Goal: Task Accomplishment & Management: Manage account settings

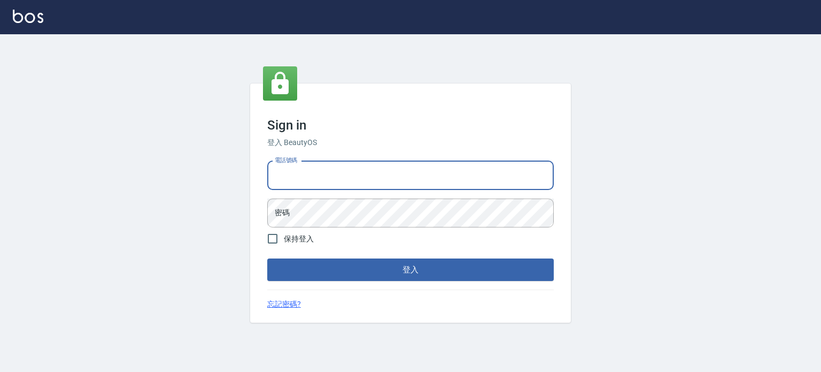
click at [304, 173] on input "電話號碼" at bounding box center [410, 175] width 287 height 29
type input "0953539532"
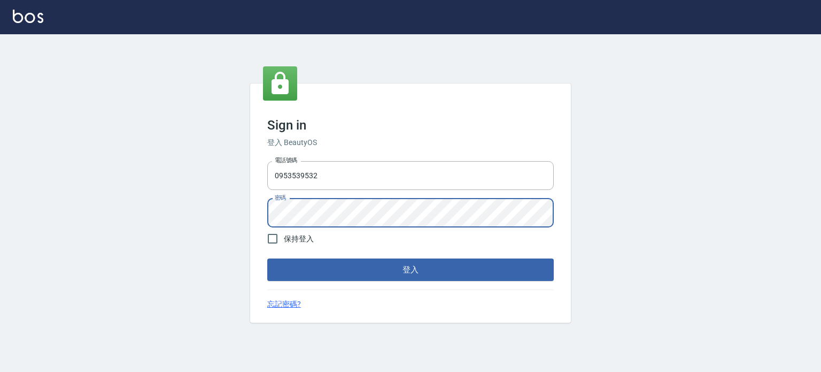
click at [267, 258] on button "登入" at bounding box center [410, 269] width 287 height 22
click at [229, 218] on div "Sign in 登入 BeautyOS 電話號碼 [PHONE_NUMBER] 電話號碼 密碼 密碼 保持登入 登入 忘記密碼?" at bounding box center [410, 202] width 821 height 337
click at [267, 258] on button "登入" at bounding box center [410, 269] width 287 height 22
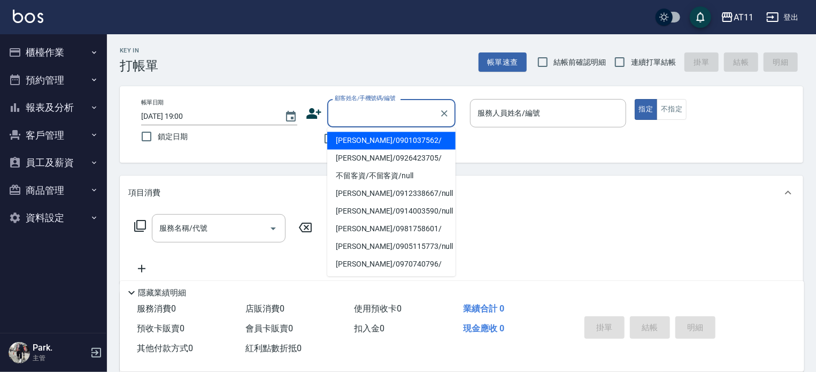
click at [371, 118] on input "顧客姓名/手機號碼/編號" at bounding box center [383, 113] width 103 height 19
click at [362, 139] on li "[PERSON_NAME]/0901037562/" at bounding box center [391, 141] width 128 height 18
type input "[PERSON_NAME]/0901037562/"
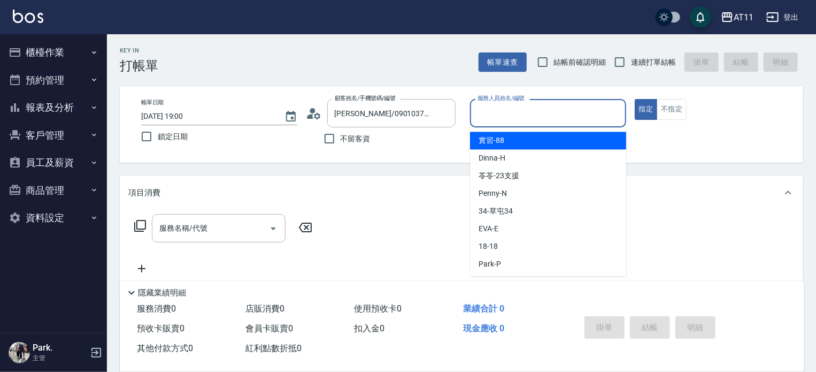
click at [495, 113] on input "服務人員姓名/編號" at bounding box center [548, 113] width 146 height 19
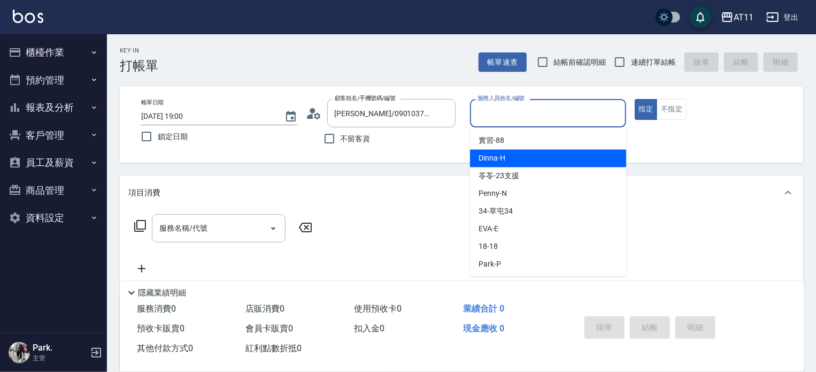
click at [485, 158] on span "Dinna -H" at bounding box center [492, 157] width 27 height 11
type input "Dinna-H"
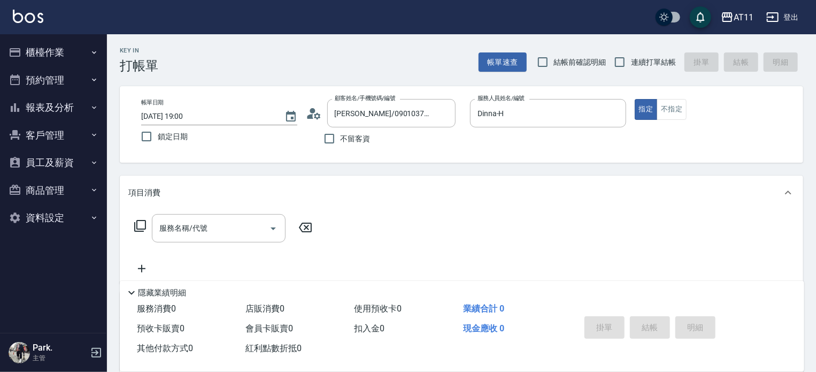
click at [150, 234] on div "服務名稱/代號 服務名稱/代號" at bounding box center [223, 228] width 190 height 28
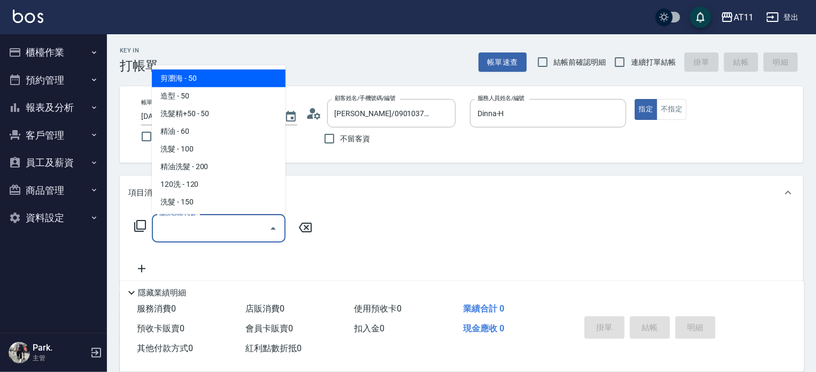
click at [161, 233] on input "服務名稱/代號" at bounding box center [211, 228] width 108 height 19
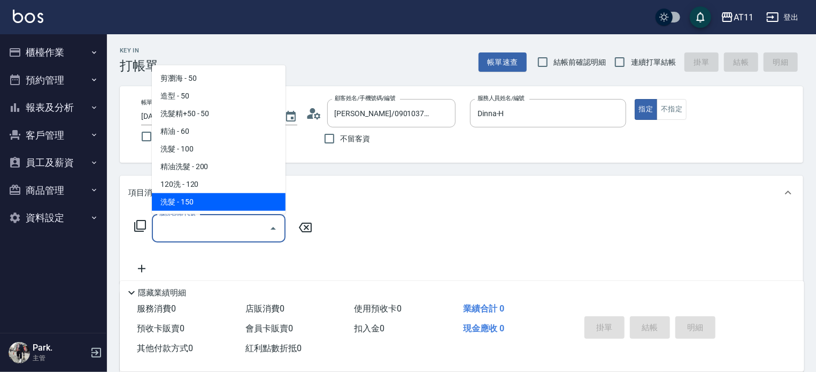
click at [221, 234] on input "服務名稱/代號" at bounding box center [211, 228] width 108 height 19
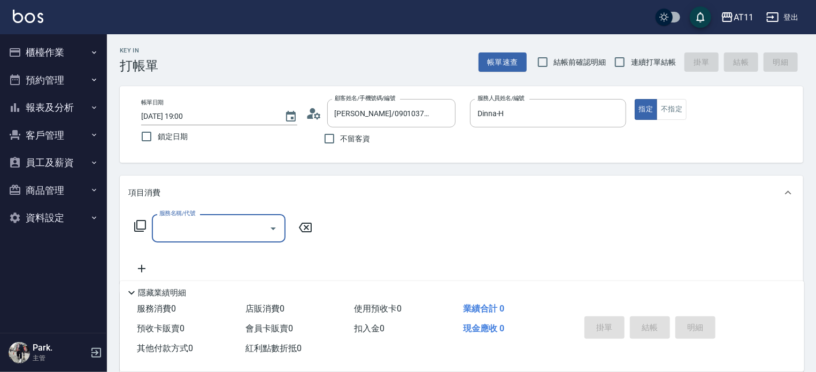
click at [221, 234] on input "服務名稱/代號" at bounding box center [211, 228] width 108 height 19
click at [195, 226] on input "服務名稱/代號" at bounding box center [211, 228] width 108 height 19
click at [212, 258] on span "SPA699 - 699" at bounding box center [219, 256] width 134 height 18
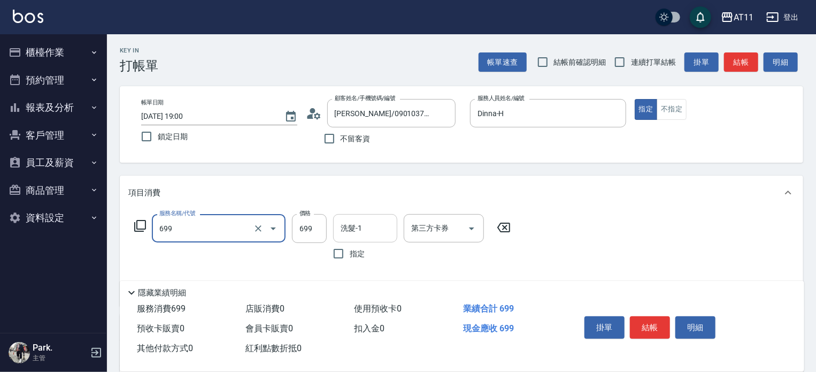
type input "SPA699(699)"
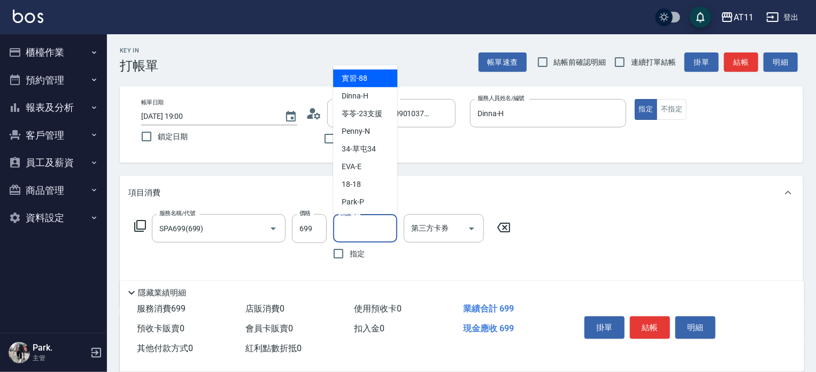
click at [358, 224] on input "洗髮-1" at bounding box center [365, 228] width 55 height 19
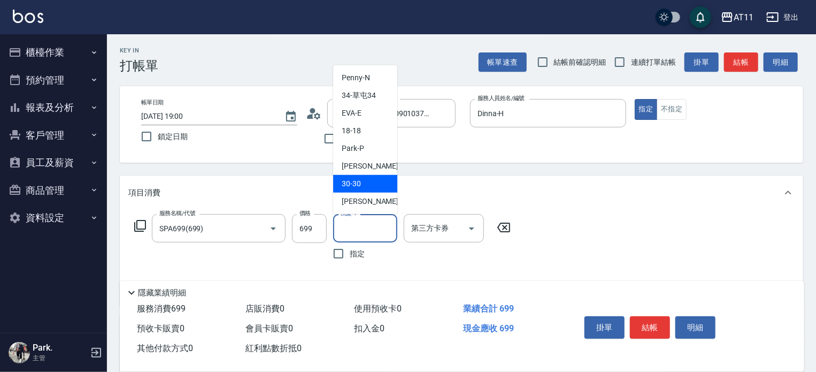
click at [350, 181] on span "30 -30" at bounding box center [351, 183] width 19 height 11
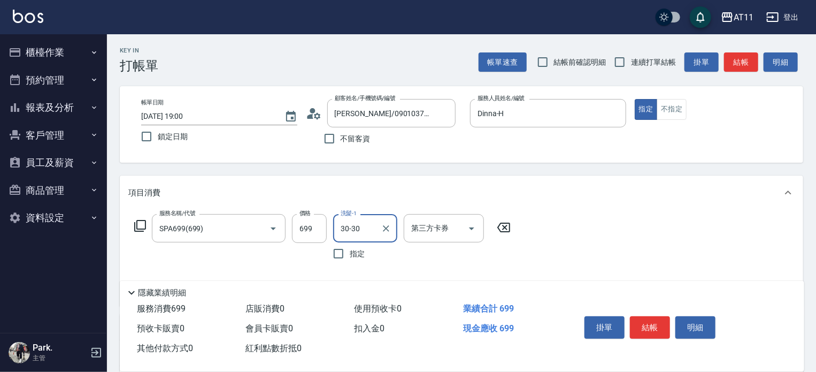
type input "30-30"
click at [423, 228] on input "第三方卡券" at bounding box center [435, 228] width 55 height 19
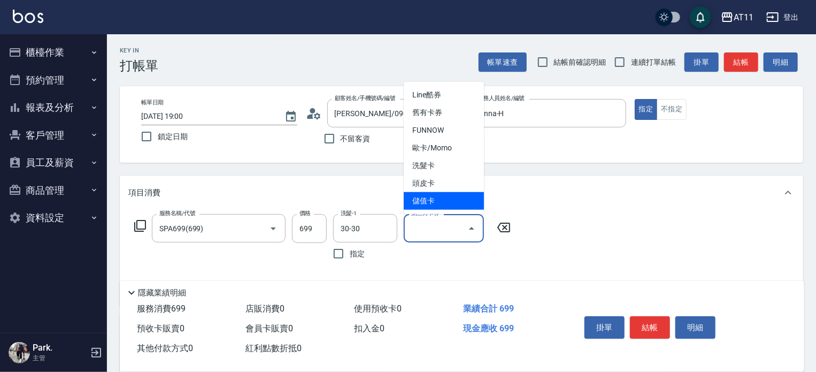
click at [423, 199] on span "儲值卡" at bounding box center [444, 201] width 80 height 18
type input "儲值卡"
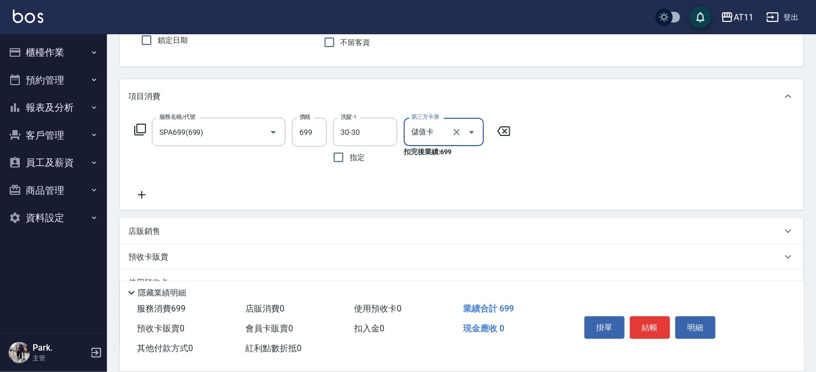
scroll to position [107, 0]
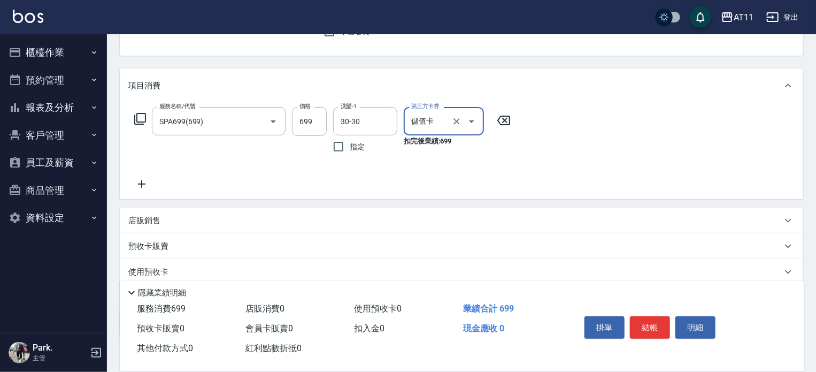
click at [143, 186] on icon at bounding box center [141, 184] width 27 height 13
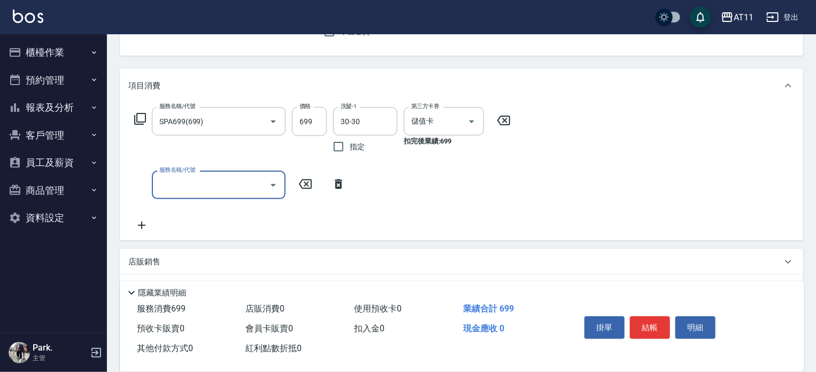
click at [178, 174] on div "服務名稱/代號" at bounding box center [219, 185] width 134 height 28
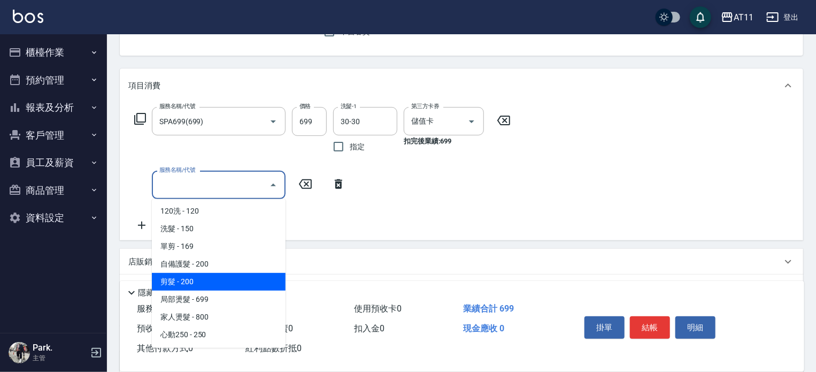
click at [174, 279] on span "剪髮 - 200" at bounding box center [219, 282] width 134 height 18
type input "剪髮(200)"
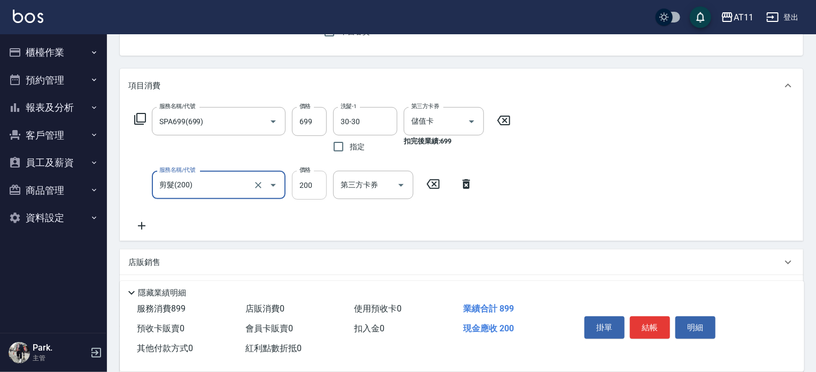
click at [312, 189] on input "200" at bounding box center [309, 185] width 35 height 29
type input "100"
click at [141, 226] on icon at bounding box center [141, 225] width 7 height 7
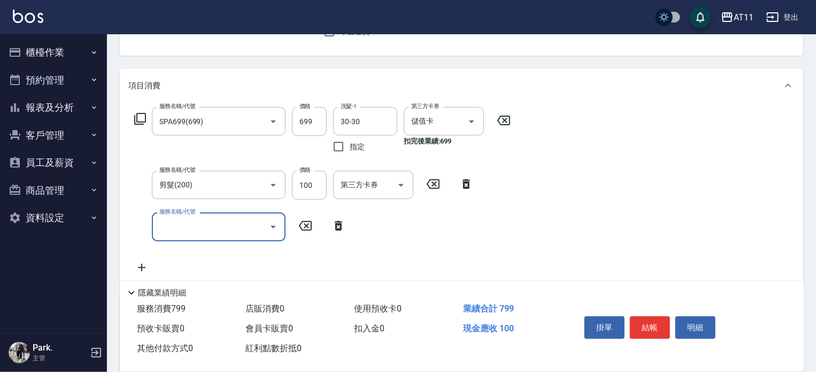
click at [159, 224] on input "服務名稱/代號" at bounding box center [211, 226] width 108 height 19
click at [196, 225] on input "服務名稱/代號" at bounding box center [211, 226] width 108 height 19
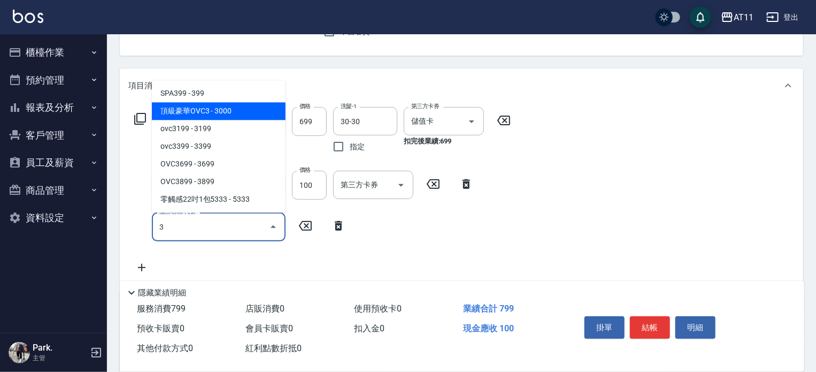
click at [213, 111] on span "頂級豪華OVC3 - 3000" at bounding box center [219, 111] width 134 height 18
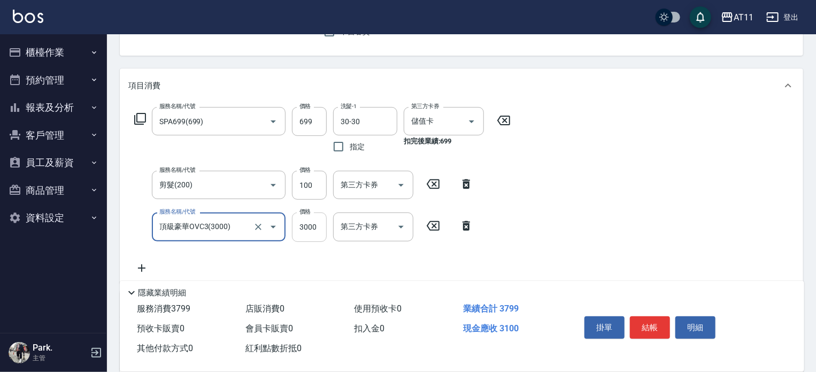
type input "頂級豪華OVC3(3000)"
click at [313, 228] on input "3000" at bounding box center [309, 226] width 35 height 29
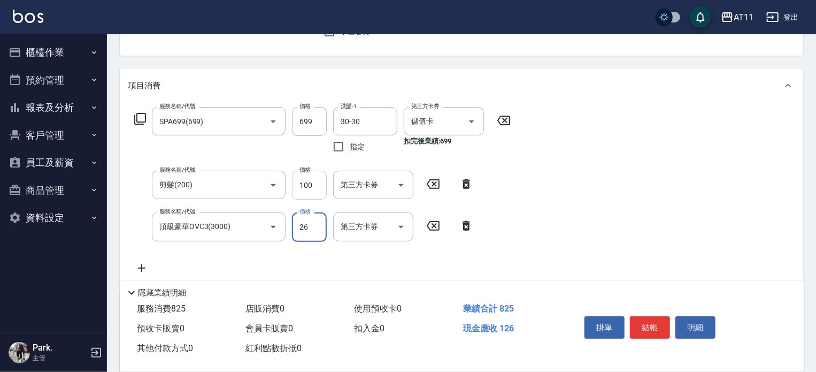
click at [315, 187] on input "100" at bounding box center [309, 185] width 35 height 29
type input "26"
click at [268, 256] on div "服務名稱/代號 SPA699(699) 服務名稱/代號 價格 699 價格 洗髮-1 30-30 洗髮-1 指定 第三方卡券 儲值卡 第三方卡券 扣完後業績:…" at bounding box center [322, 190] width 389 height 167
click at [312, 186] on input "100" at bounding box center [309, 185] width 35 height 29
type input "74"
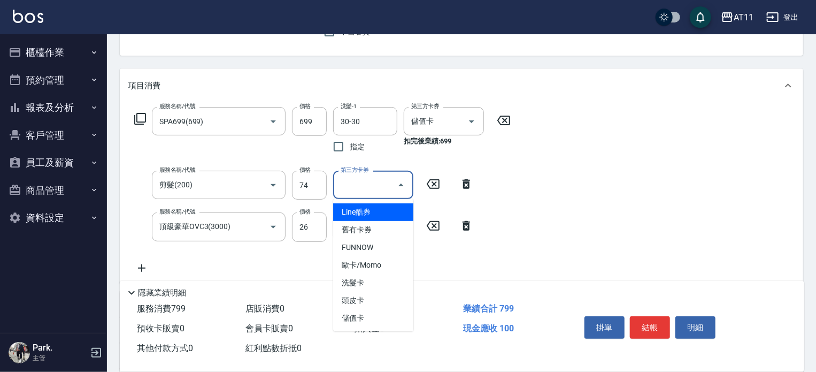
click at [375, 186] on input "第三方卡券" at bounding box center [365, 184] width 55 height 19
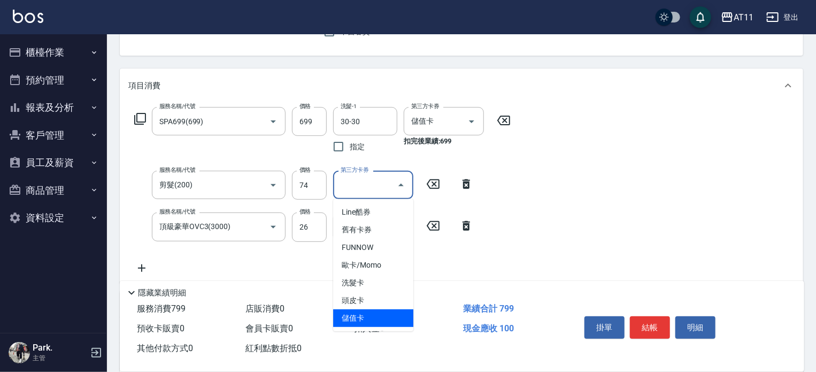
click at [359, 315] on span "儲值卡" at bounding box center [373, 318] width 80 height 18
type input "儲值卡"
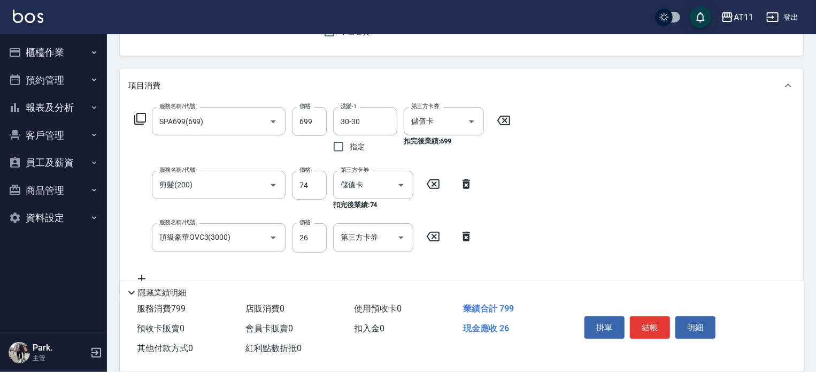
click at [321, 260] on div "服務名稱/代號 SPA699(699) 服務名稱/代號 價格 699 價格 洗髮-1 30-30 洗髮-1 指定 第三方卡券 儲值卡 第三方卡券 扣完後業績:…" at bounding box center [322, 196] width 389 height 178
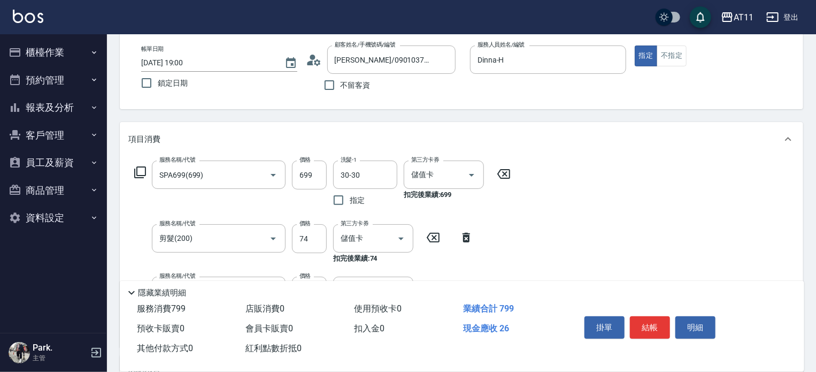
scroll to position [0, 0]
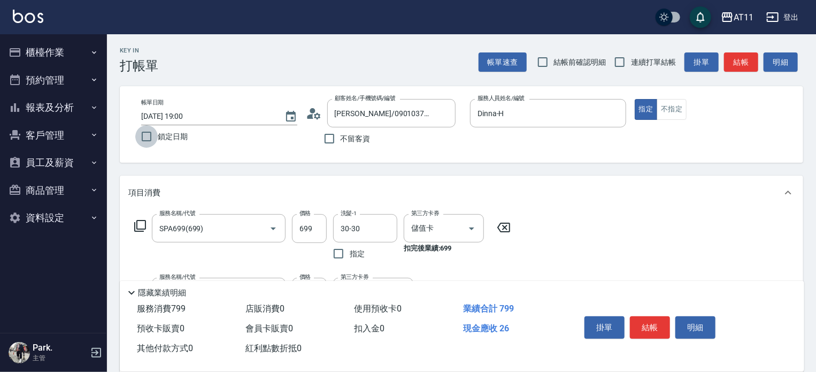
click at [145, 138] on input "鎖定日期" at bounding box center [146, 136] width 22 height 22
checkbox input "true"
click at [623, 61] on input "連續打單結帳" at bounding box center [619, 62] width 22 height 22
checkbox input "true"
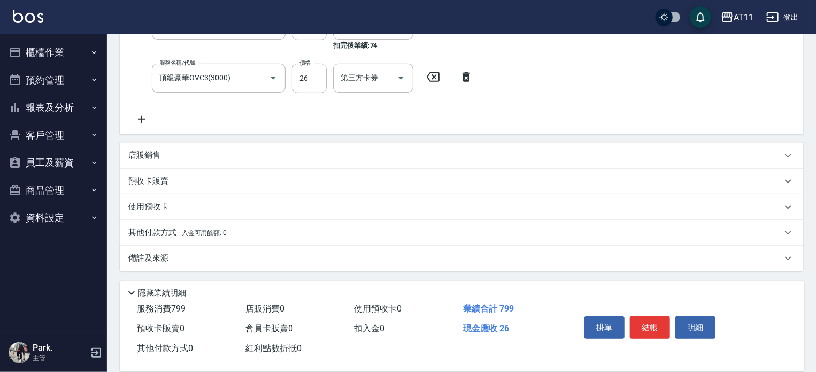
scroll to position [267, 0]
click at [200, 230] on span "入金可用餘額: 0" at bounding box center [204, 231] width 45 height 7
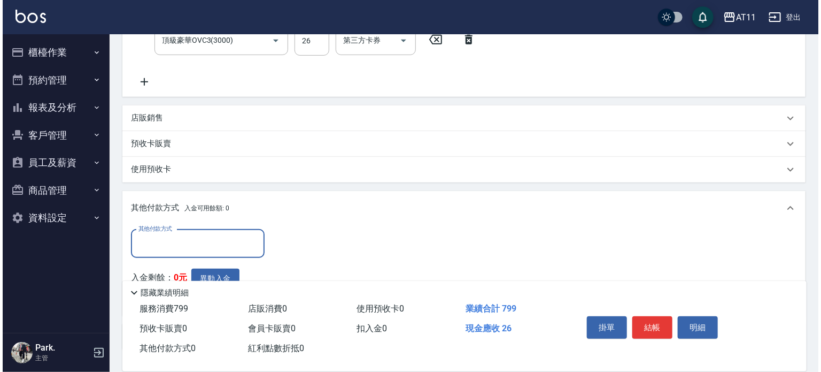
scroll to position [374, 0]
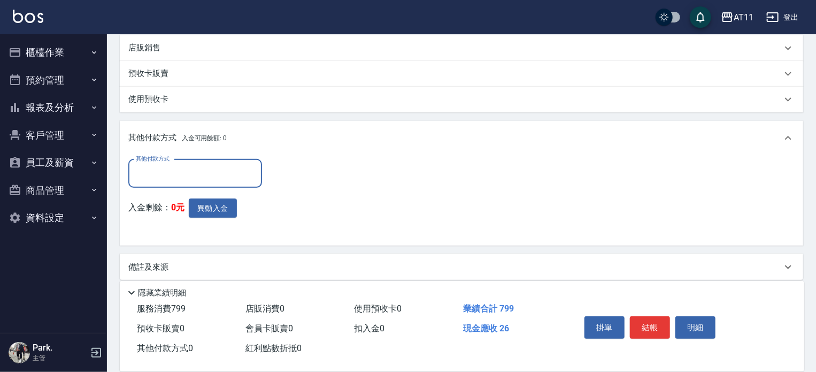
click at [173, 174] on input "其他付款方式" at bounding box center [195, 173] width 124 height 19
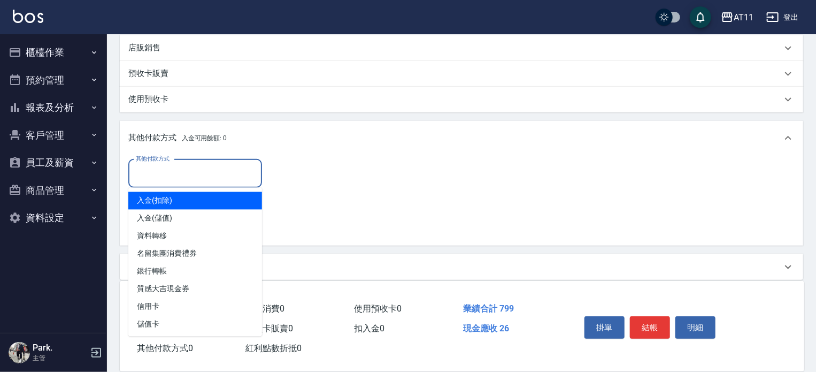
click at [160, 202] on span "入金(扣除)" at bounding box center [195, 201] width 134 height 18
type input "入金(扣除)"
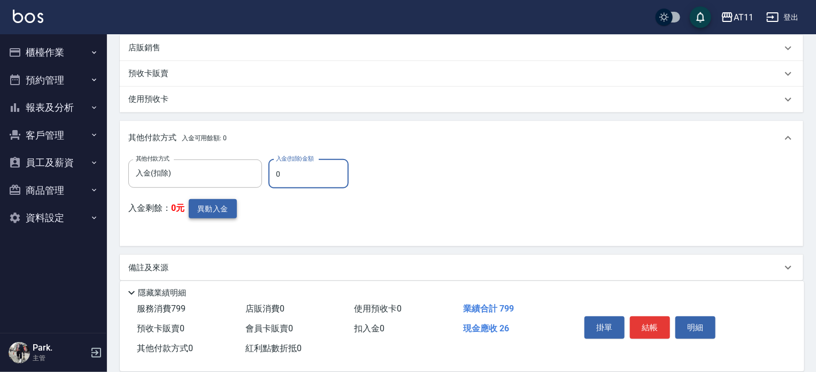
click at [203, 209] on button "異動入金" at bounding box center [213, 209] width 48 height 20
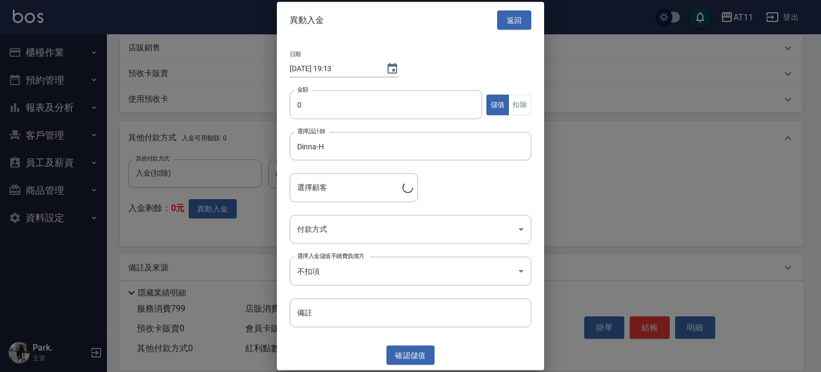
type input "[PERSON_NAME]/0901037562/"
click at [414, 106] on input "0" at bounding box center [386, 104] width 192 height 29
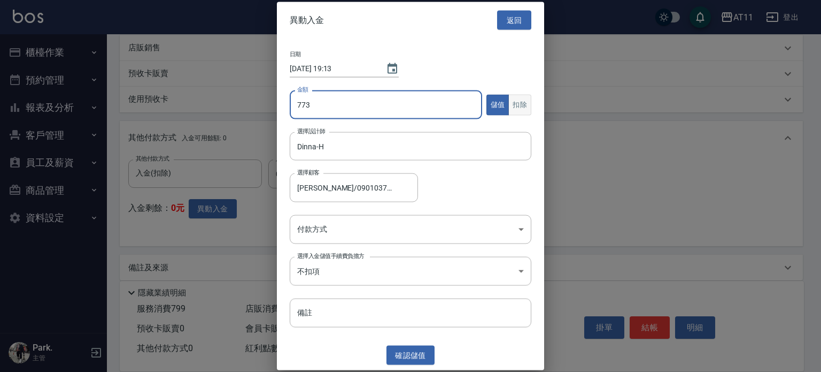
type input "773"
click at [526, 104] on button "扣除" at bounding box center [519, 104] width 23 height 21
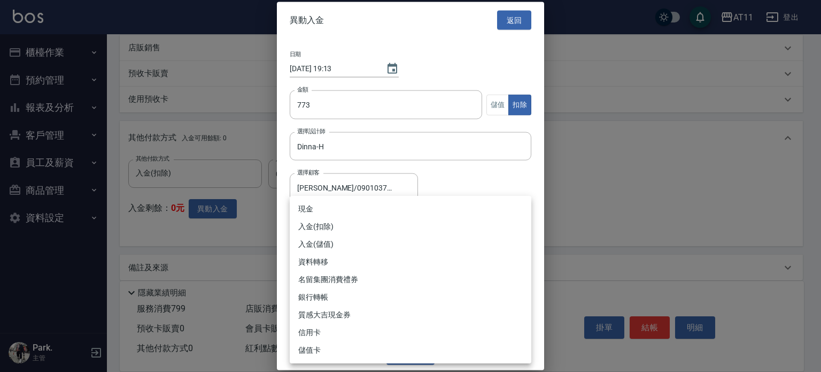
click at [345, 227] on body "AT11 登出 櫃檯作業 打帳單 帳單列表 現金收支登錄 材料自購登錄 每日結帳 排班表 現場電腦打卡 掃碼打卡 預約管理 預約管理 單日預約紀錄 單週預約紀…" at bounding box center [410, 3] width 821 height 755
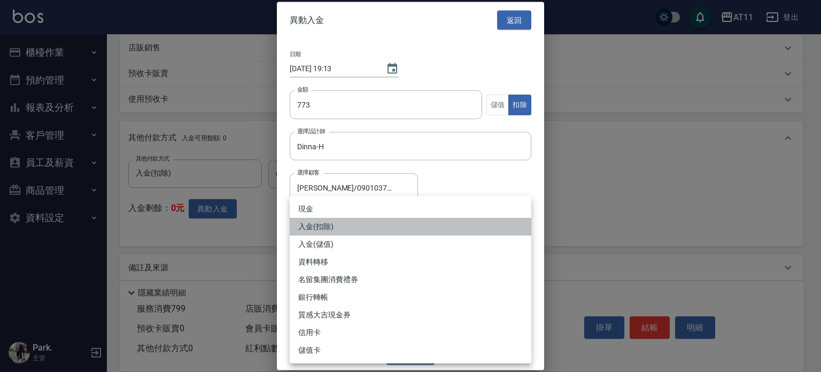
click at [328, 225] on li "入金(扣除)" at bounding box center [411, 227] width 242 height 18
type input "入金(扣除)"
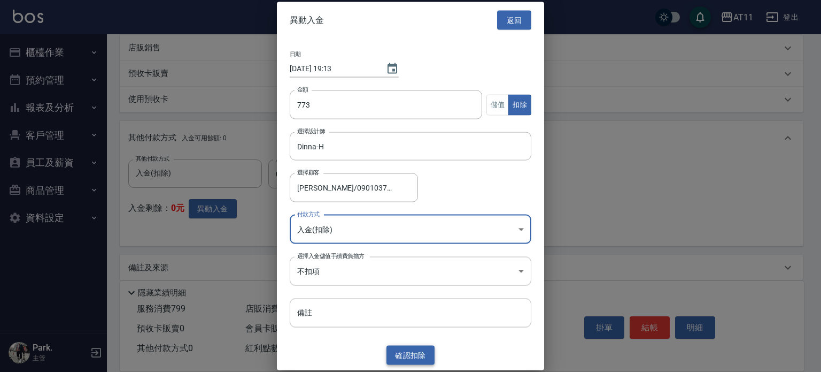
click at [413, 356] on button "確認 扣除" at bounding box center [411, 355] width 48 height 20
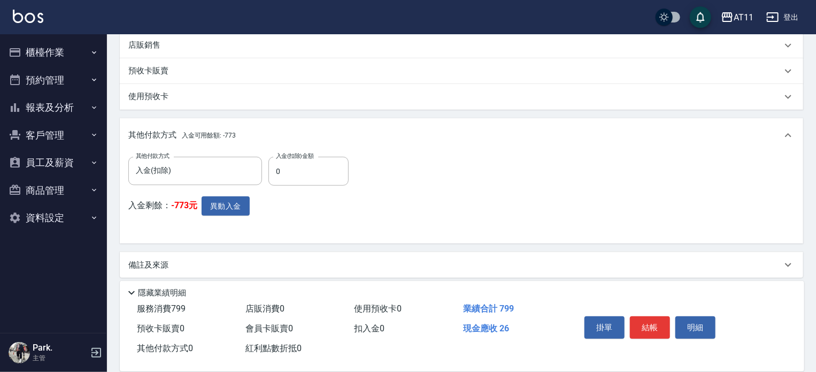
scroll to position [383, 0]
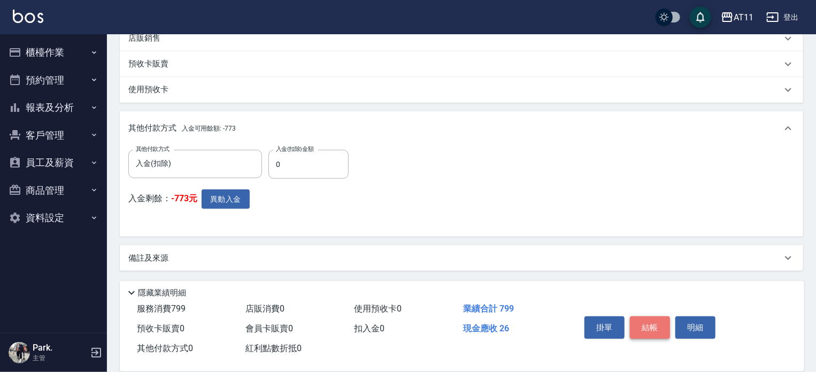
click at [650, 323] on button "結帳" at bounding box center [650, 327] width 40 height 22
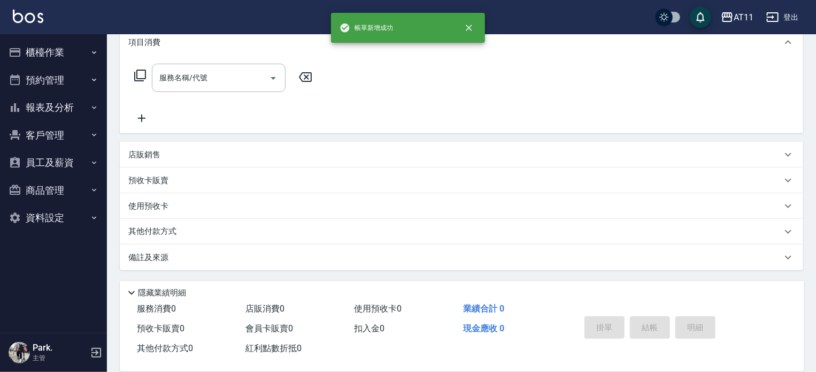
scroll to position [0, 0]
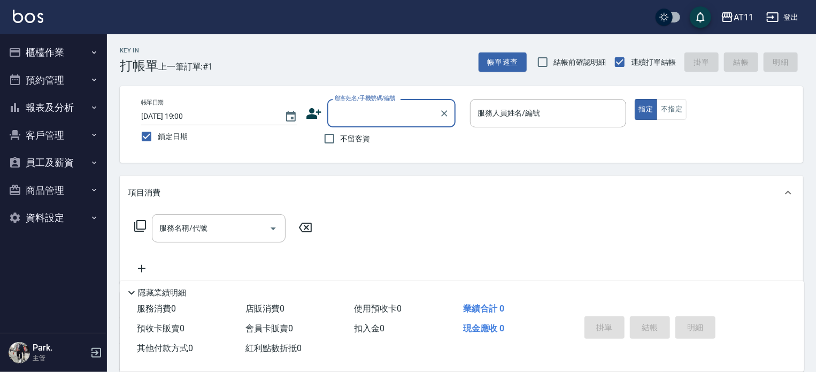
click at [42, 106] on button "報表及分析" at bounding box center [53, 108] width 98 height 28
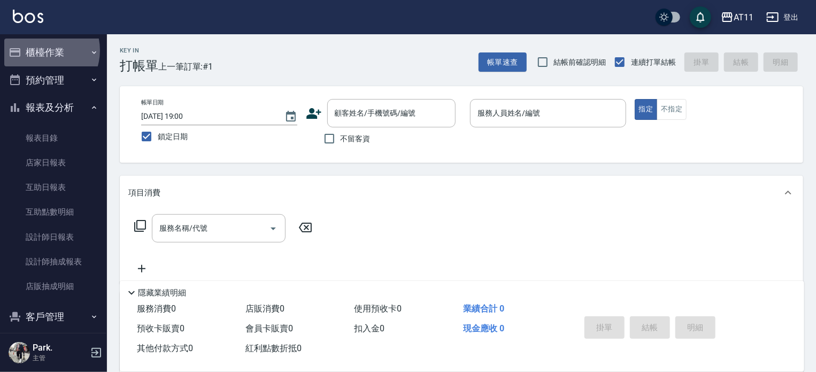
click at [41, 50] on button "櫃檯作業" at bounding box center [53, 52] width 98 height 28
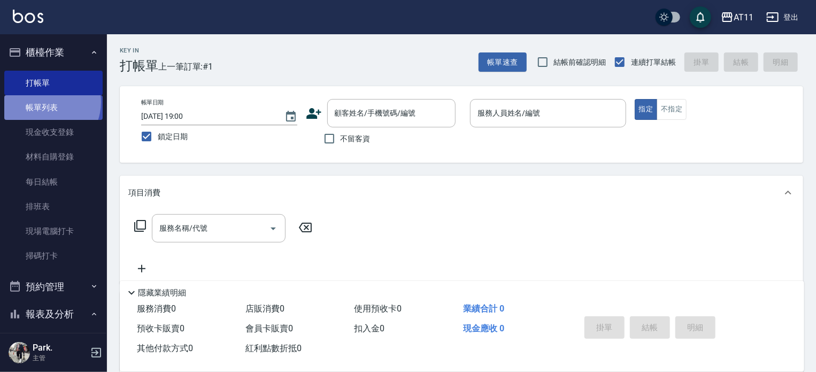
click at [44, 102] on link "帳單列表" at bounding box center [53, 107] width 98 height 25
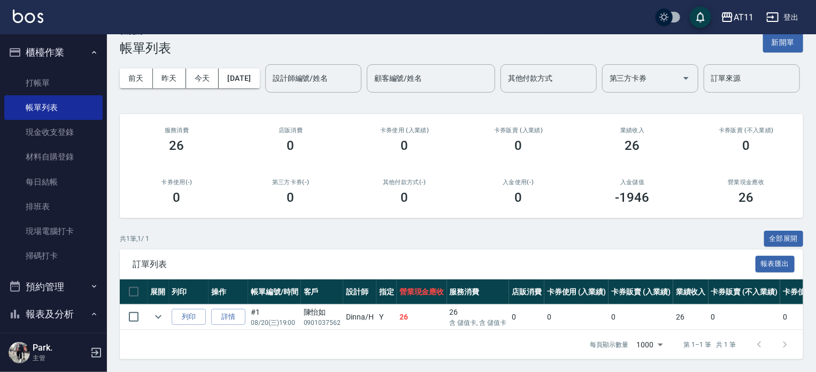
scroll to position [59, 0]
click at [47, 83] on link "打帳單" at bounding box center [53, 83] width 98 height 25
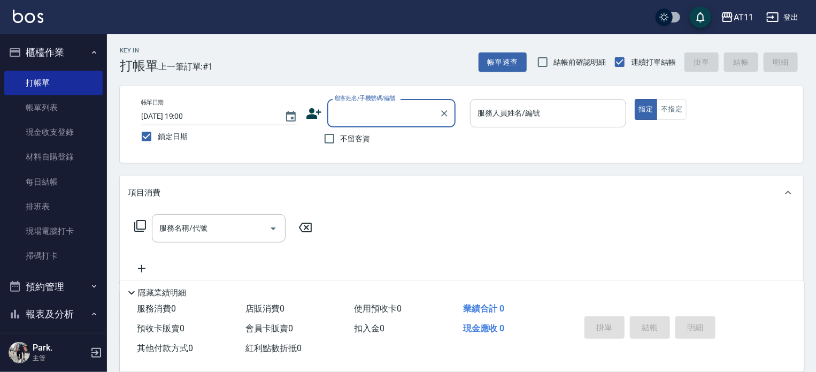
click at [512, 119] on input "服務人員姓名/編號" at bounding box center [548, 113] width 146 height 19
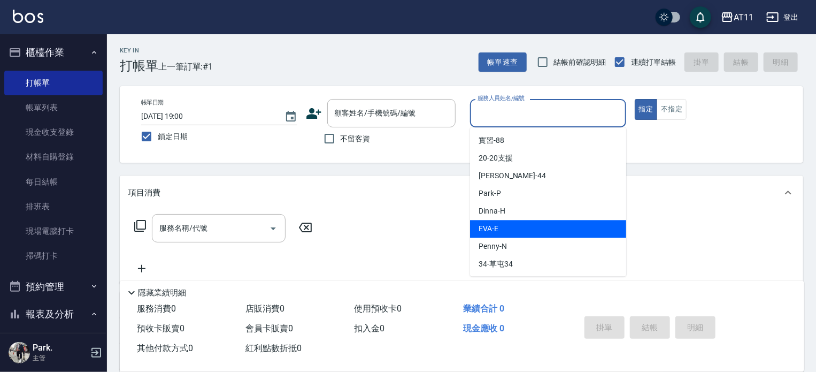
click at [496, 230] on span "[PERSON_NAME] -E" at bounding box center [489, 228] width 20 height 11
type input "EVA-E"
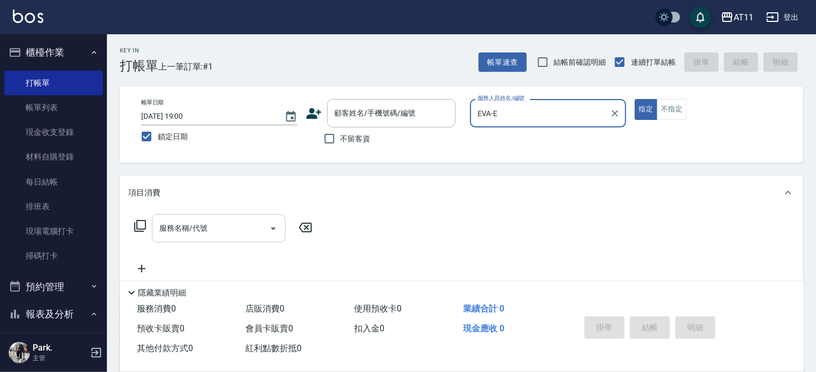
click at [207, 231] on input "服務名稱/代號" at bounding box center [211, 228] width 108 height 19
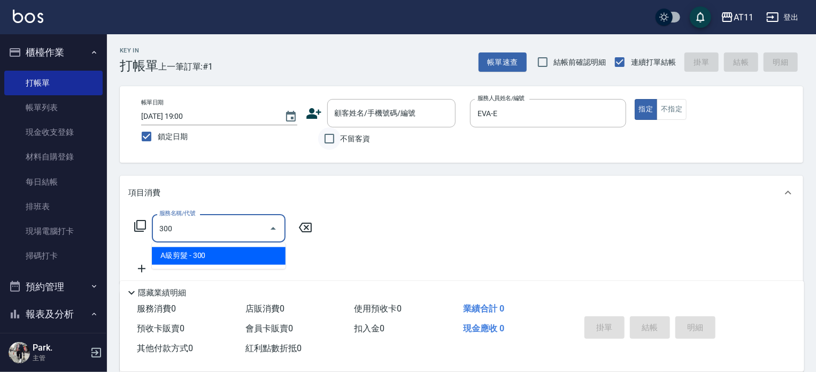
type input "300"
click at [328, 139] on input "不留客資" at bounding box center [329, 138] width 22 height 22
checkbox input "true"
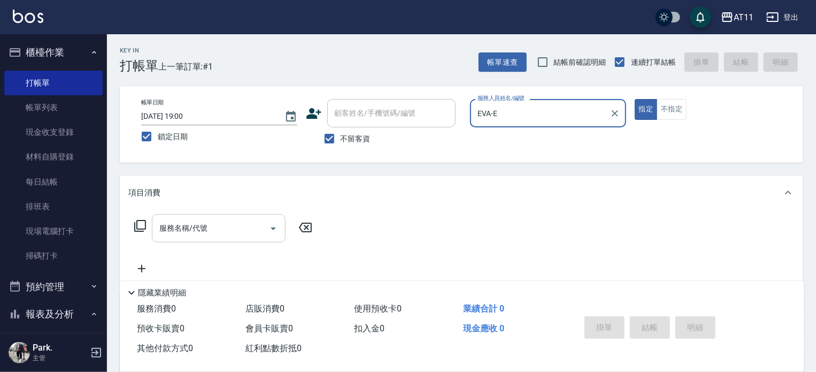
click at [204, 229] on input "服務名稱/代號" at bounding box center [211, 228] width 108 height 19
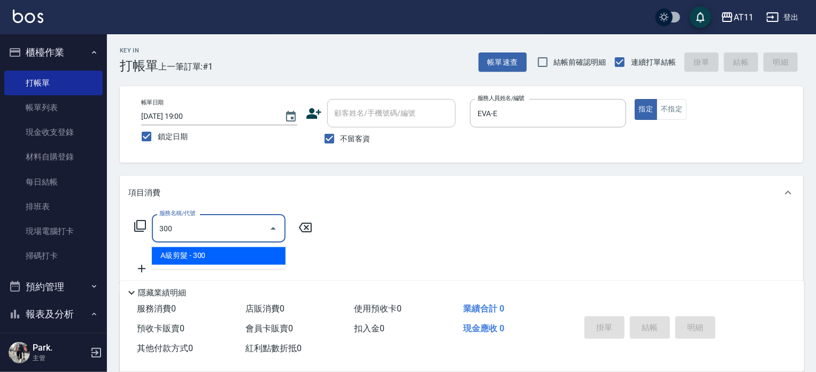
click at [215, 252] on span "A級剪髮 - 300" at bounding box center [219, 256] width 134 height 18
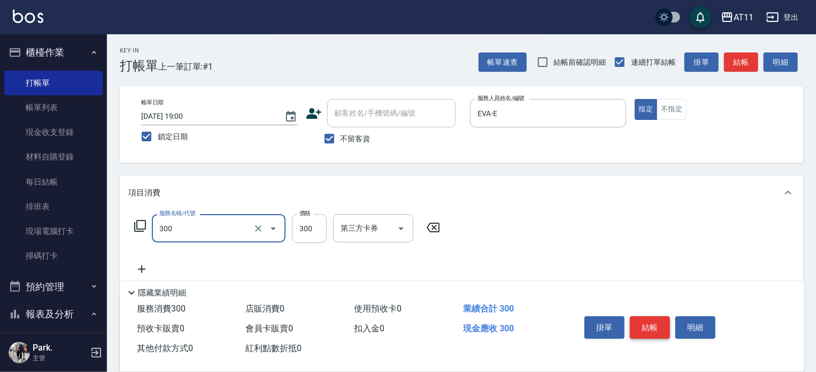
type input "A級剪髮(300)"
click at [645, 327] on button "結帳" at bounding box center [650, 327] width 40 height 22
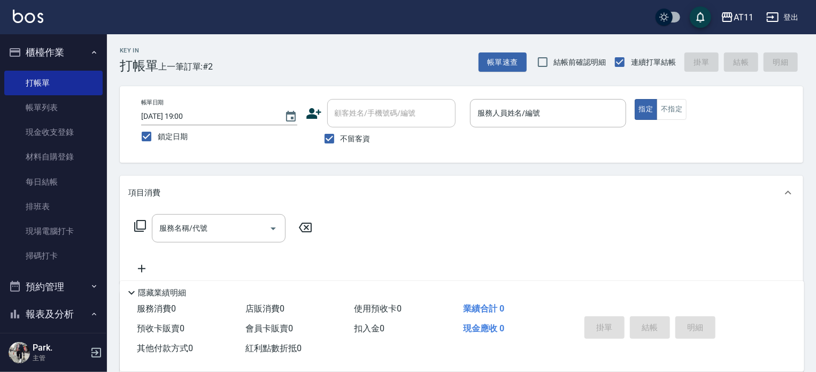
click at [539, 97] on div "帳單日期 [DATE] 19:00 鎖定日期 顧客姓名/手機號碼/編號 顧客姓名/手機號碼/編號 不留客資 服務人員姓名/編號 服務人員姓名/編號 指定 不指定" at bounding box center [461, 124] width 683 height 76
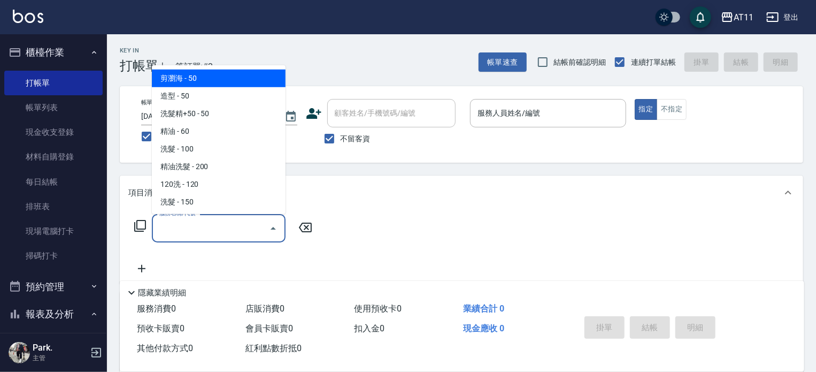
click at [158, 230] on input "服務名稱/代號" at bounding box center [211, 228] width 108 height 19
type input "3"
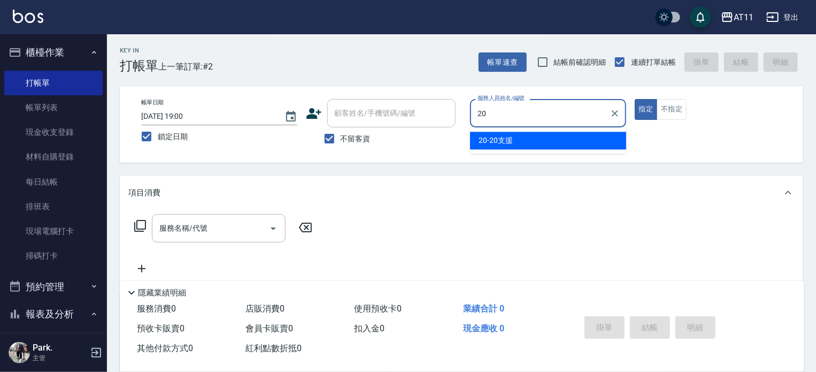
type input "2"
click at [515, 144] on div "[PERSON_NAME]" at bounding box center [548, 141] width 156 height 18
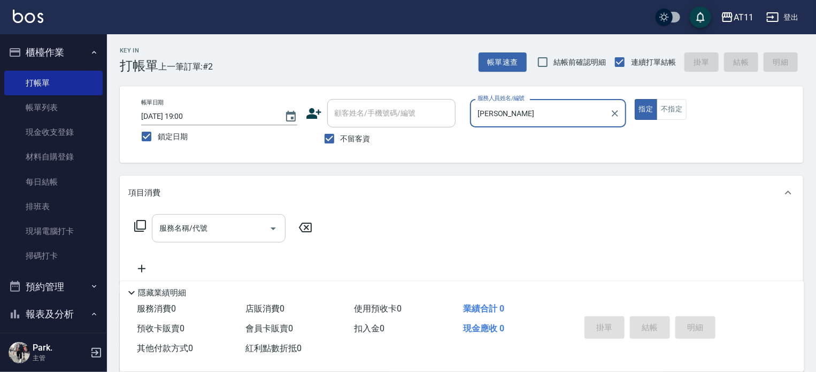
type input "[PERSON_NAME]"
click at [228, 226] on input "服務名稱/代號" at bounding box center [211, 228] width 108 height 19
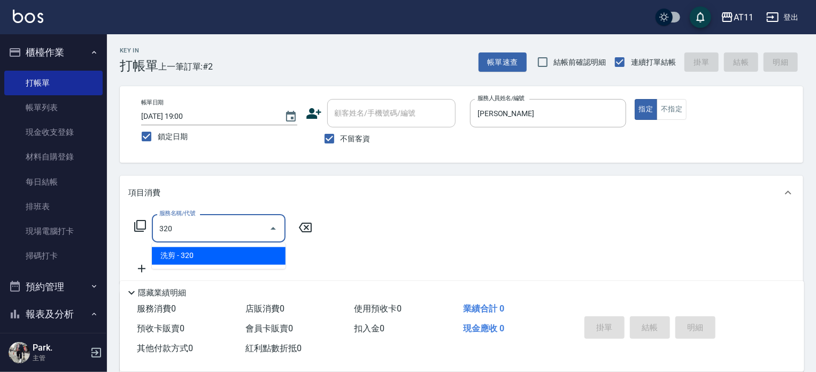
click at [232, 251] on span "洗剪 - 320" at bounding box center [219, 256] width 134 height 18
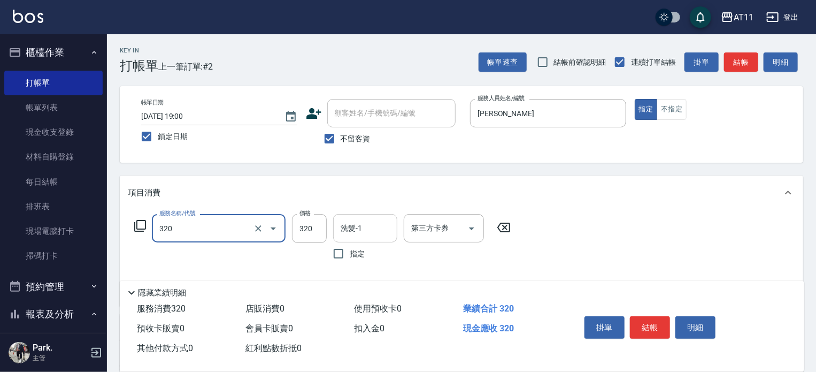
type input "洗剪(320)"
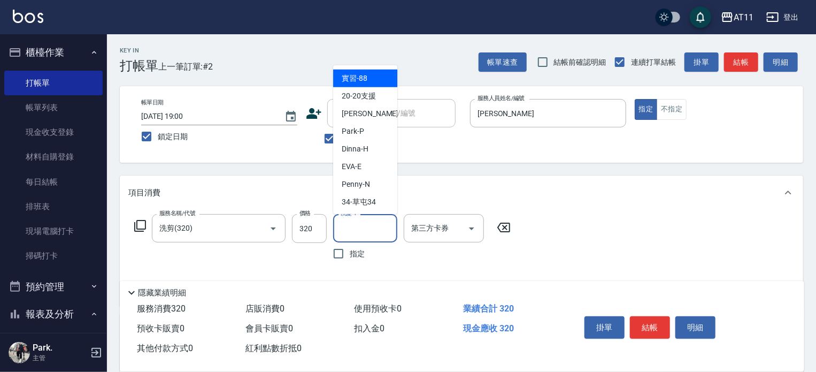
click at [356, 230] on input "洗髮-1" at bounding box center [365, 228] width 55 height 19
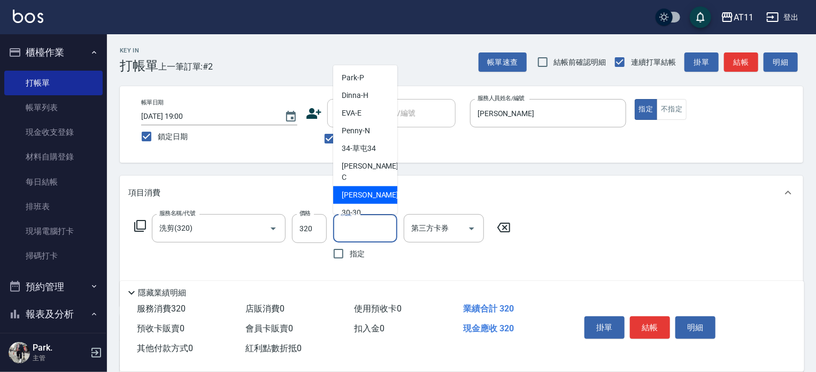
scroll to position [107, 0]
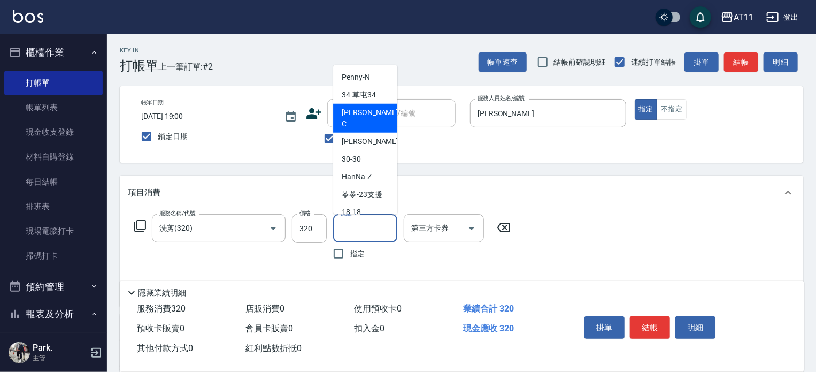
click at [350, 117] on span "[PERSON_NAME]" at bounding box center [371, 118] width 59 height 22
type input "[PERSON_NAME]"
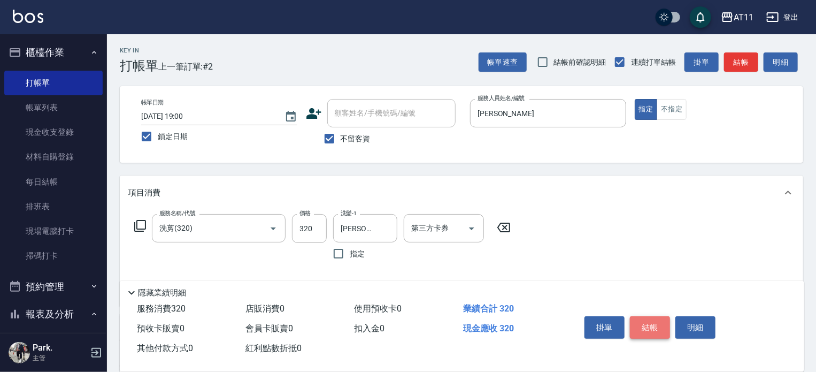
click at [643, 321] on button "結帳" at bounding box center [650, 327] width 40 height 22
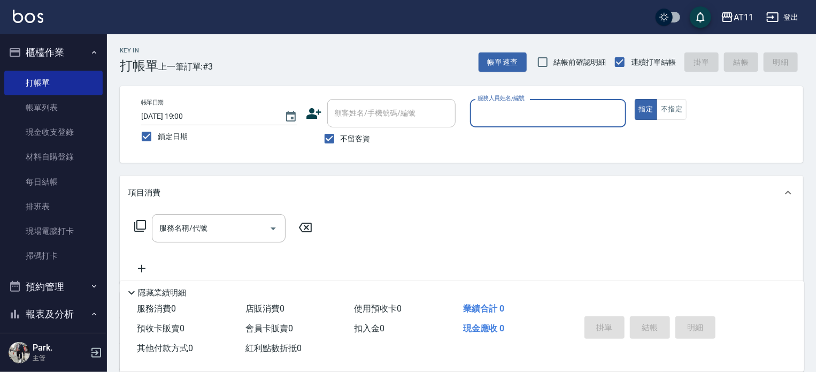
click at [541, 114] on input "服務人員姓名/編號" at bounding box center [548, 113] width 146 height 19
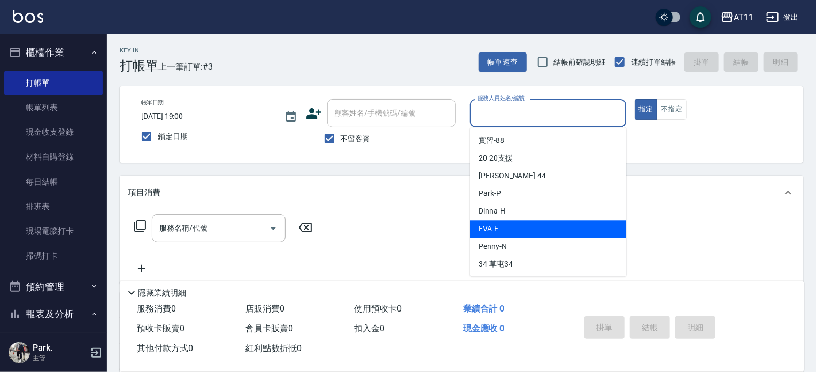
scroll to position [53, 0]
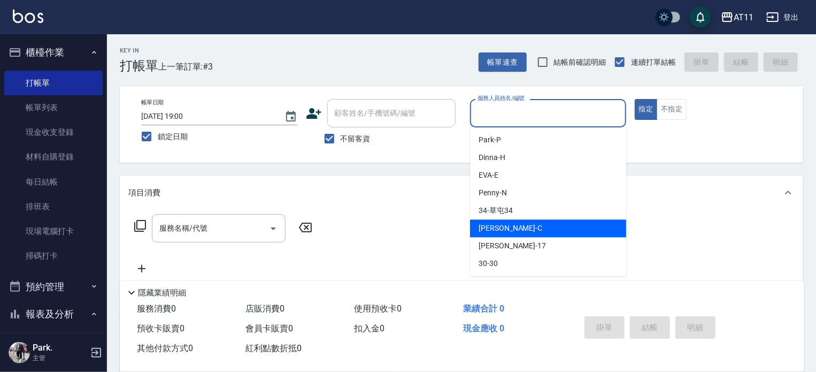
click at [512, 225] on div "[PERSON_NAME]" at bounding box center [548, 228] width 156 height 18
type input "[PERSON_NAME]"
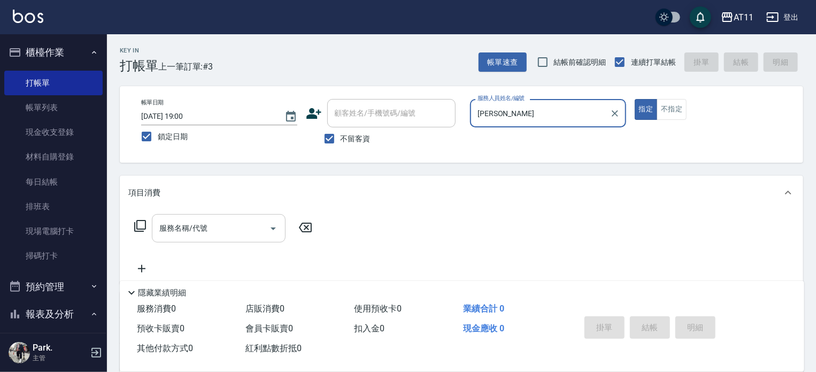
click at [203, 222] on input "服務名稱/代號" at bounding box center [211, 228] width 108 height 19
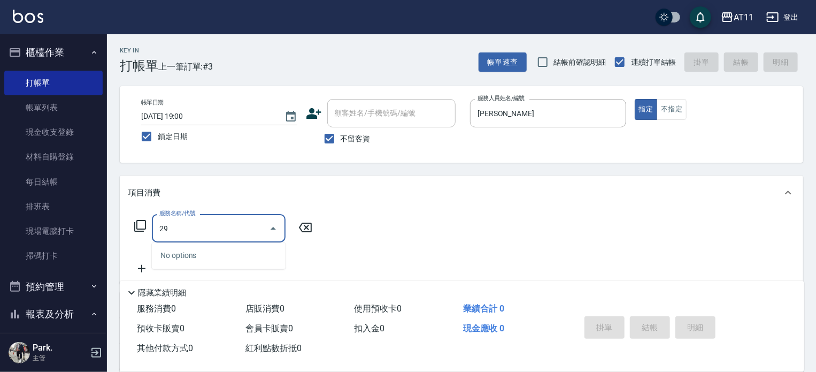
type input "2"
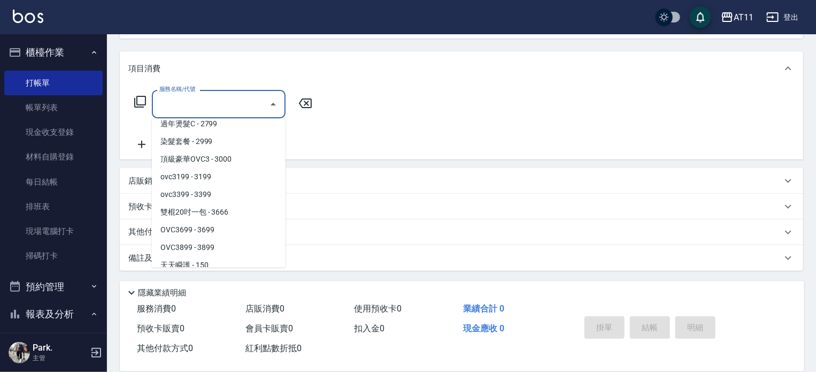
scroll to position [995, 0]
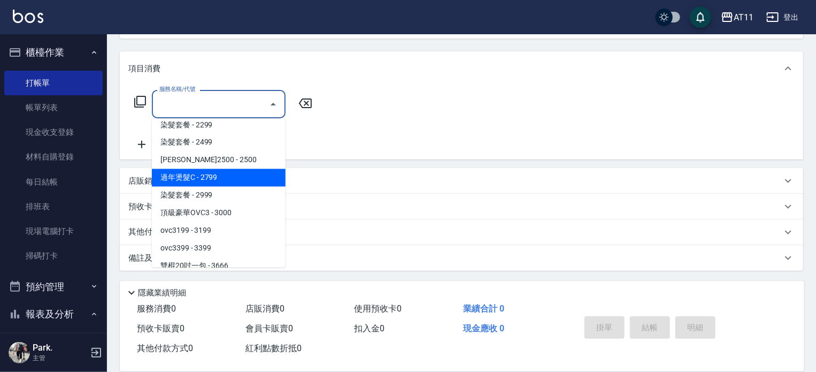
click at [200, 179] on span "過年燙髮C - 2799" at bounding box center [219, 178] width 134 height 18
type input "過年燙髮C(2799)"
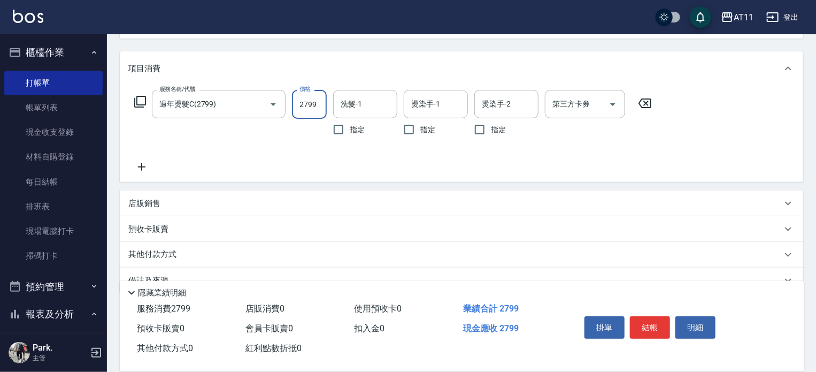
click at [322, 103] on input "2799" at bounding box center [309, 104] width 35 height 29
type input "2899"
click at [369, 105] on input "洗髮-1" at bounding box center [365, 104] width 55 height 19
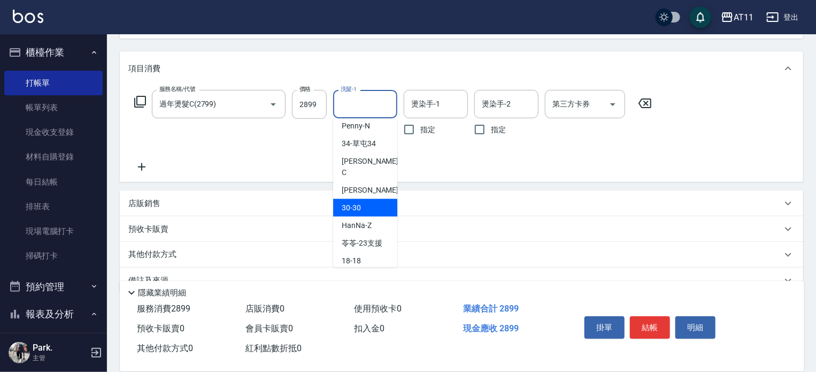
scroll to position [142, 0]
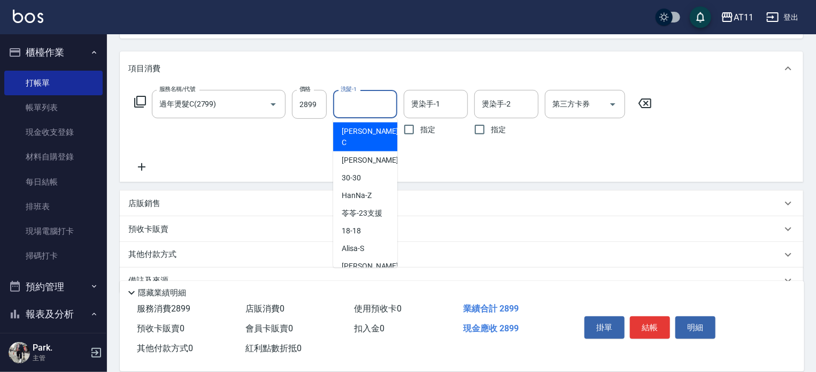
click at [353, 127] on span "[PERSON_NAME]" at bounding box center [371, 137] width 59 height 22
type input "[PERSON_NAME]"
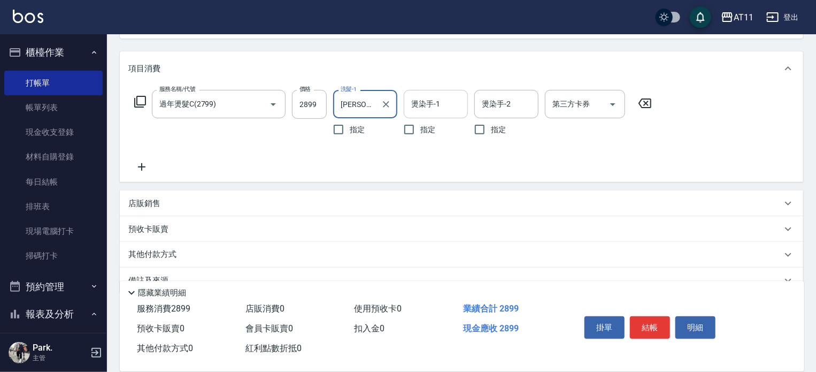
click at [406, 101] on div "燙染手-1" at bounding box center [436, 104] width 64 height 28
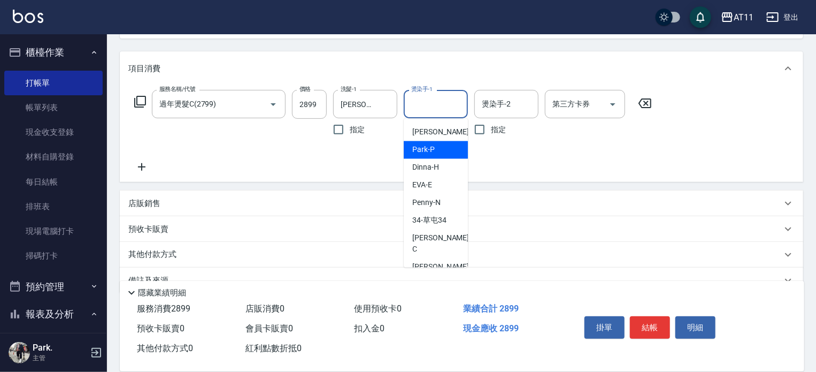
scroll to position [53, 0]
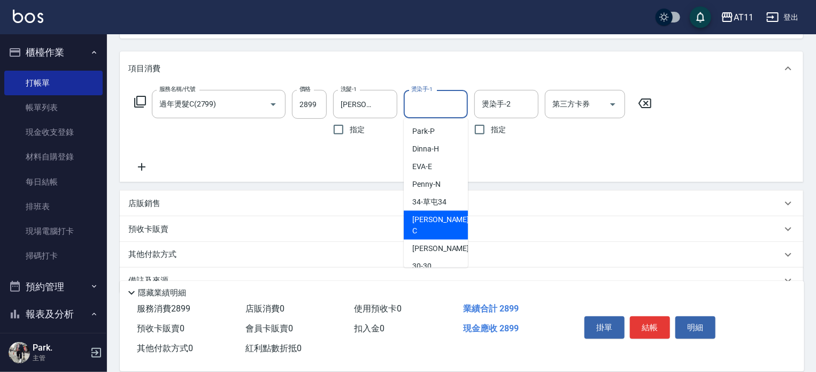
click at [428, 221] on span "[PERSON_NAME]" at bounding box center [441, 225] width 59 height 22
type input "[PERSON_NAME]"
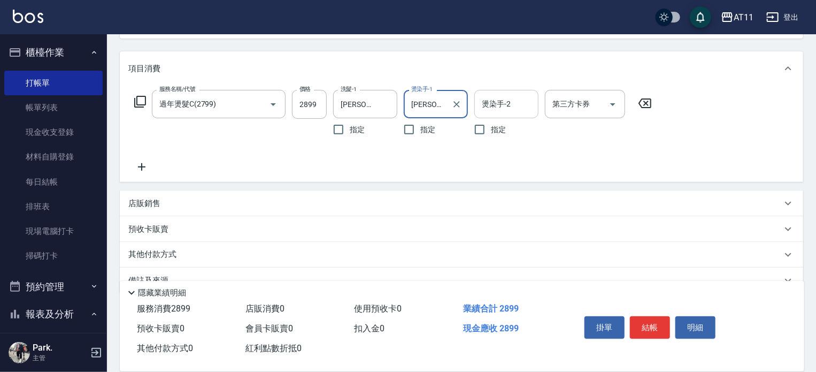
click at [503, 102] on input "燙染手-2" at bounding box center [506, 104] width 55 height 19
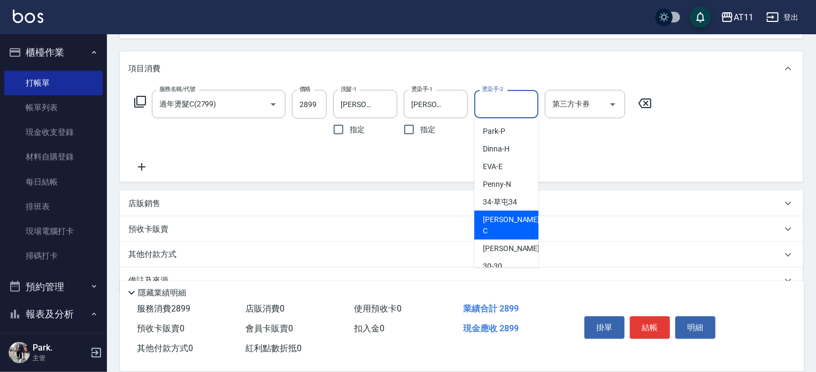
click at [494, 220] on span "[PERSON_NAME]" at bounding box center [512, 225] width 59 height 22
type input "[PERSON_NAME]"
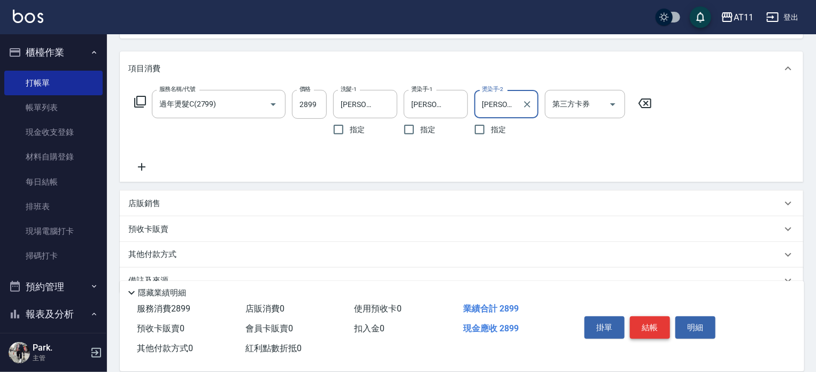
click at [654, 321] on button "結帳" at bounding box center [650, 327] width 40 height 22
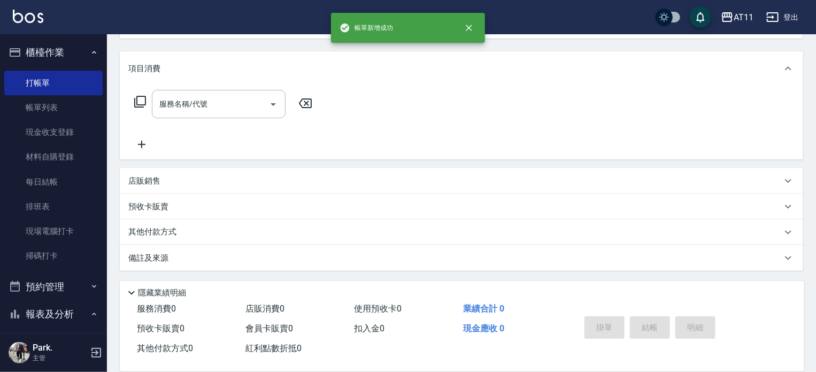
scroll to position [0, 0]
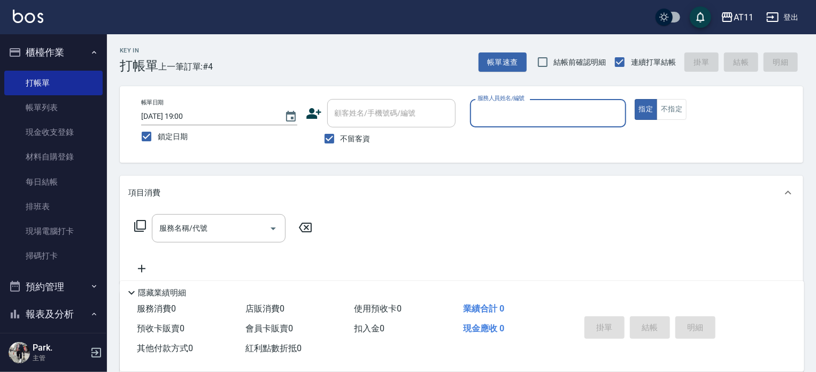
click at [500, 119] on input "服務人員姓名/編號" at bounding box center [548, 113] width 146 height 19
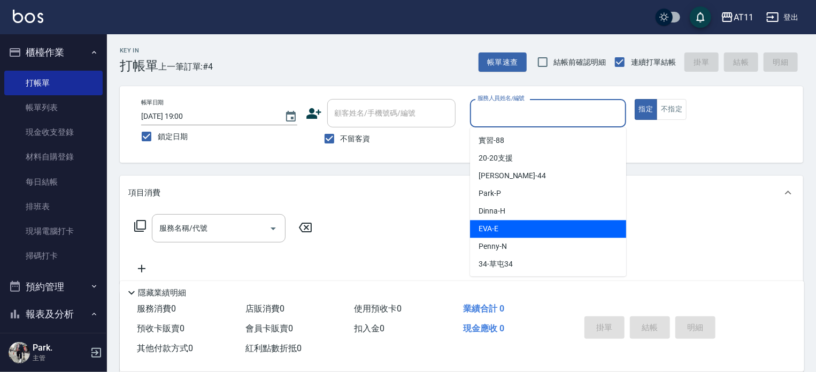
click at [493, 231] on span "[PERSON_NAME] -E" at bounding box center [489, 228] width 20 height 11
type input "EVA-E"
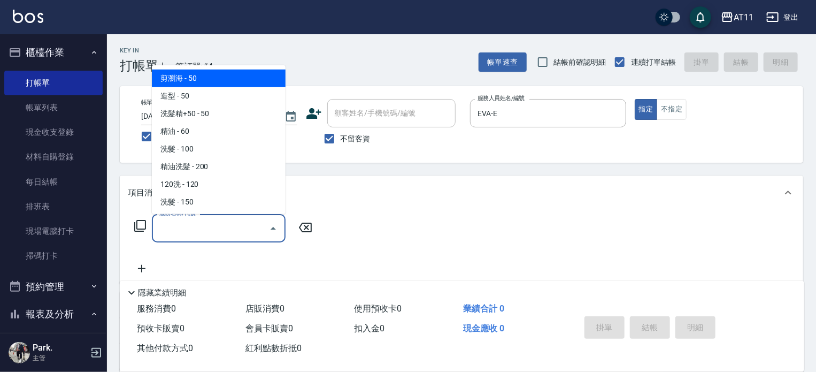
click at [180, 225] on input "服務名稱/代號" at bounding box center [211, 228] width 108 height 19
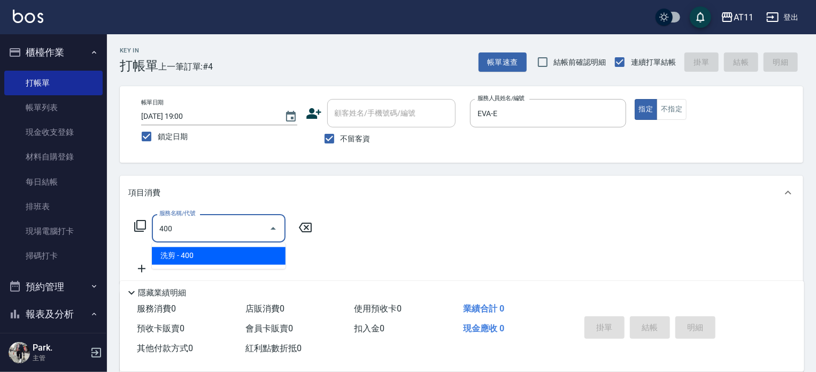
click at [204, 251] on span "洗剪 - 400" at bounding box center [219, 256] width 134 height 18
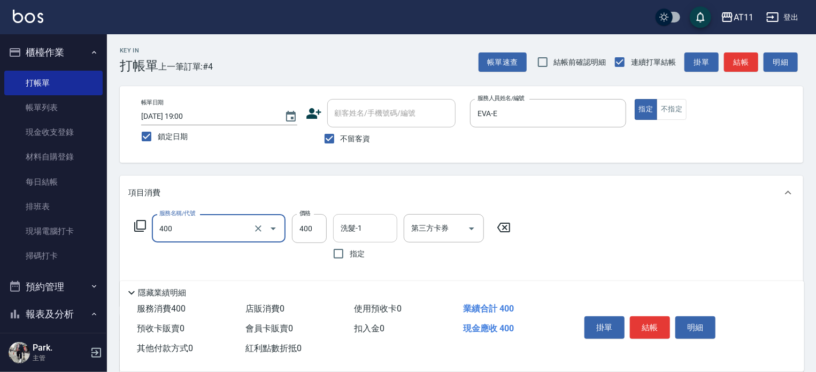
click at [367, 215] on div "洗髮-1" at bounding box center [365, 228] width 64 height 28
type input "洗剪(400)"
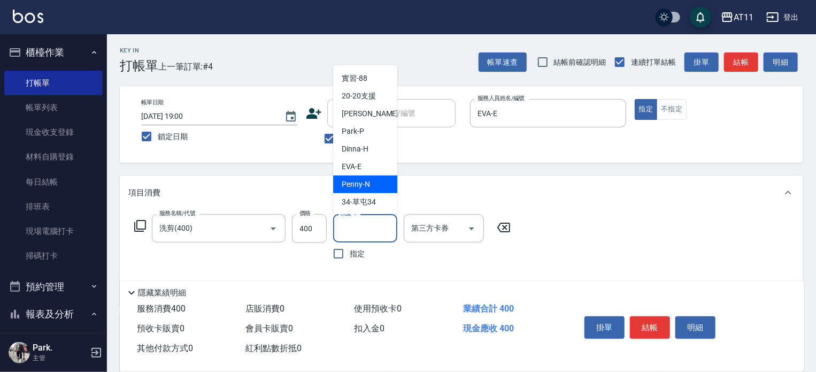
scroll to position [53, 0]
click at [355, 207] on span "30 -30" at bounding box center [351, 212] width 19 height 11
type input "30-30"
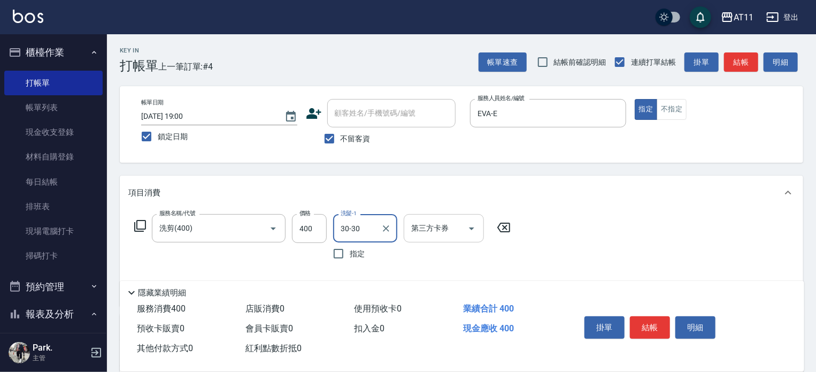
click at [418, 234] on input "第三方卡券" at bounding box center [435, 228] width 55 height 19
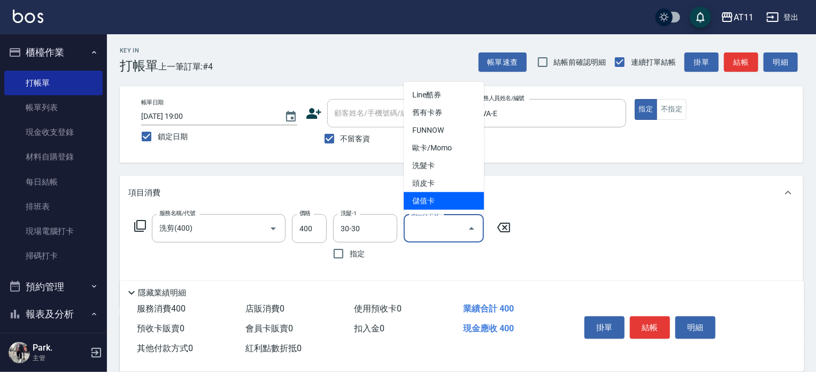
click at [409, 265] on div "服務名稱/代號 洗剪(400) 服務名稱/代號 價格 400 價格 洗髮-1 30-30 洗髮-1 指定 第三方卡券 第三方卡券" at bounding box center [322, 255] width 389 height 83
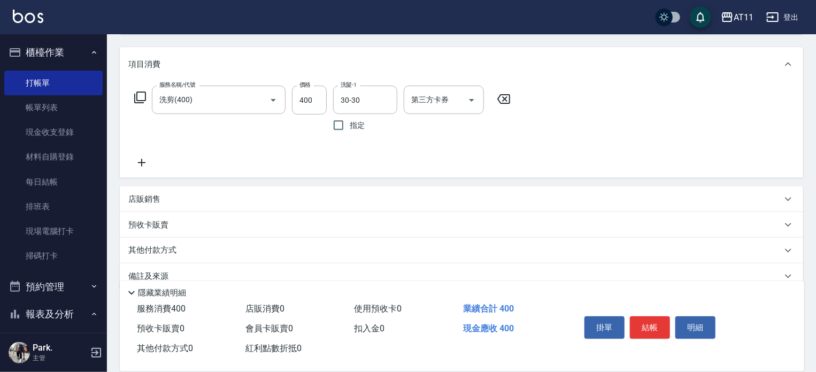
scroll to position [147, 0]
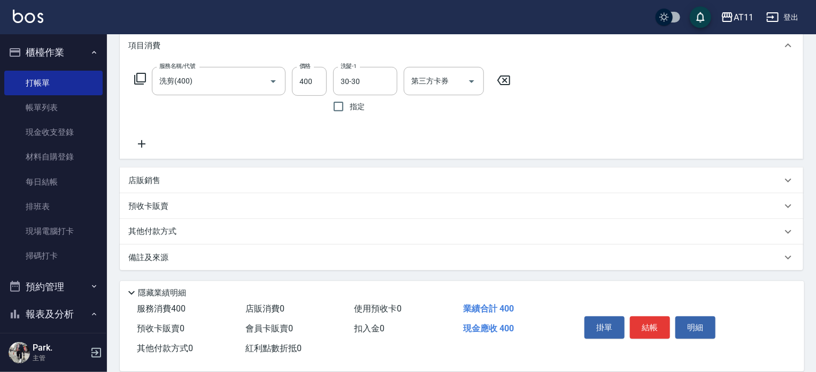
click at [164, 231] on p "其他付款方式" at bounding box center [154, 232] width 53 height 12
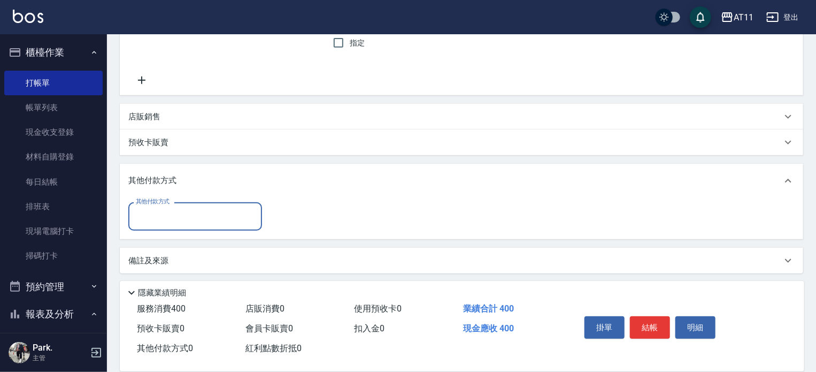
scroll to position [214, 0]
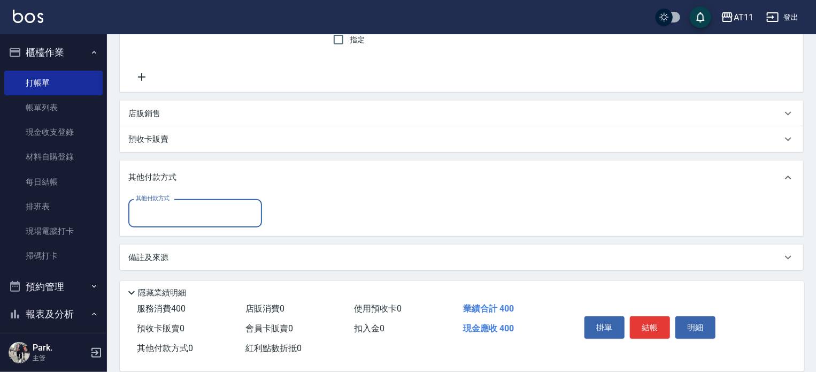
click at [168, 218] on input "其他付款方式" at bounding box center [195, 213] width 124 height 19
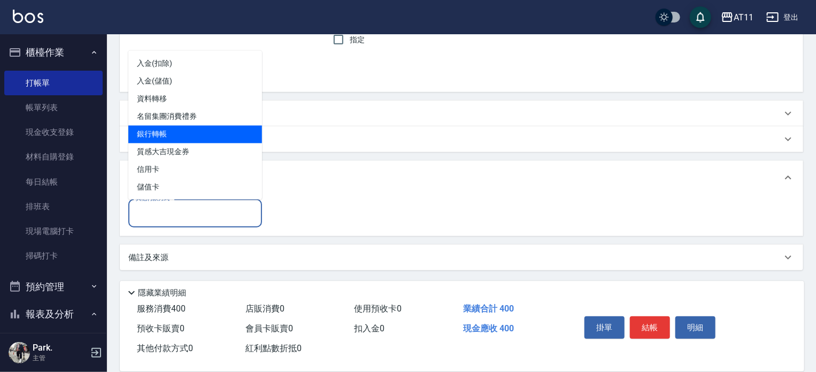
click at [155, 130] on span "銀行轉帳" at bounding box center [195, 135] width 134 height 18
type input "銀行轉帳"
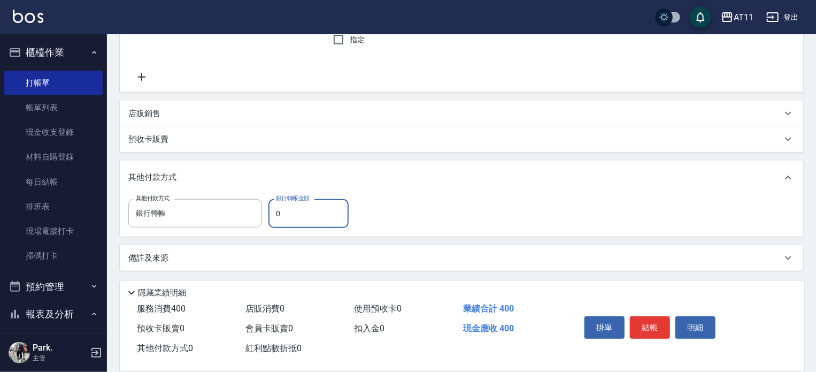
click at [312, 217] on input "0" at bounding box center [308, 213] width 80 height 29
type input "400"
click at [654, 328] on button "結帳" at bounding box center [650, 327] width 40 height 22
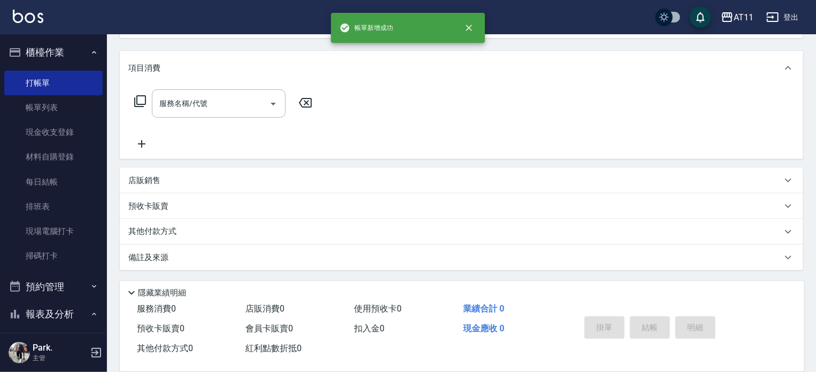
scroll to position [0, 0]
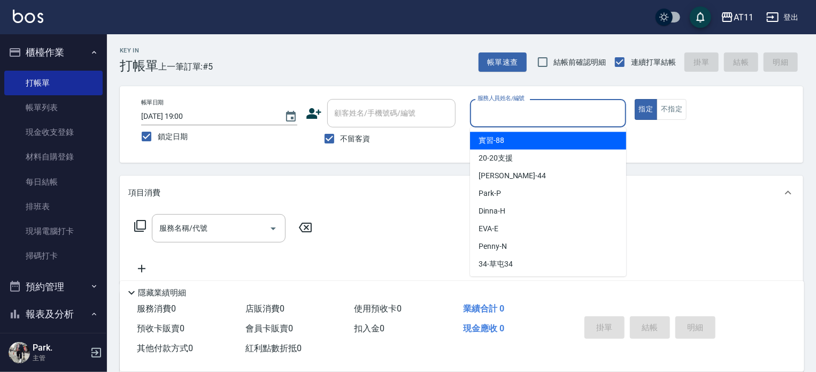
click at [496, 113] on input "服務人員姓名/編號" at bounding box center [548, 113] width 146 height 19
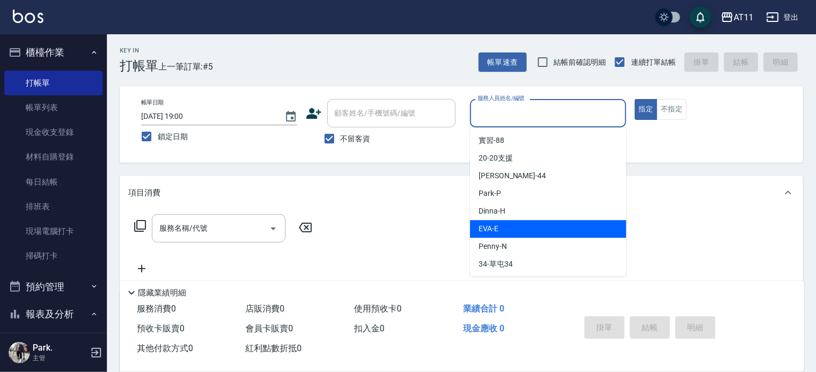
click at [495, 229] on span "[PERSON_NAME] -E" at bounding box center [489, 228] width 20 height 11
type input "EVA-E"
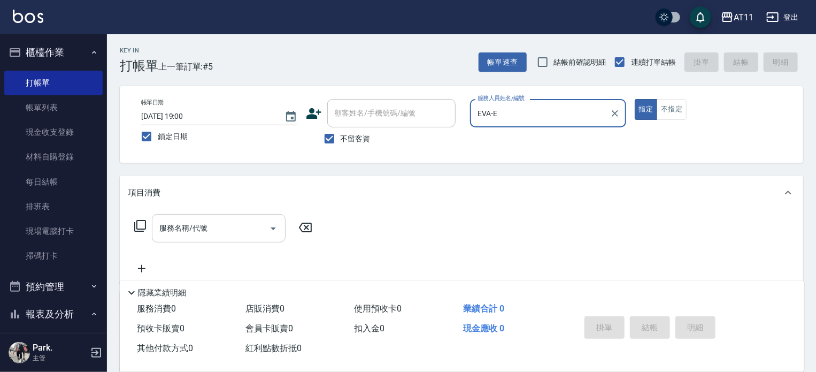
click at [182, 230] on input "服務名稱/代號" at bounding box center [211, 228] width 108 height 19
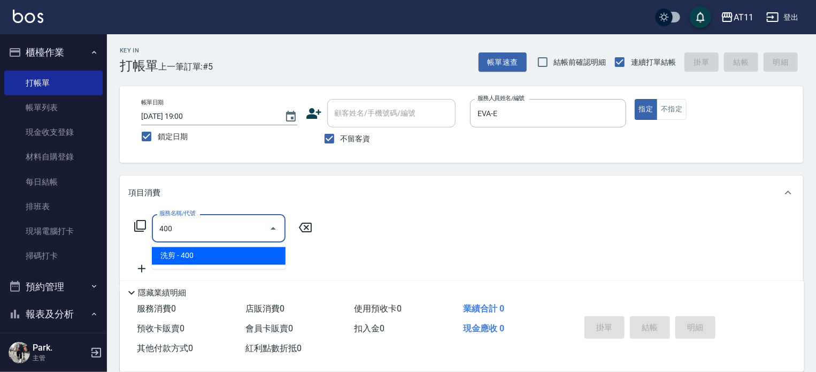
click at [189, 254] on span "洗剪 - 400" at bounding box center [219, 256] width 134 height 18
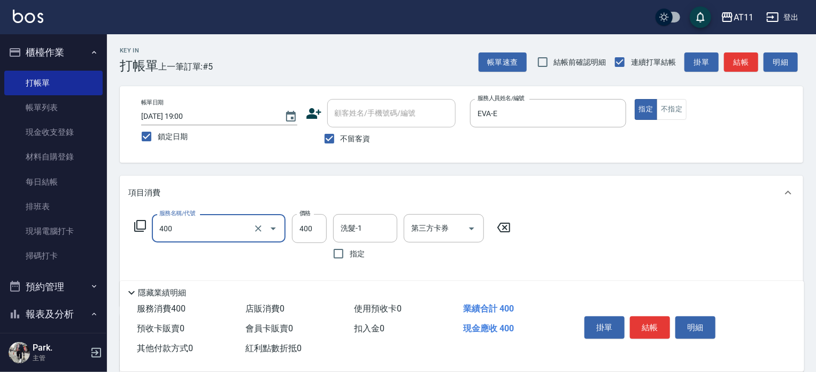
type input "洗剪(400)"
click at [332, 136] on input "不留客資" at bounding box center [329, 138] width 22 height 22
checkbox input "false"
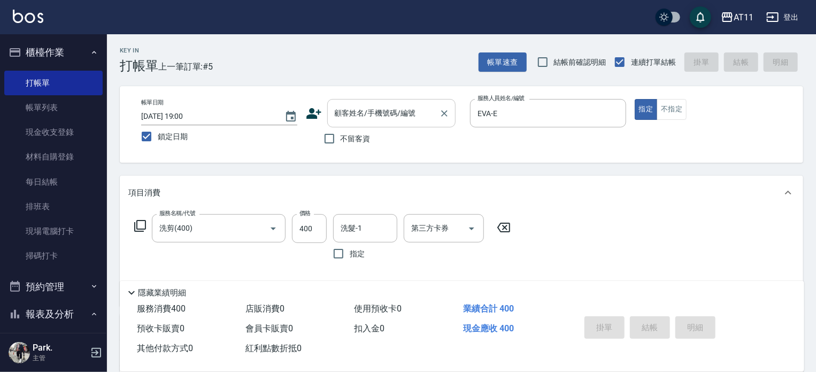
click at [338, 114] on input "顧客姓名/手機號碼/編號" at bounding box center [383, 113] width 103 height 19
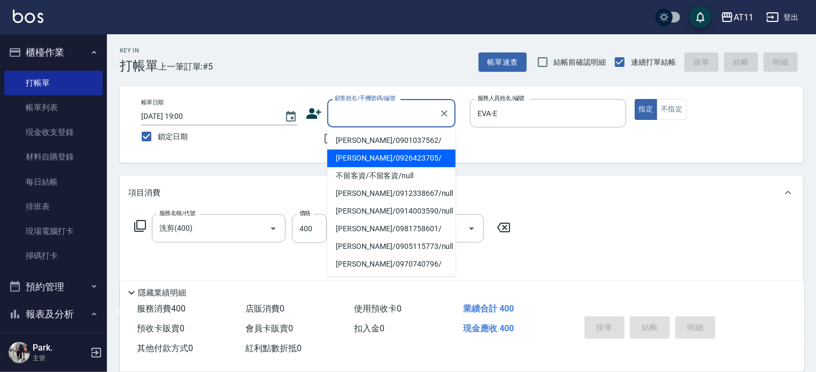
click at [366, 159] on li "[PERSON_NAME]/0926423705/" at bounding box center [391, 158] width 128 height 18
type input "[PERSON_NAME]/0926423705/"
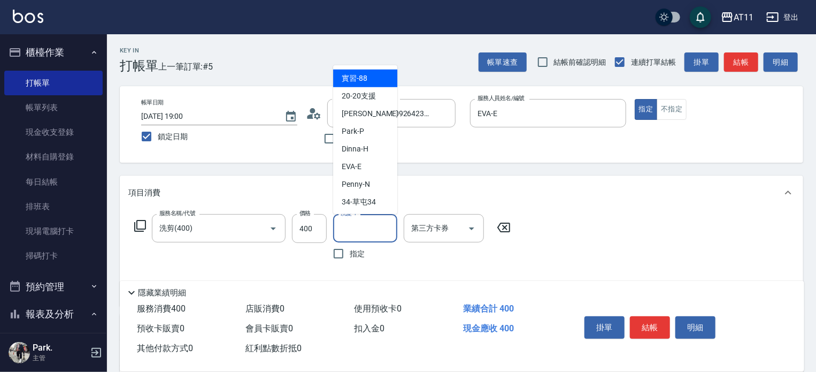
click at [371, 228] on input "洗髮-1" at bounding box center [365, 228] width 55 height 19
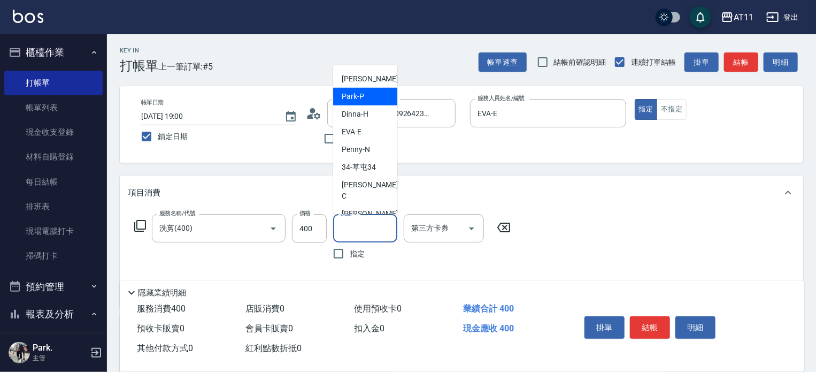
scroll to position [53, 0]
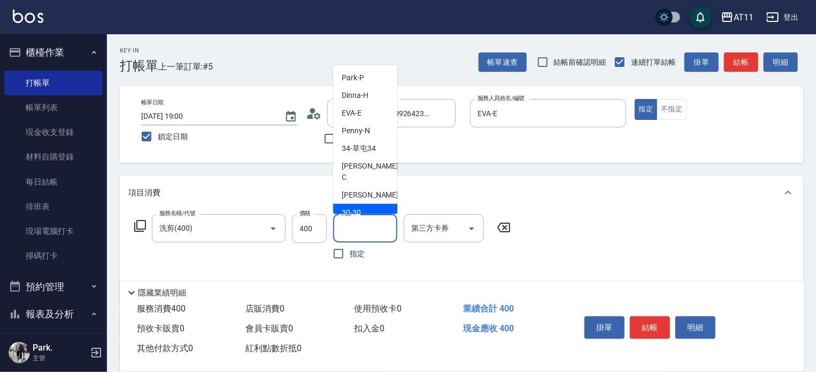
click at [361, 204] on div "30 -30" at bounding box center [365, 213] width 64 height 18
type input "30-30"
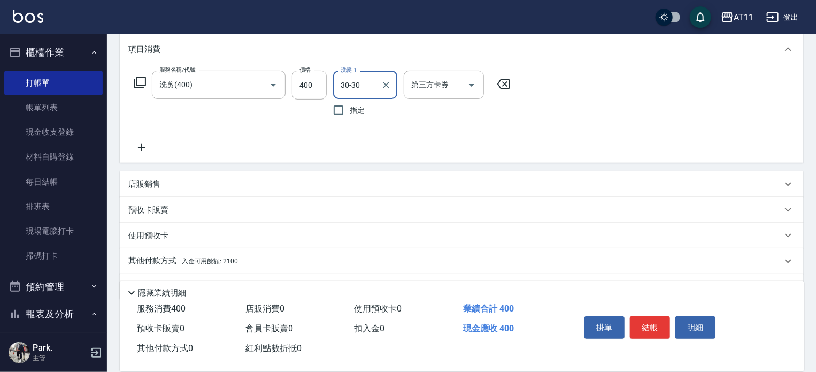
scroll to position [160, 0]
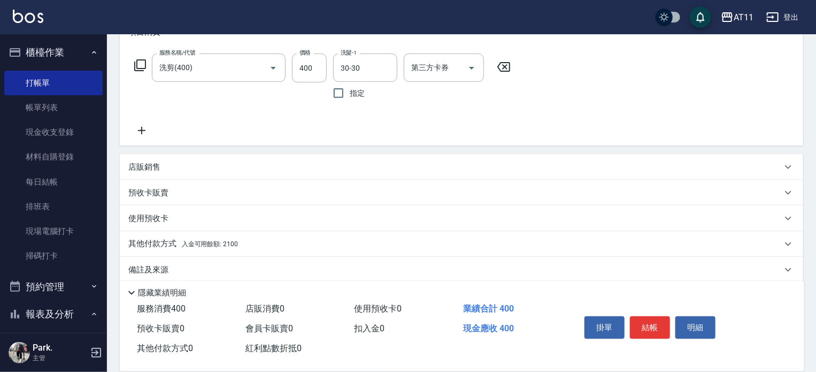
click at [232, 244] on span "入金可用餘額: 2100" at bounding box center [210, 243] width 56 height 7
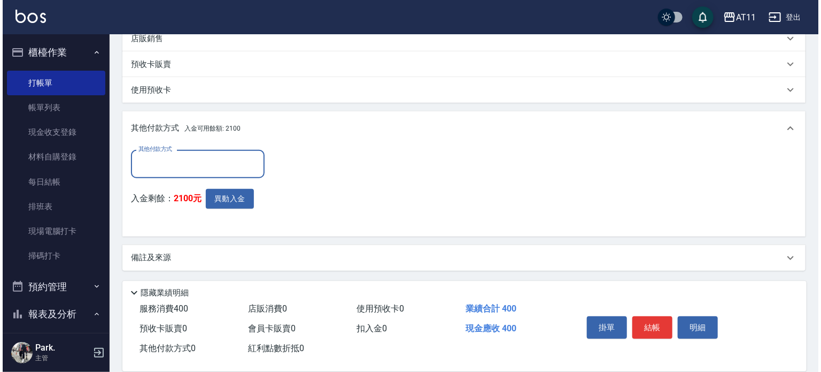
scroll to position [289, 0]
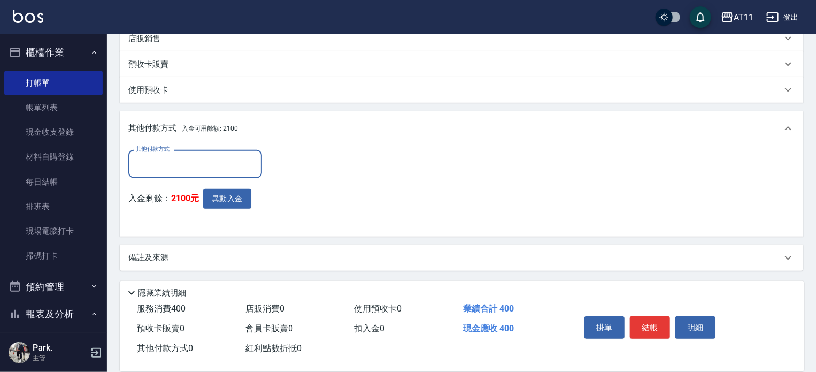
click at [168, 169] on input "其他付款方式" at bounding box center [195, 164] width 124 height 19
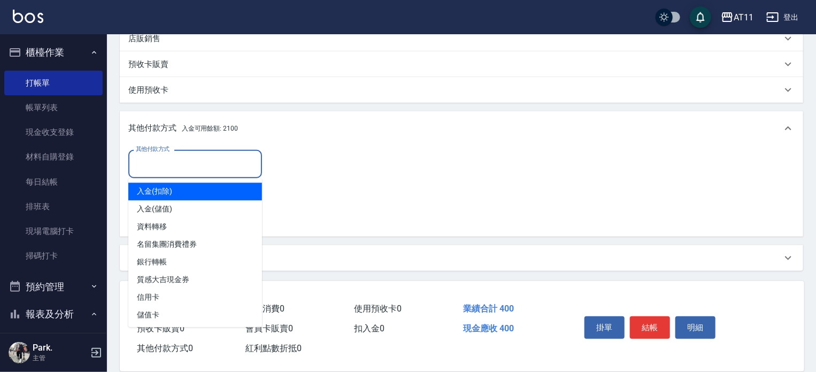
click at [169, 189] on span "入金(扣除)" at bounding box center [195, 192] width 134 height 18
type input "入金(扣除)"
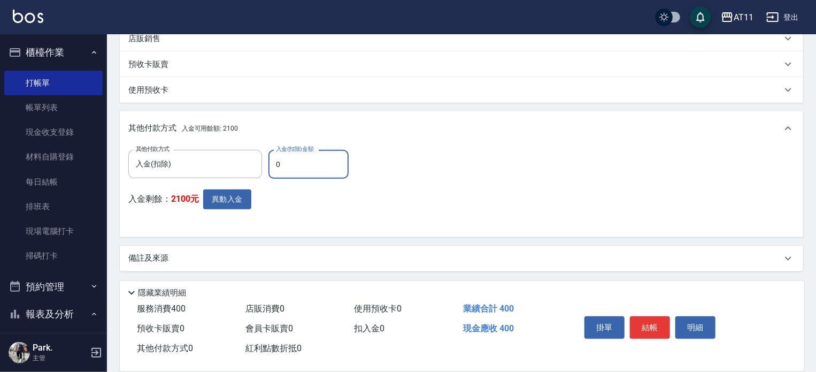
click at [290, 168] on input "0" at bounding box center [308, 164] width 80 height 29
type input "0"
click at [234, 200] on button "異動入金" at bounding box center [227, 199] width 48 height 20
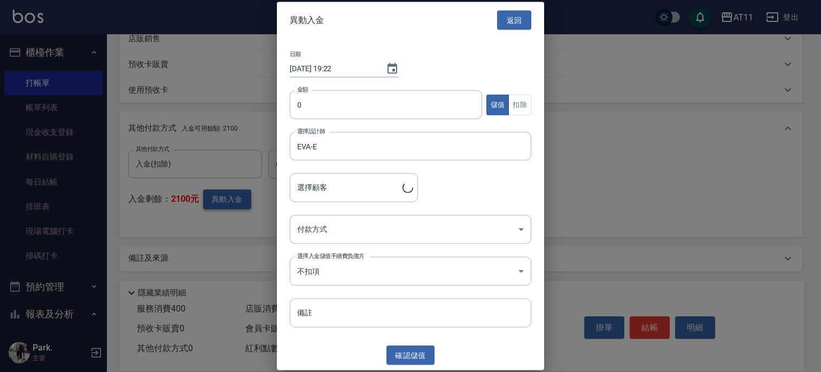
type input "[PERSON_NAME]/0926423705/"
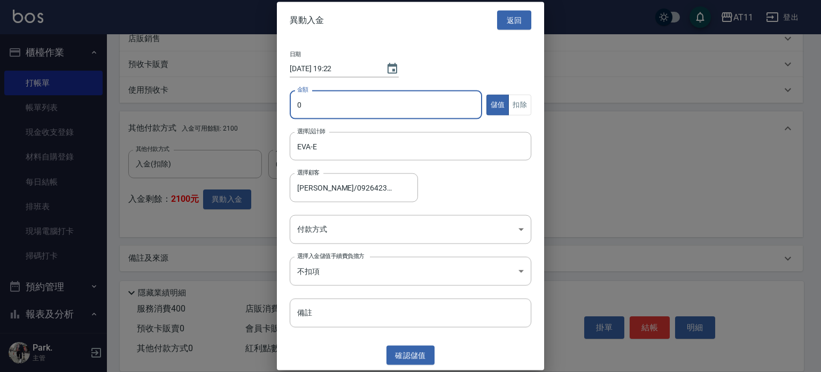
click at [308, 109] on input "0" at bounding box center [386, 104] width 192 height 29
click at [518, 106] on button "扣除" at bounding box center [519, 104] width 23 height 21
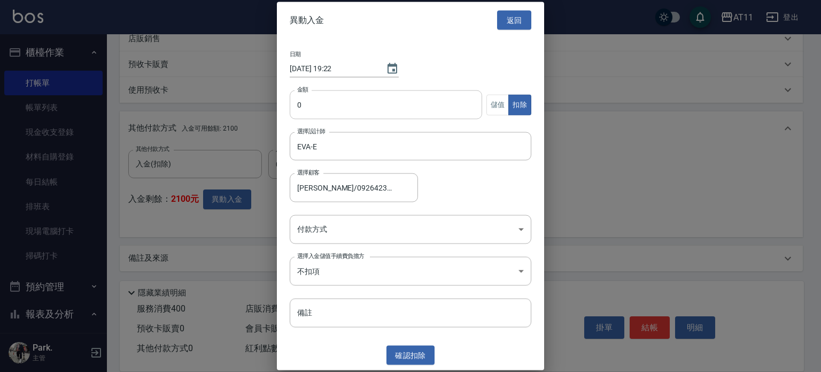
click at [387, 105] on input "0" at bounding box center [386, 104] width 192 height 29
click at [387, 106] on input "0" at bounding box center [386, 104] width 192 height 29
type input "0"
click at [480, 66] on div "日期 [DATE] 19:22 金額 0 金額 儲值 扣除 選擇設計師 [PERSON_NAME]-E 選擇設計師 選擇顧客 [PERSON_NAME]/09…" at bounding box center [410, 189] width 267 height 302
click at [252, 152] on div at bounding box center [410, 186] width 821 height 372
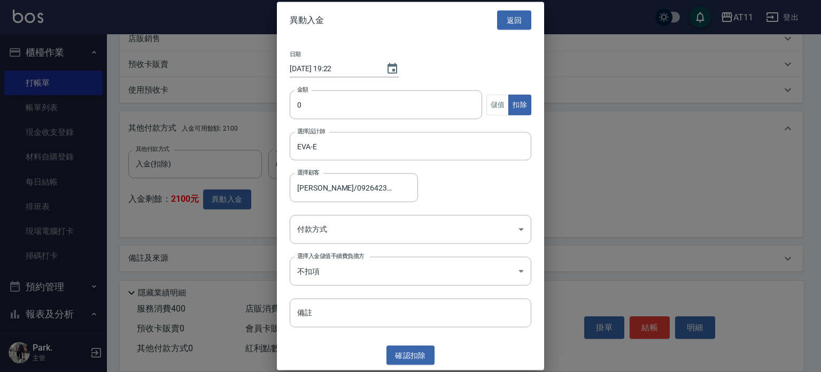
click at [262, 133] on div at bounding box center [410, 186] width 821 height 372
click at [503, 21] on button "返回" at bounding box center [514, 20] width 34 height 20
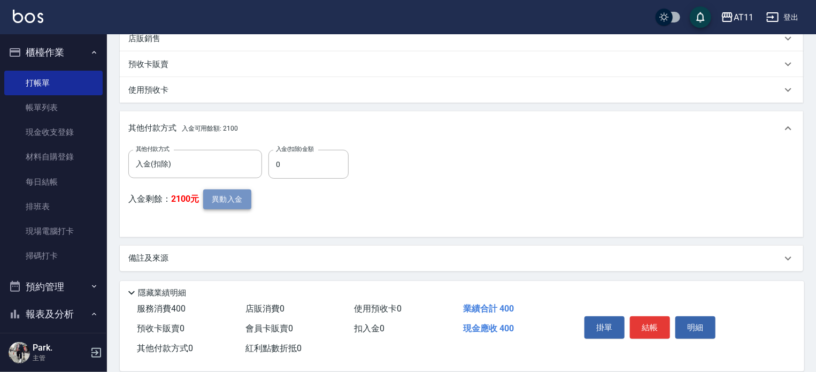
click at [225, 195] on button "異動入金" at bounding box center [227, 199] width 48 height 20
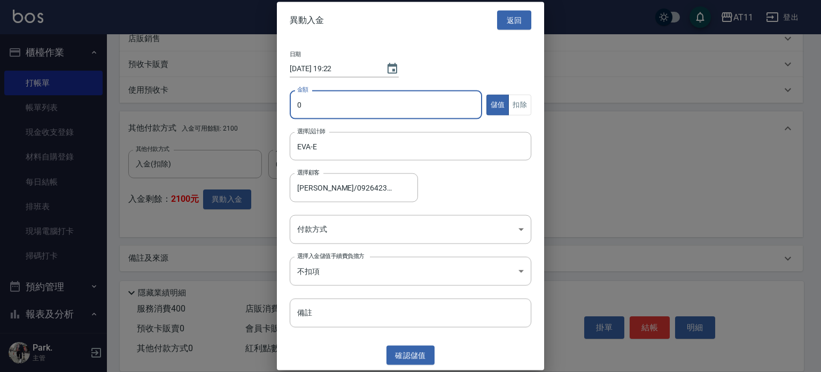
click at [327, 100] on input "0" at bounding box center [386, 104] width 192 height 29
click at [238, 221] on div at bounding box center [410, 186] width 821 height 372
click at [408, 107] on input "0" at bounding box center [386, 104] width 192 height 29
click at [415, 70] on div "日期 [DATE] 19:22 金額 0 金額 儲值 扣除 選擇設計師 [PERSON_NAME]-E 選擇設計師 選擇顧客 [PERSON_NAME]/09…" at bounding box center [410, 189] width 267 height 302
click at [317, 110] on input "0" at bounding box center [386, 104] width 192 height 29
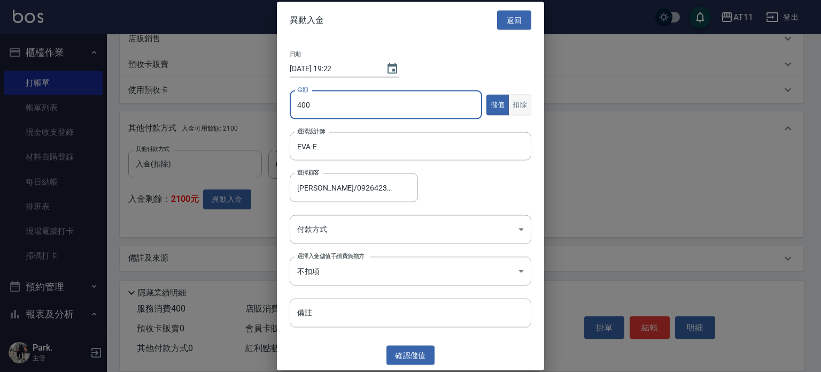
type input "400"
click at [526, 106] on button "扣除" at bounding box center [519, 104] width 23 height 21
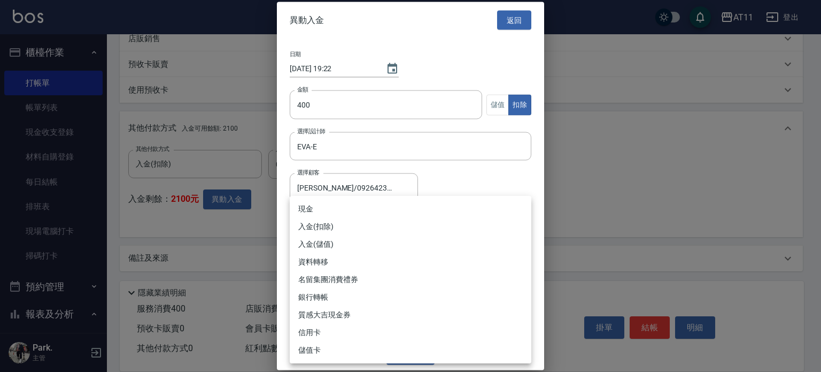
click at [336, 230] on body "AT11 登出 櫃檯作業 打帳單 帳單列表 現金收支登錄 材料自購登錄 每日結帳 排班表 現場電腦打卡 掃碼打卡 預約管理 預約管理 單日預約紀錄 單週預約紀…" at bounding box center [410, 41] width 821 height 661
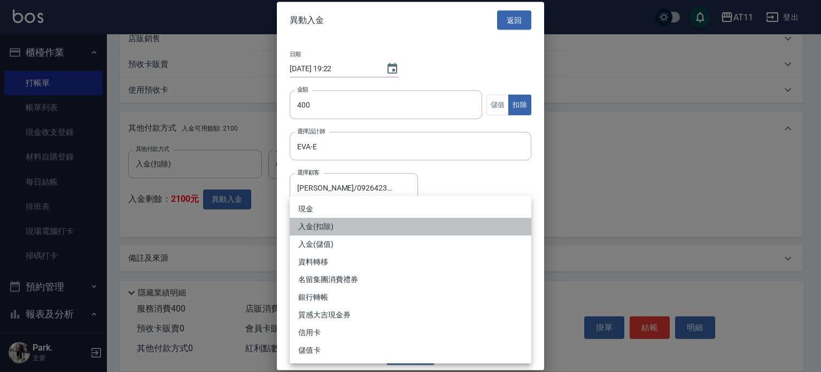
click at [307, 226] on li "入金(扣除)" at bounding box center [411, 227] width 242 height 18
type input "入金(扣除)"
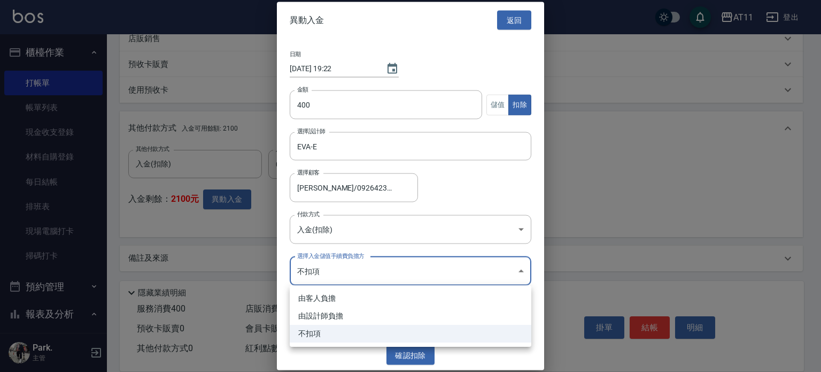
click at [342, 274] on body "AT11 登出 櫃檯作業 打帳單 帳單列表 現金收支登錄 材料自購登錄 每日結帳 排班表 現場電腦打卡 掃碼打卡 預約管理 預約管理 單日預約紀錄 單週預約紀…" at bounding box center [410, 41] width 821 height 661
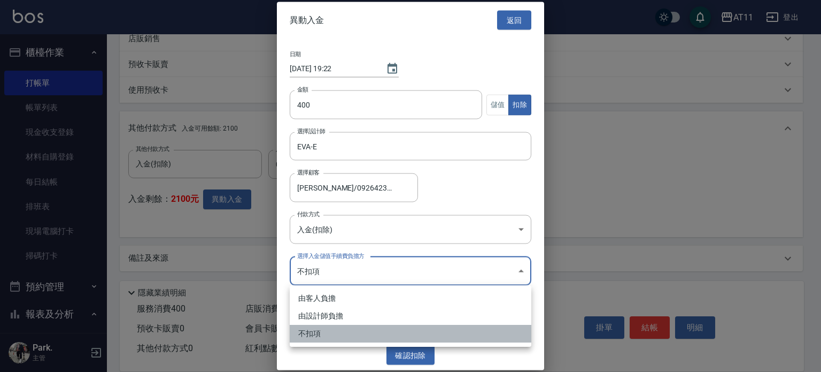
click at [335, 336] on li "不扣項" at bounding box center [411, 334] width 242 height 18
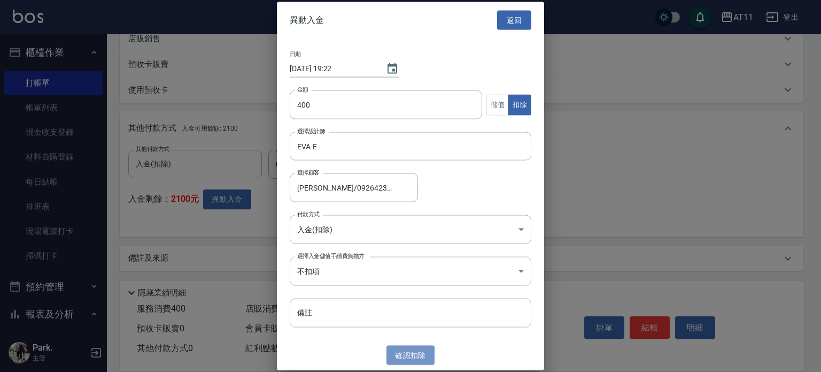
click at [418, 354] on button "確認 扣除" at bounding box center [411, 355] width 48 height 20
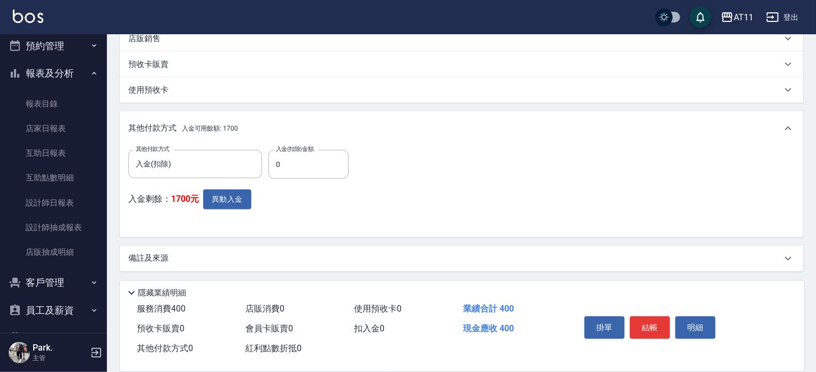
scroll to position [267, 0]
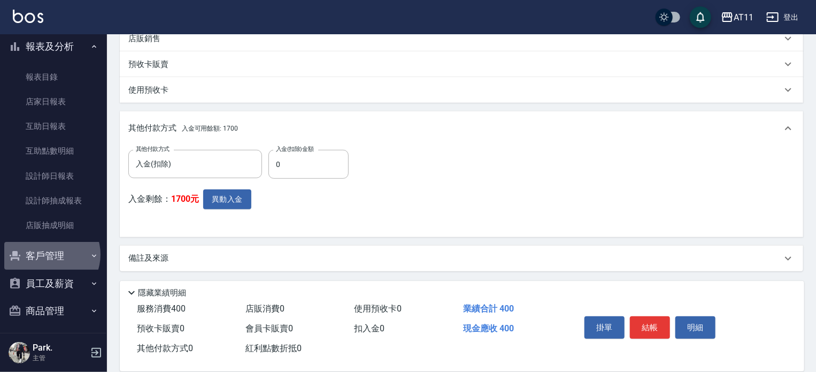
click at [48, 254] on button "客戶管理" at bounding box center [53, 256] width 98 height 28
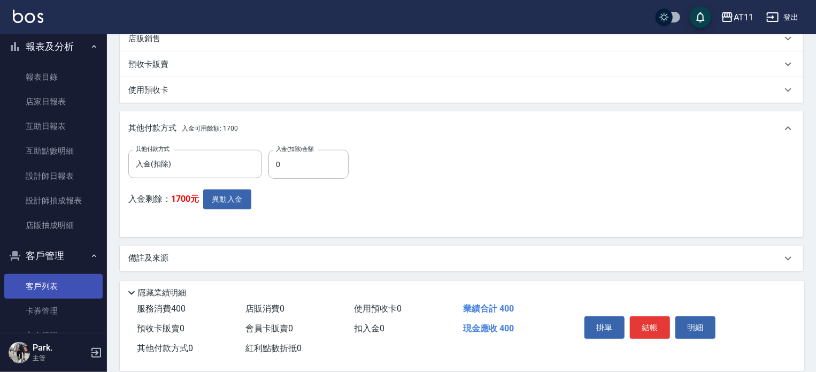
click at [31, 287] on link "客戶列表" at bounding box center [53, 286] width 98 height 25
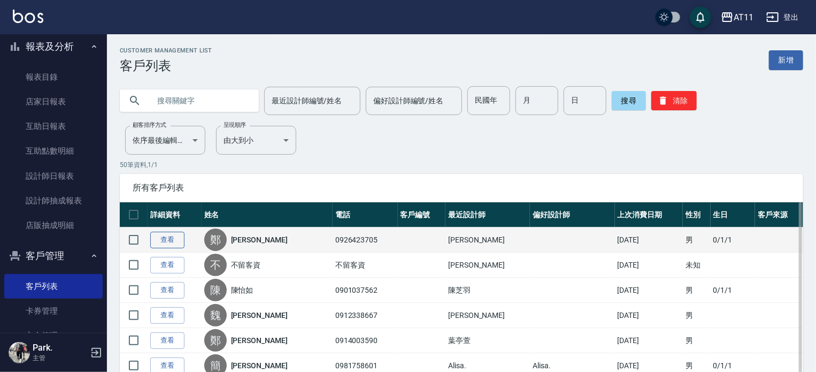
click at [167, 237] on link "查看" at bounding box center [167, 240] width 34 height 17
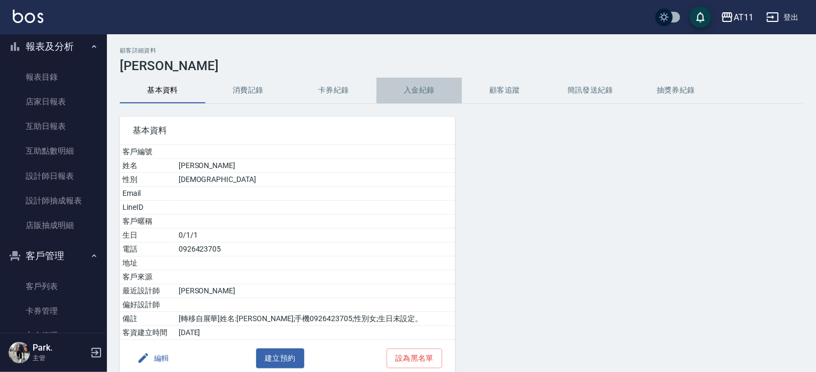
click at [425, 91] on button "入金紀錄" at bounding box center [419, 91] width 86 height 26
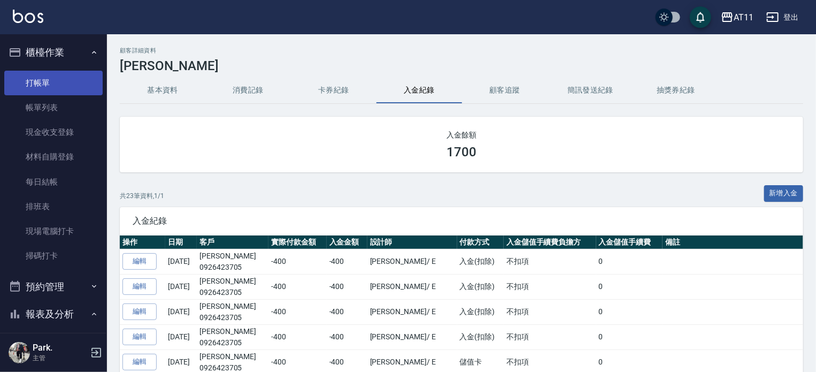
click at [40, 84] on link "打帳單" at bounding box center [53, 83] width 98 height 25
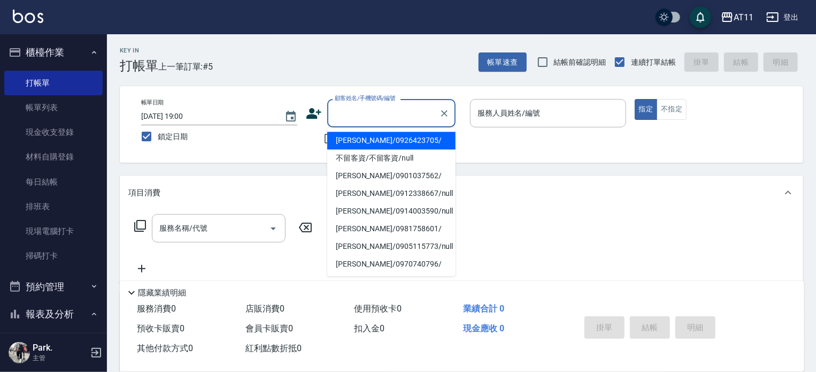
click at [395, 107] on input "顧客姓名/手機號碼/編號" at bounding box center [383, 113] width 103 height 19
click at [350, 143] on li "[PERSON_NAME]/0926423705/" at bounding box center [391, 141] width 128 height 18
type input "[PERSON_NAME]/0926423705/"
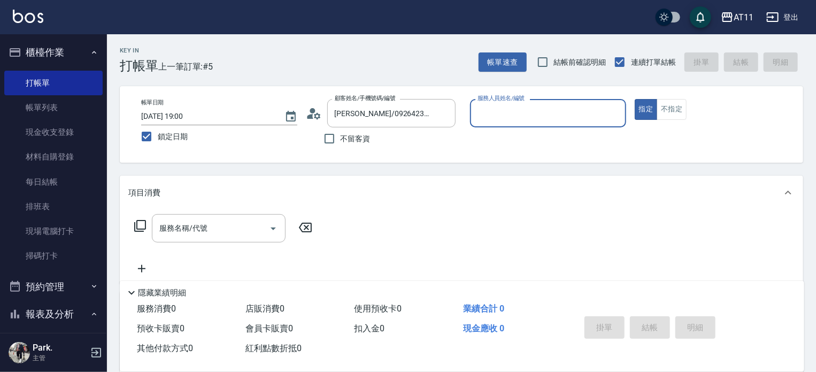
click at [520, 114] on input "服務人員姓名/編號" at bounding box center [548, 113] width 146 height 19
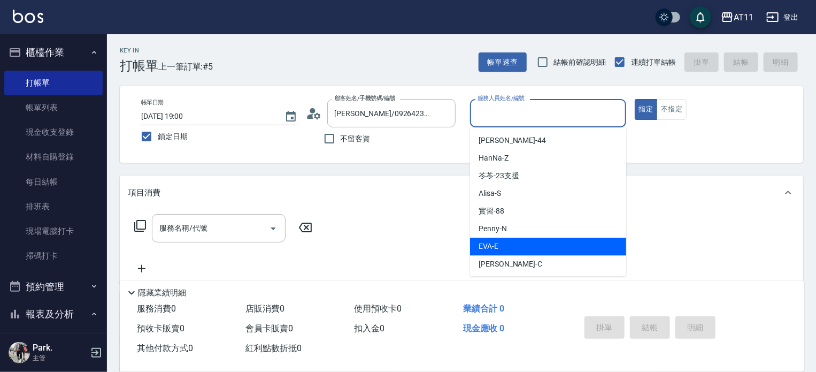
drag, startPoint x: 501, startPoint y: 245, endPoint x: 495, endPoint y: 244, distance: 6.5
click at [500, 245] on div "[PERSON_NAME] -E" at bounding box center [548, 246] width 156 height 18
type input "EVA-E"
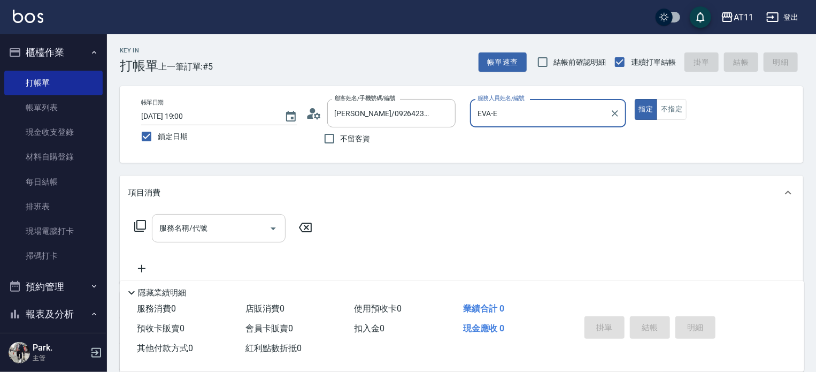
click at [227, 230] on input "服務名稱/代號" at bounding box center [211, 228] width 108 height 19
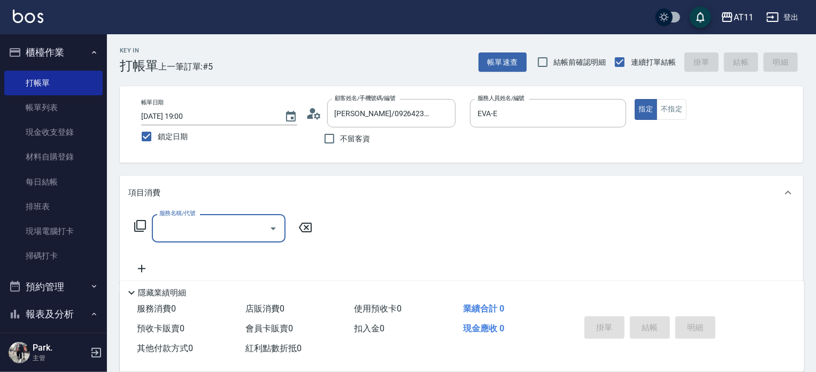
click at [212, 220] on input "服務名稱/代號" at bounding box center [211, 228] width 108 height 19
drag, startPoint x: 252, startPoint y: 258, endPoint x: 259, endPoint y: 257, distance: 7.0
click at [253, 258] on span "洗剪 - 400" at bounding box center [219, 256] width 134 height 18
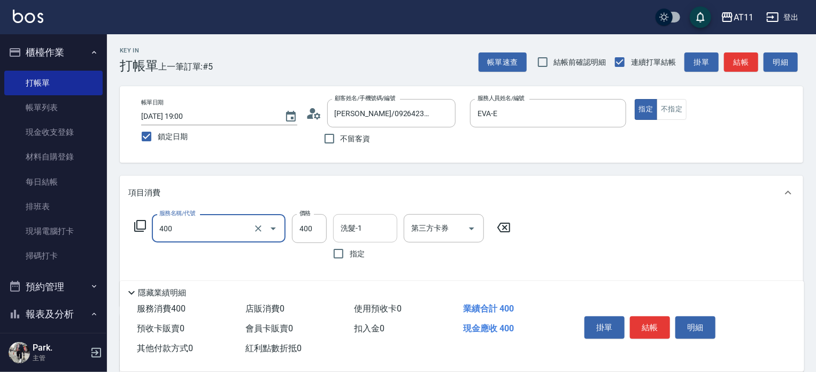
click at [366, 237] on div "洗髮-1" at bounding box center [365, 228] width 64 height 28
type input "洗剪(400)"
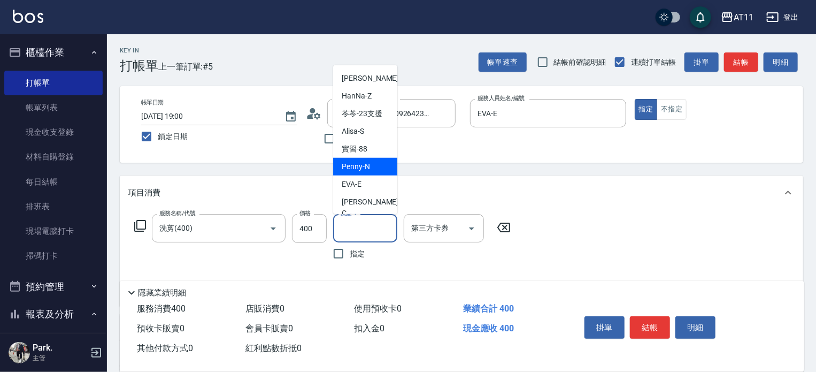
scroll to position [53, 0]
click at [359, 230] on input "洗髮-1" at bounding box center [365, 228] width 55 height 19
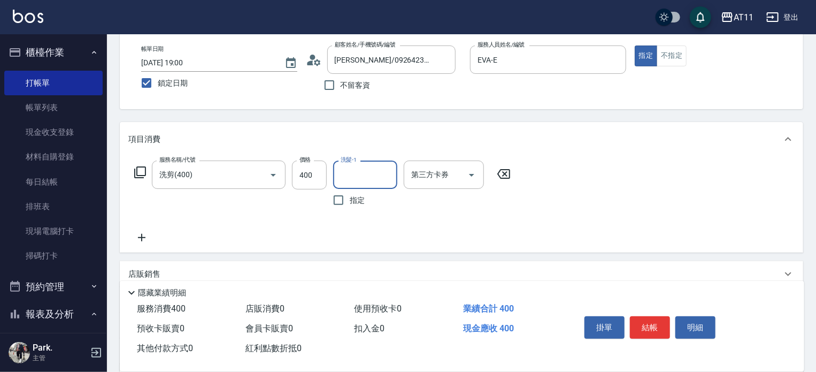
click at [351, 184] on div "洗髮-1" at bounding box center [365, 174] width 64 height 28
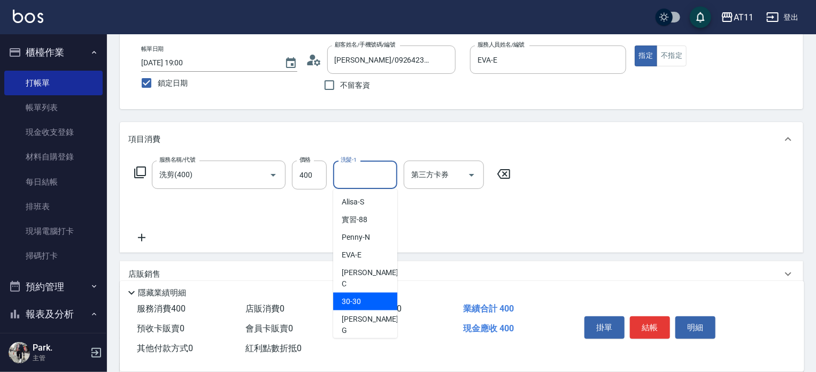
click at [359, 296] on span "30 -30" at bounding box center [351, 301] width 19 height 11
type input "30-30"
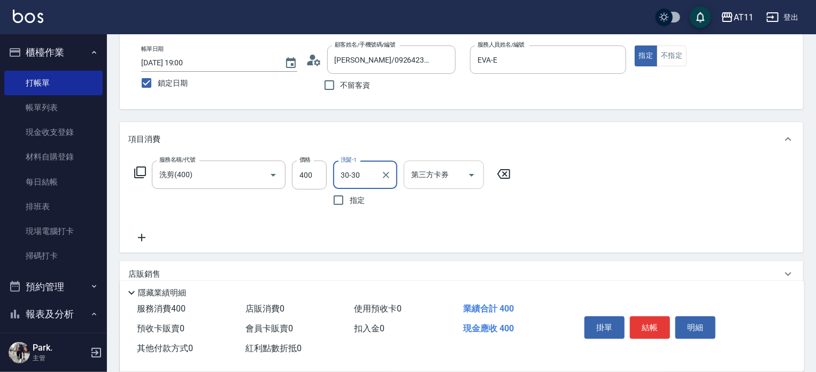
click at [421, 175] on input "第三方卡券" at bounding box center [435, 174] width 55 height 19
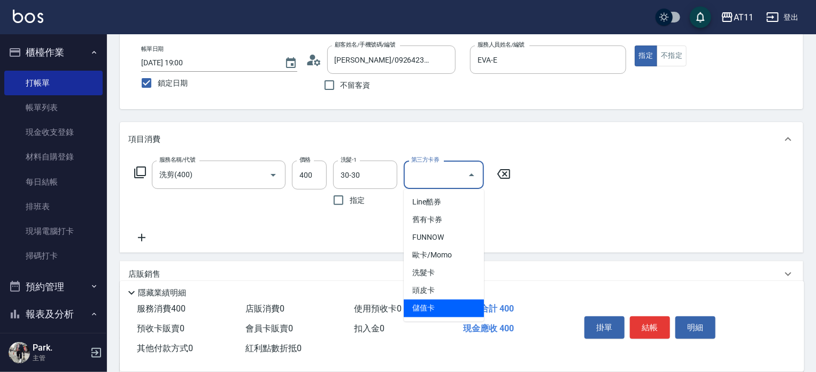
click at [430, 305] on span "儲值卡" at bounding box center [444, 308] width 80 height 18
type input "儲值卡"
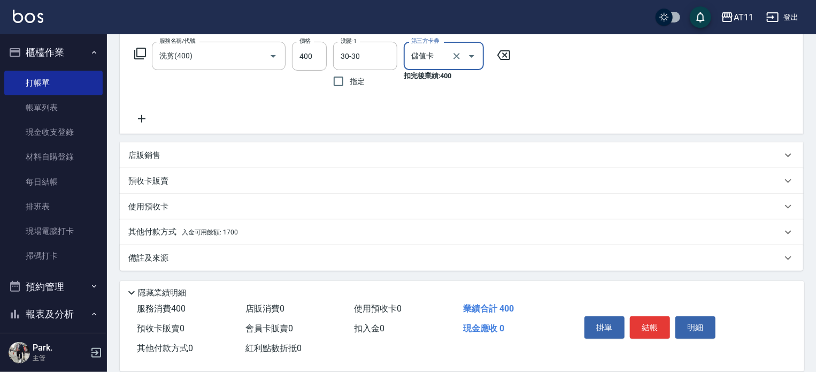
scroll to position [173, 0]
click at [218, 230] on span "入金可用餘額: 1700" at bounding box center [210, 231] width 56 height 7
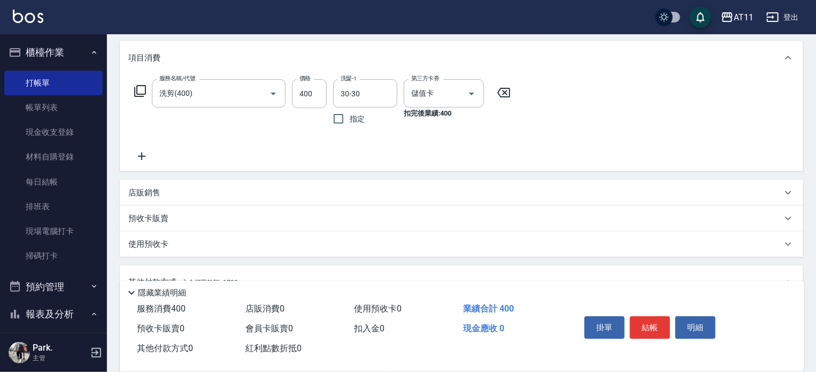
scroll to position [160, 0]
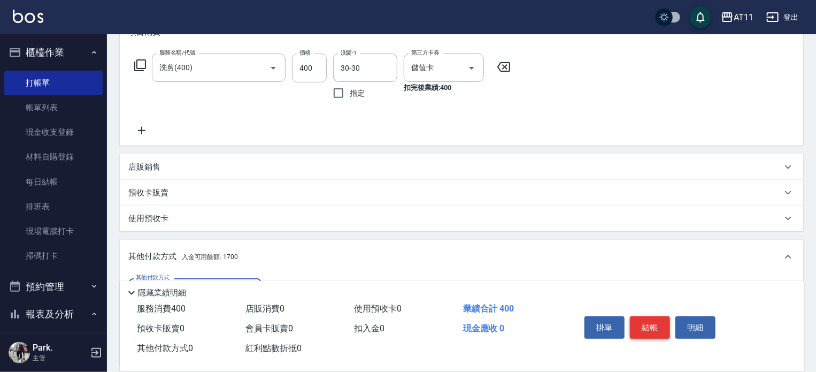
click at [656, 325] on button "結帳" at bounding box center [650, 327] width 40 height 22
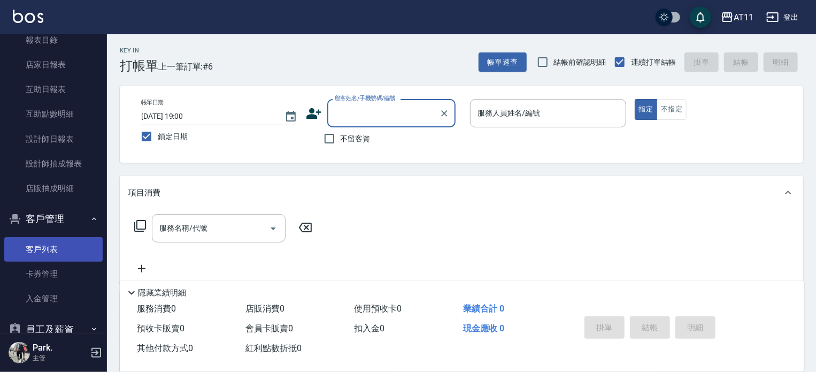
scroll to position [321, 0]
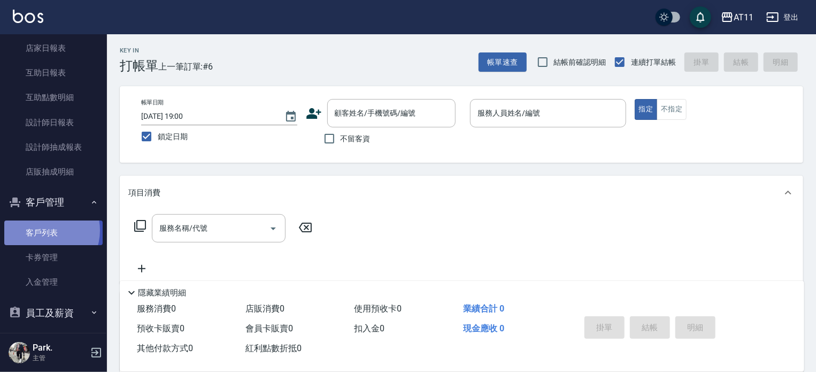
click at [42, 230] on link "客戶列表" at bounding box center [53, 232] width 98 height 25
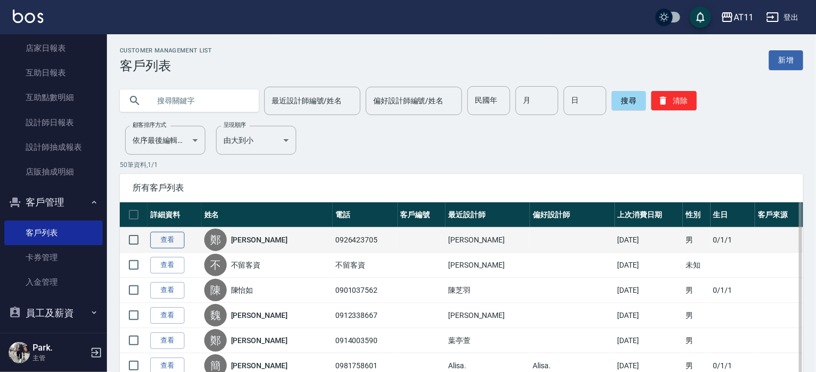
click at [165, 240] on link "查看" at bounding box center [167, 240] width 34 height 17
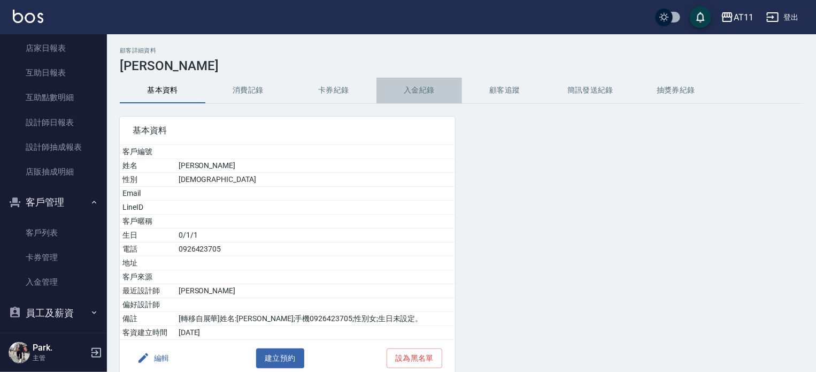
click at [414, 91] on button "入金紀錄" at bounding box center [419, 91] width 86 height 26
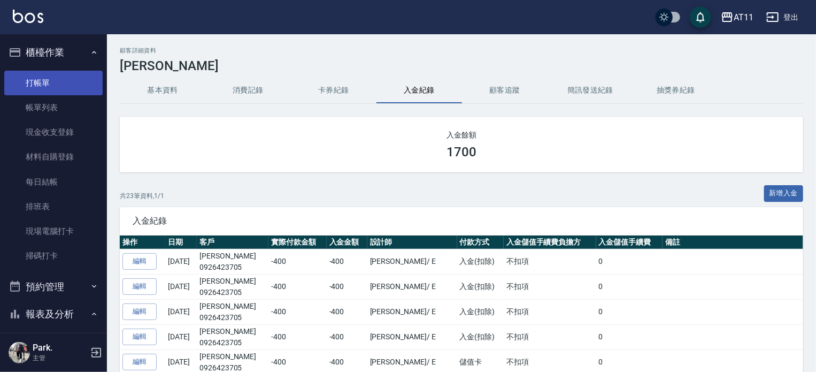
click at [25, 85] on link "打帳單" at bounding box center [53, 83] width 98 height 25
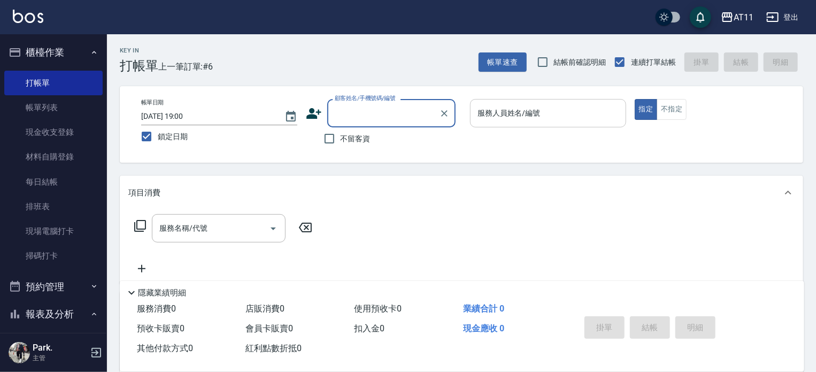
click at [579, 112] on input "服務人員姓名/編號" at bounding box center [548, 113] width 146 height 19
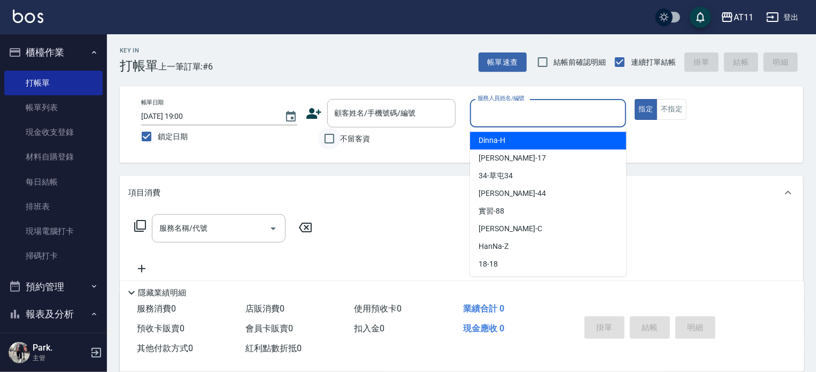
click at [331, 140] on input "不留客資" at bounding box center [329, 138] width 22 height 22
checkbox input "true"
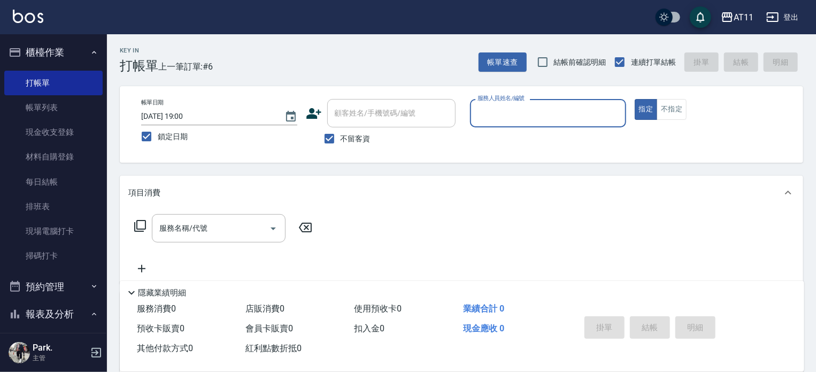
click at [511, 113] on input "服務人員姓名/編號" at bounding box center [548, 113] width 146 height 19
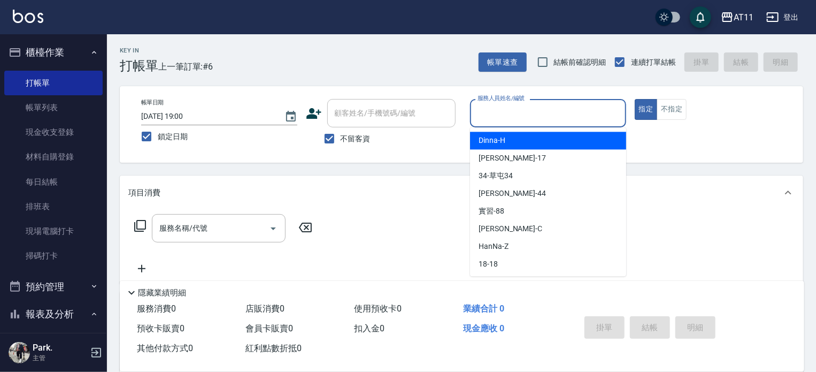
click at [489, 138] on span "Dinna -H" at bounding box center [492, 140] width 27 height 11
type input "Dinna-H"
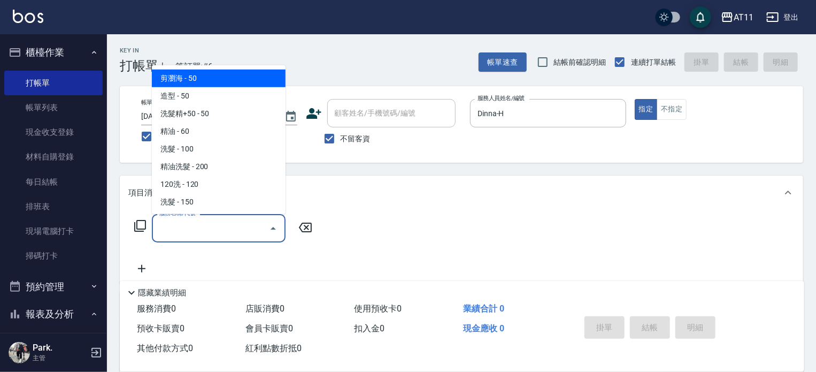
click at [233, 224] on input "服務名稱/代號" at bounding box center [211, 228] width 108 height 19
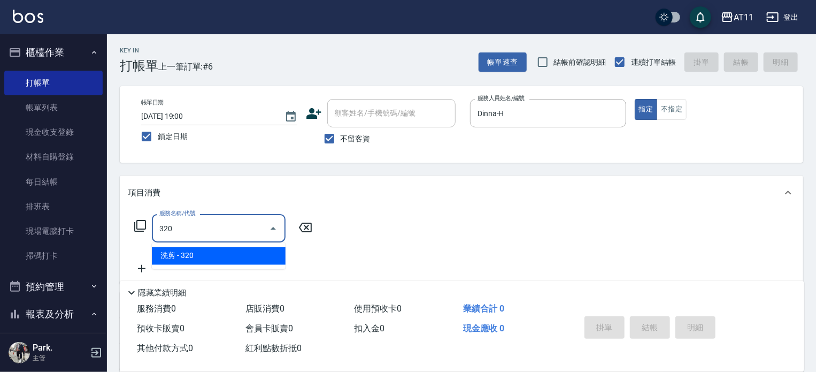
click at [266, 259] on span "洗剪 - 320" at bounding box center [219, 256] width 134 height 18
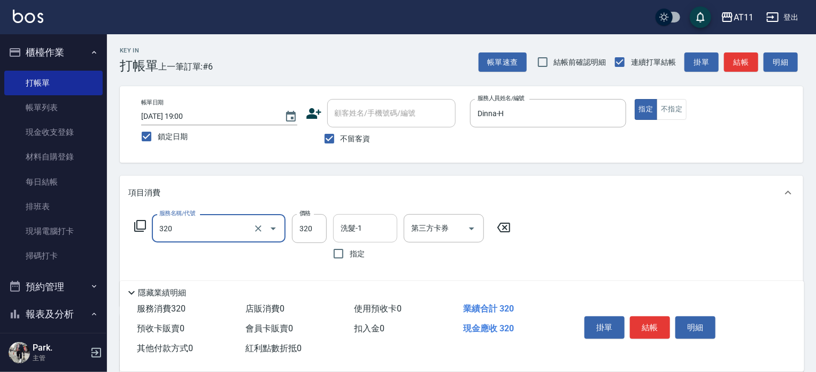
type input "洗剪(320)"
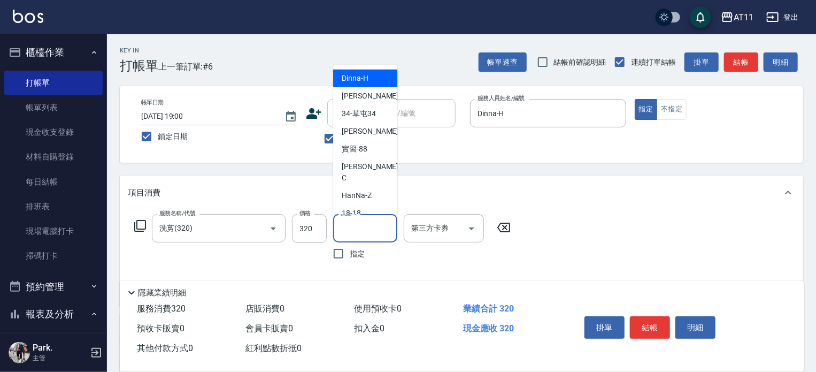
click at [344, 224] on input "洗髮-1" at bounding box center [365, 228] width 55 height 19
click at [364, 82] on span "Dinna -H" at bounding box center [355, 78] width 27 height 11
type input "Dinna-H"
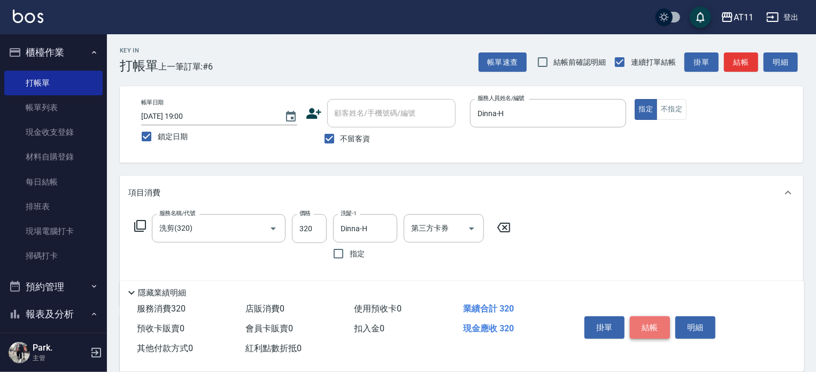
click at [649, 323] on button "結帳" at bounding box center [650, 327] width 40 height 22
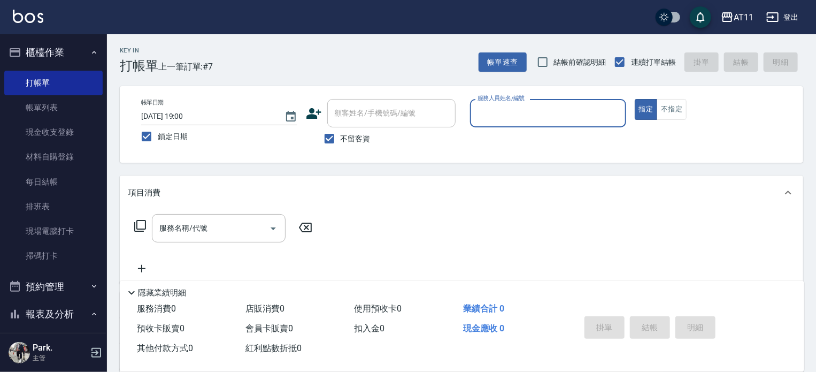
click at [526, 112] on input "服務人員姓名/編號" at bounding box center [548, 113] width 146 height 19
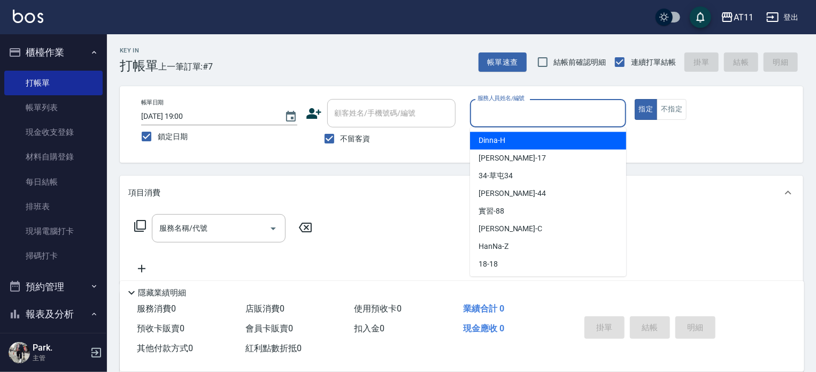
click at [491, 145] on span "Dinna -H" at bounding box center [492, 140] width 27 height 11
type input "Dinna-H"
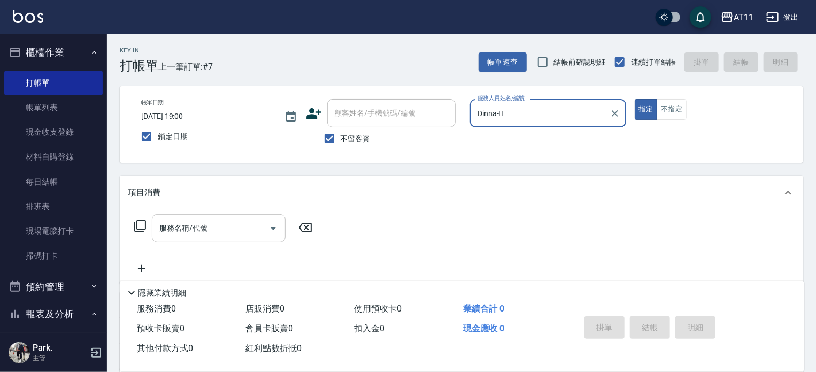
click at [195, 222] on div "服務名稱/代號 服務名稱/代號" at bounding box center [219, 228] width 134 height 28
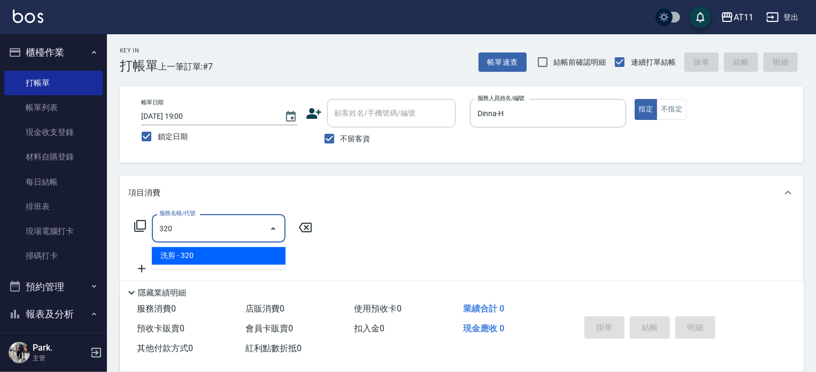
drag, startPoint x: 248, startPoint y: 253, endPoint x: 342, endPoint y: 299, distance: 104.5
click at [248, 254] on span "洗剪 - 320" at bounding box center [219, 256] width 134 height 18
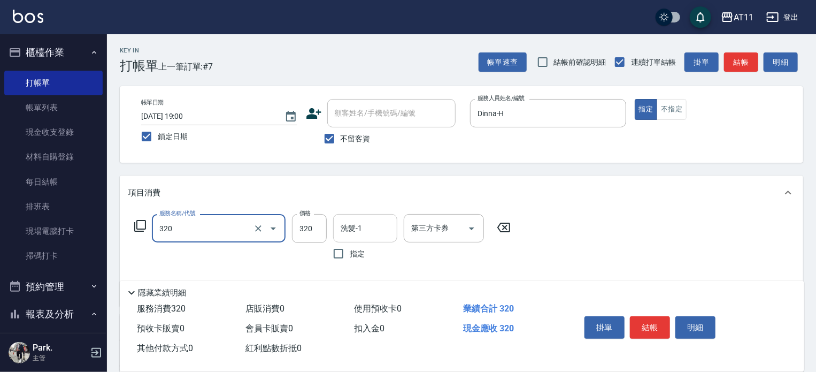
type input "洗剪(320)"
click at [373, 225] on input "洗髮-1" at bounding box center [365, 228] width 55 height 19
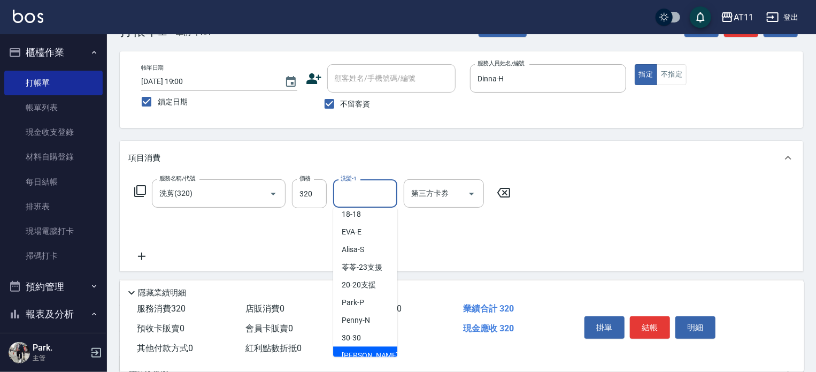
scroll to position [53, 0]
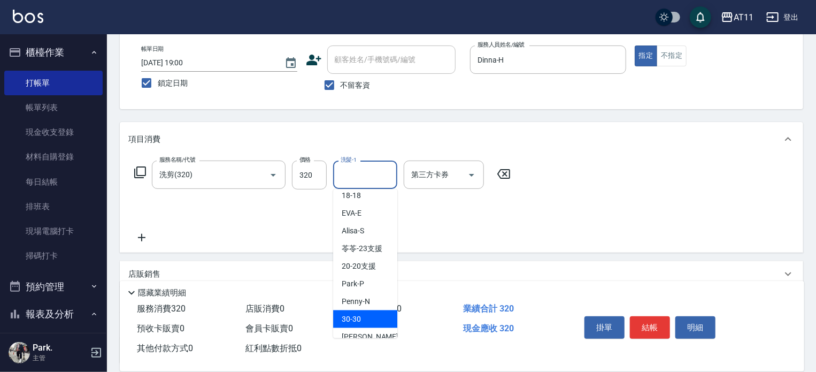
click at [384, 310] on div "30 -30" at bounding box center [365, 319] width 64 height 18
type input "30-30"
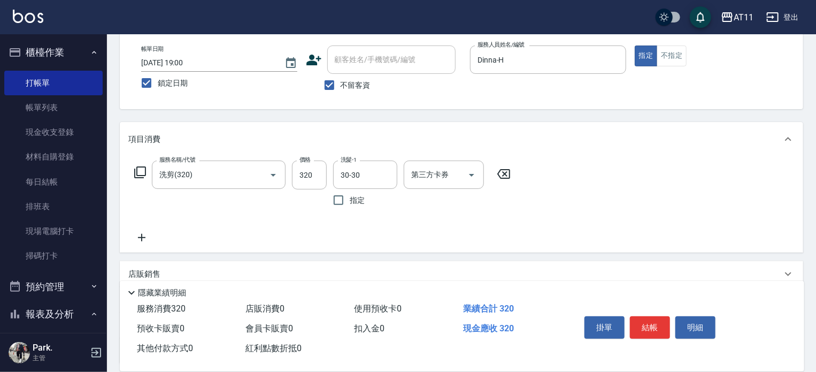
click at [143, 240] on icon at bounding box center [141, 237] width 27 height 13
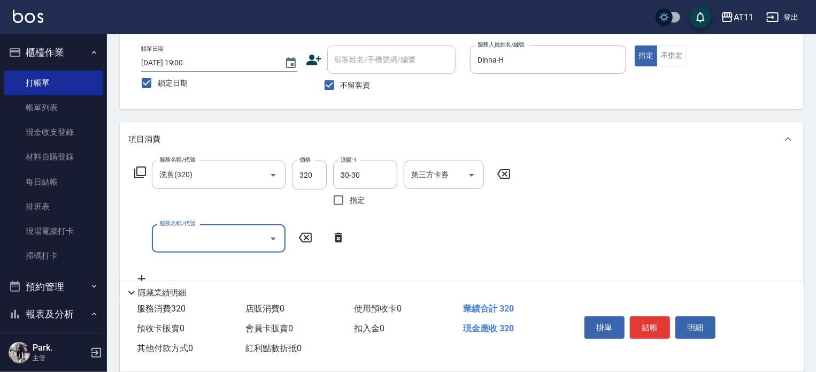
click at [181, 238] on input "服務名稱/代號" at bounding box center [211, 238] width 108 height 19
click at [188, 239] on input "服務名稱/代號" at bounding box center [211, 238] width 108 height 19
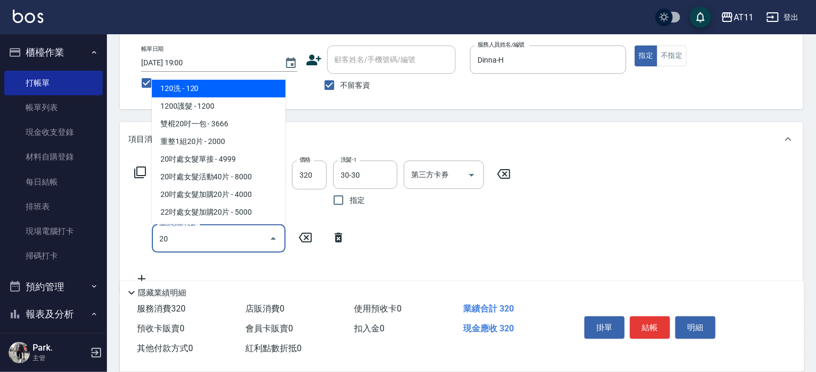
click at [235, 242] on input "20" at bounding box center [211, 238] width 108 height 19
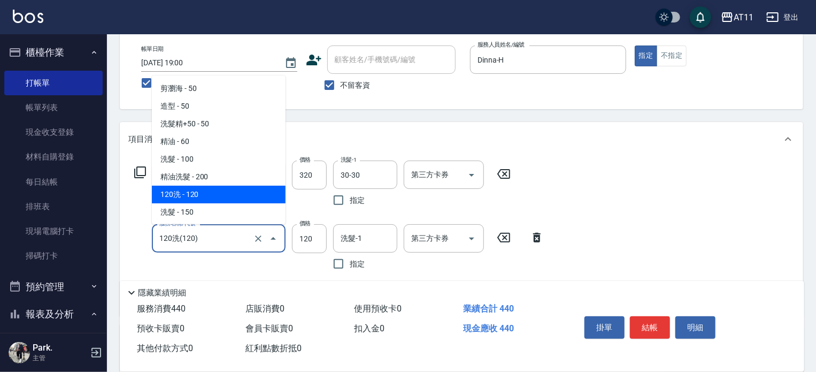
click at [201, 236] on input "120洗(120)" at bounding box center [204, 238] width 94 height 19
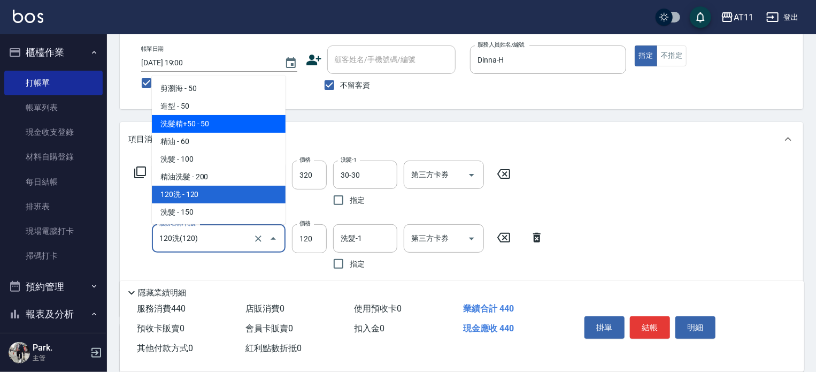
click at [189, 121] on span "洗髮精+50 - 50" at bounding box center [219, 124] width 134 height 18
type input "洗髮精+50(50)"
type input "50"
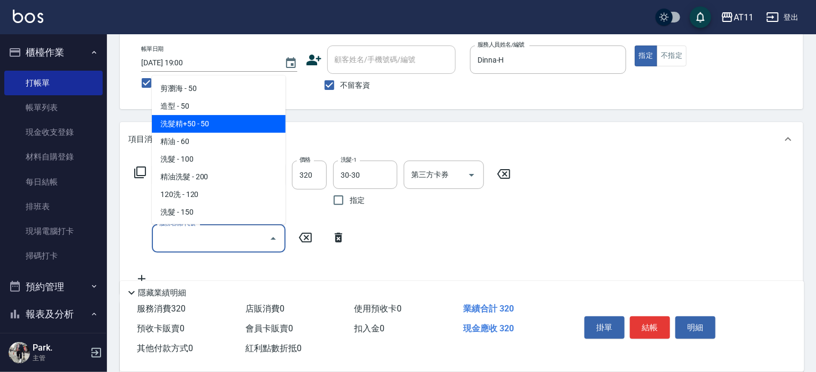
click at [184, 121] on span "洗髮精+50 - 50" at bounding box center [219, 124] width 134 height 18
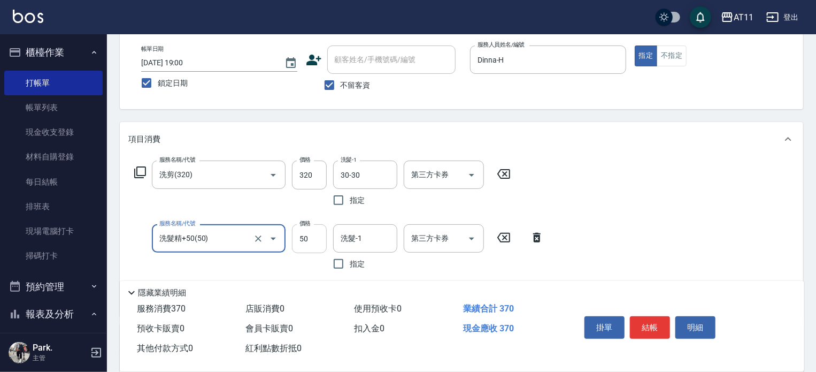
type input "洗髮精+50(50)"
click at [311, 241] on input "50" at bounding box center [309, 238] width 35 height 29
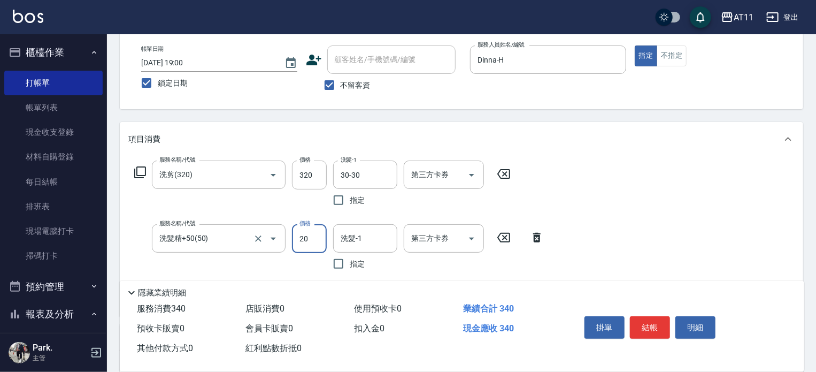
click at [251, 259] on div "服務名稱/代號 洗髮精+50(50) 服務名稱/代號" at bounding box center [219, 249] width 134 height 51
type input "20"
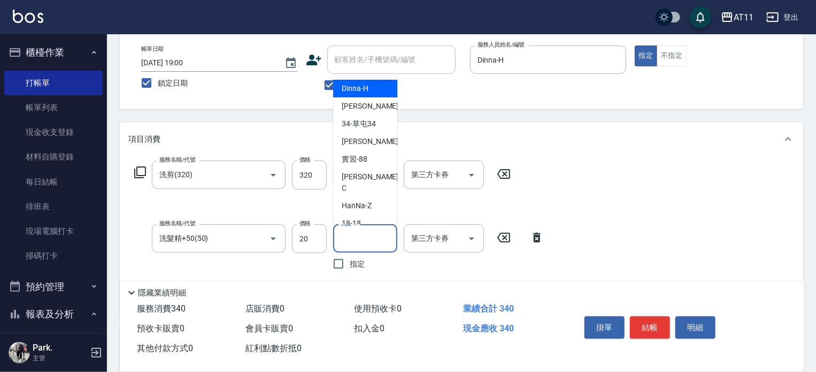
click at [355, 241] on input "洗髮-1" at bounding box center [365, 238] width 55 height 19
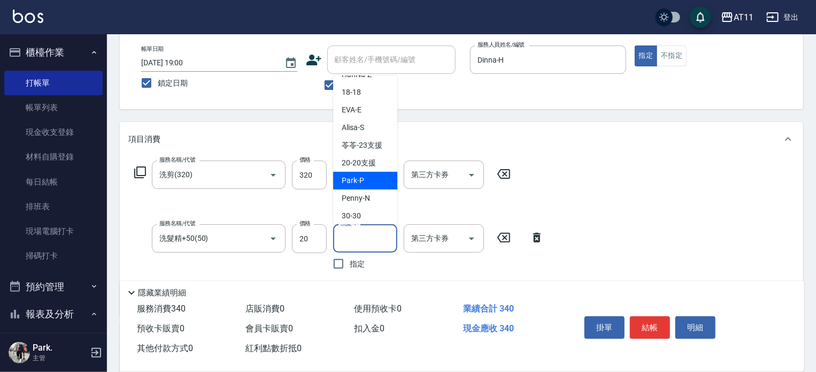
scroll to position [142, 0]
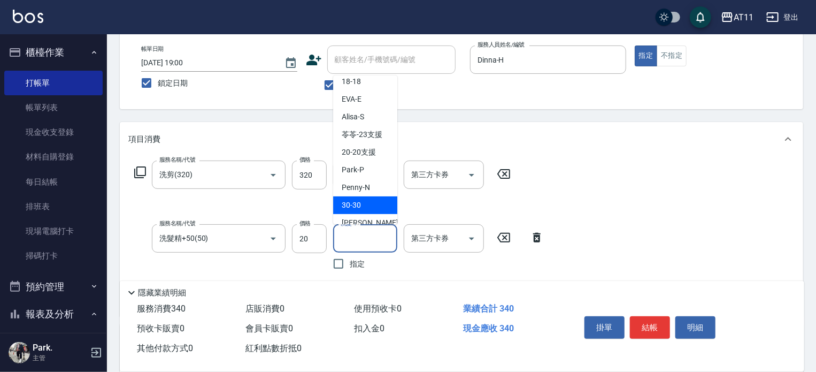
click at [356, 199] on span "30 -30" at bounding box center [351, 204] width 19 height 11
type input "30-30"
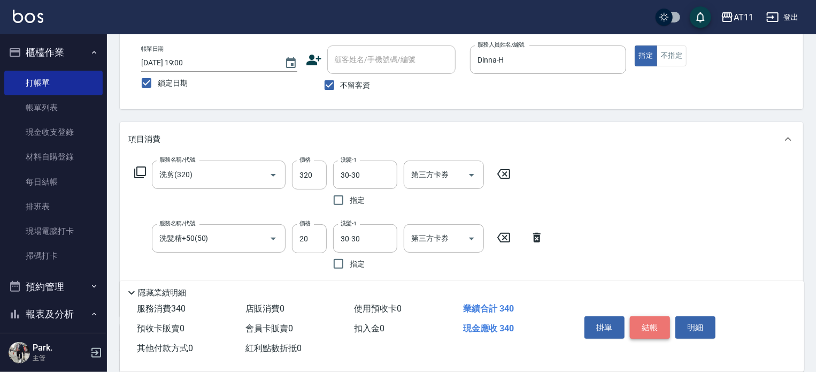
click at [645, 326] on button "結帳" at bounding box center [650, 327] width 40 height 22
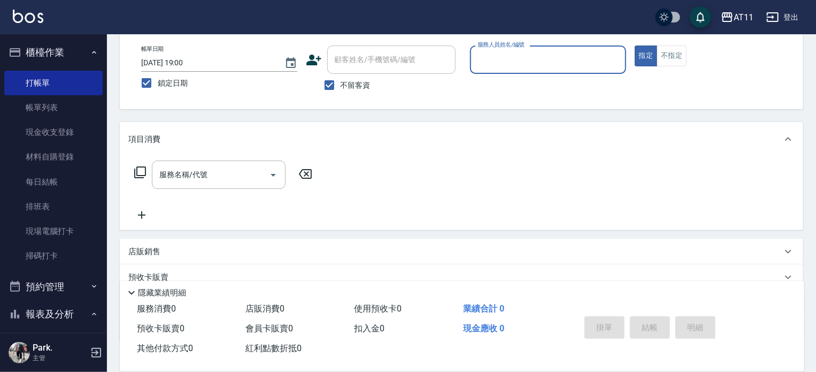
click at [519, 57] on input "服務人員姓名/編號" at bounding box center [548, 59] width 146 height 19
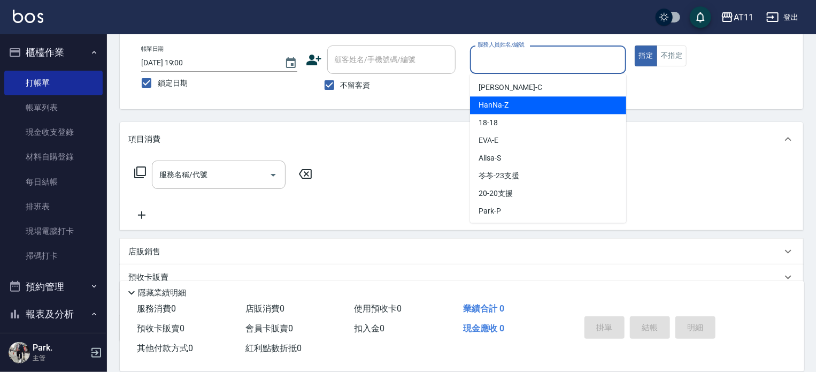
scroll to position [107, 0]
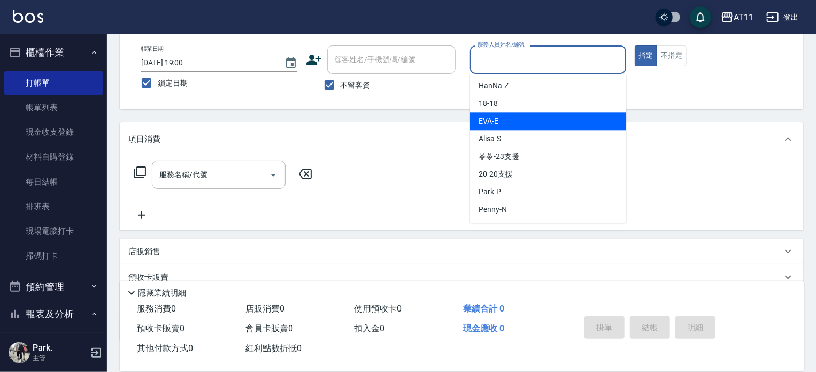
click at [493, 121] on span "[PERSON_NAME] -E" at bounding box center [489, 120] width 20 height 11
type input "EVA-E"
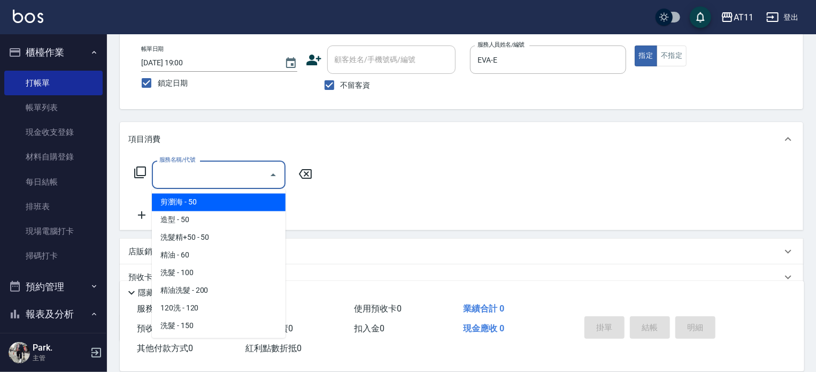
click at [202, 176] on input "服務名稱/代號" at bounding box center [211, 174] width 108 height 19
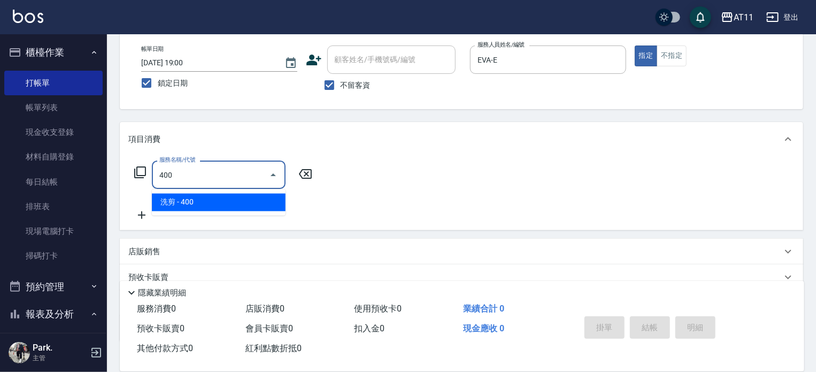
click at [234, 196] on span "洗剪 - 400" at bounding box center [219, 203] width 134 height 18
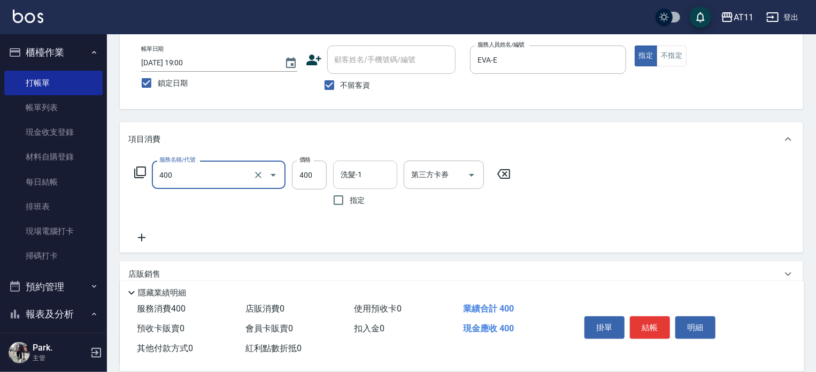
type input "洗剪(400)"
click at [362, 176] on input "洗髮-1" at bounding box center [365, 174] width 55 height 19
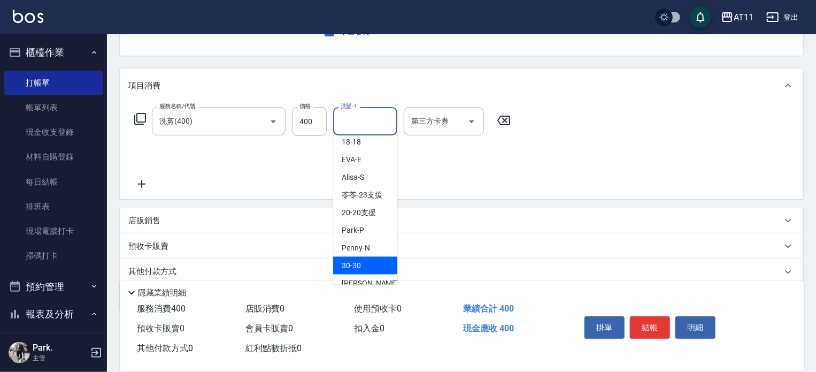
click at [351, 260] on span "30 -30" at bounding box center [351, 265] width 19 height 11
type input "30-30"
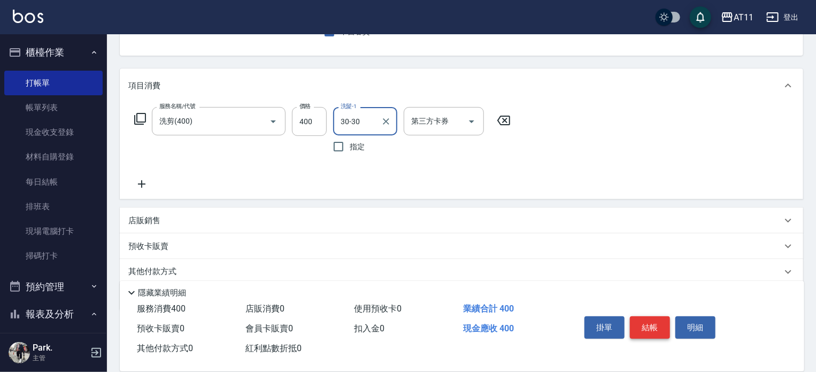
click at [652, 326] on button "結帳" at bounding box center [650, 327] width 40 height 22
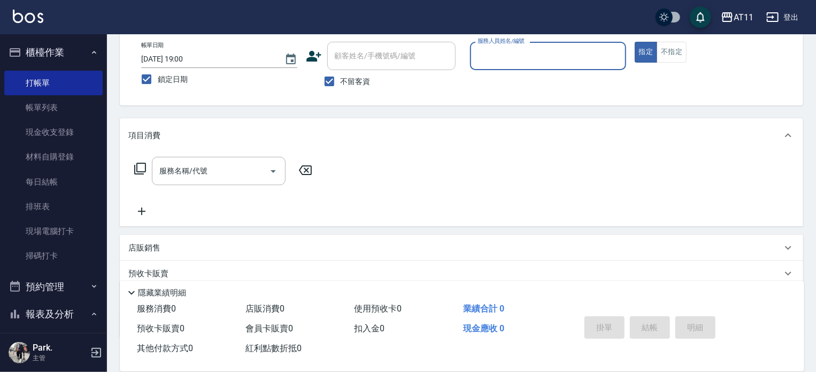
scroll to position [0, 0]
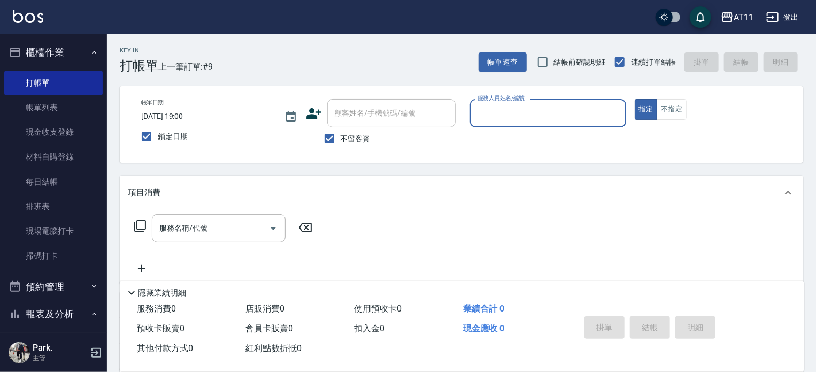
click at [546, 109] on input "服務人員姓名/編號" at bounding box center [548, 113] width 146 height 19
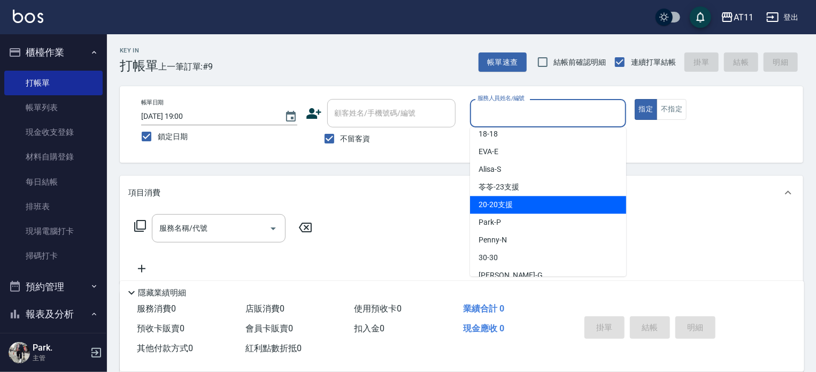
scroll to position [142, 0]
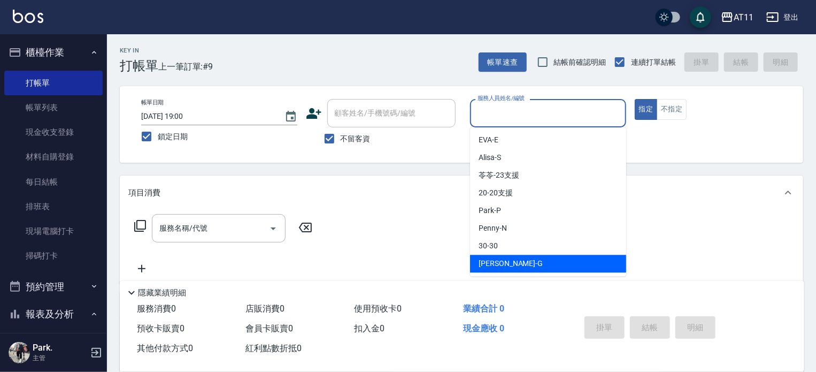
drag, startPoint x: 507, startPoint y: 258, endPoint x: 527, endPoint y: 265, distance: 21.0
click at [507, 258] on div "[PERSON_NAME]" at bounding box center [548, 263] width 156 height 18
type input "[PERSON_NAME]"
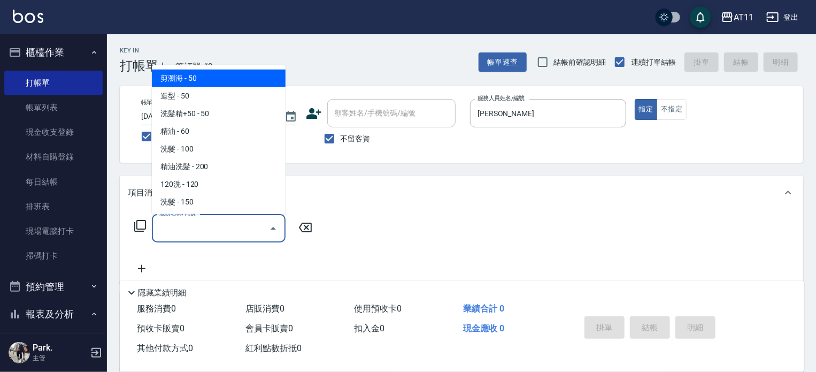
click at [199, 226] on input "服務名稱/代號" at bounding box center [211, 228] width 108 height 19
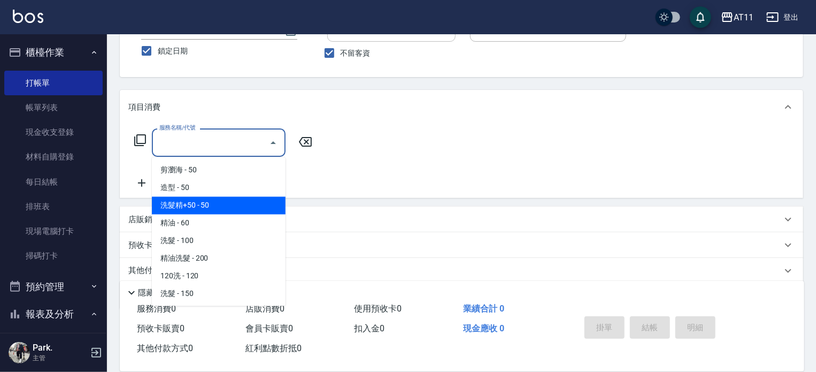
scroll to position [107, 0]
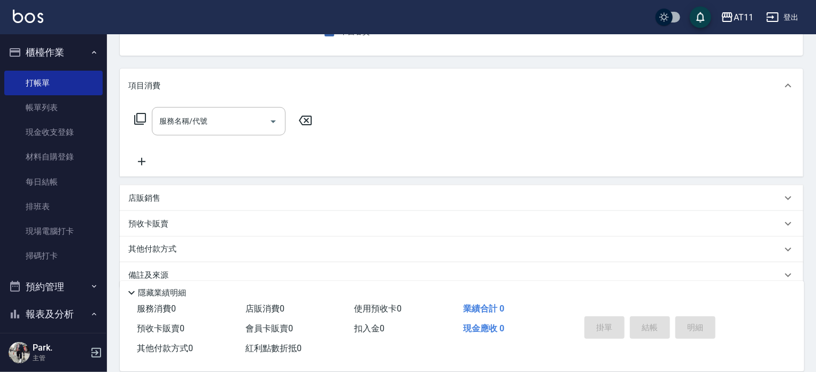
click at [386, 124] on div "服務名稱/代號 服務名稱/代號" at bounding box center [461, 140] width 683 height 74
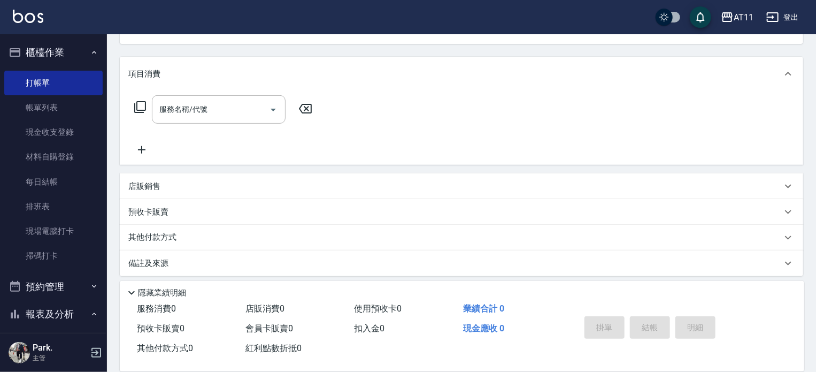
scroll to position [124, 0]
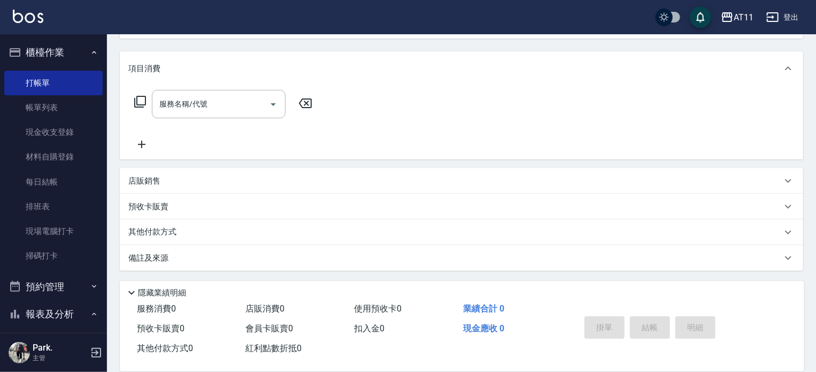
click at [145, 172] on div "店販銷售" at bounding box center [461, 181] width 683 height 26
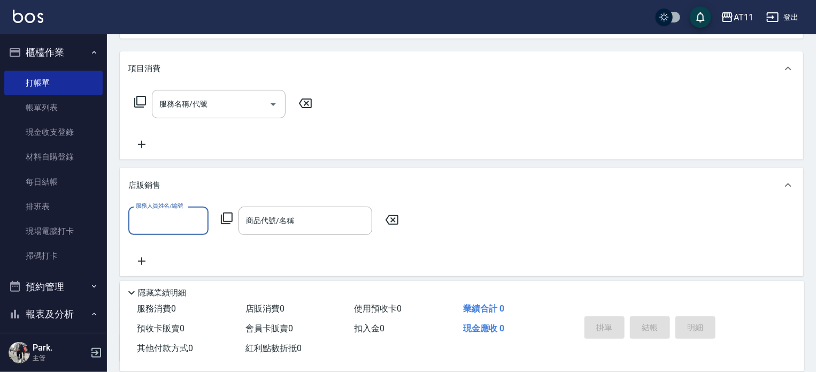
scroll to position [0, 0]
click at [171, 218] on input "服務人員姓名/編號" at bounding box center [168, 220] width 71 height 19
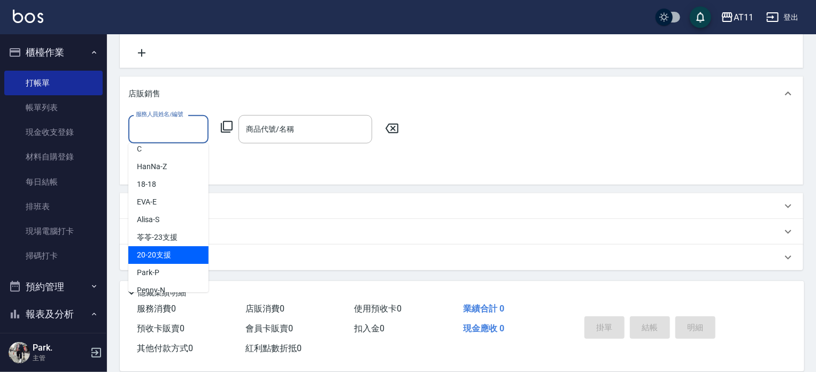
scroll to position [142, 0]
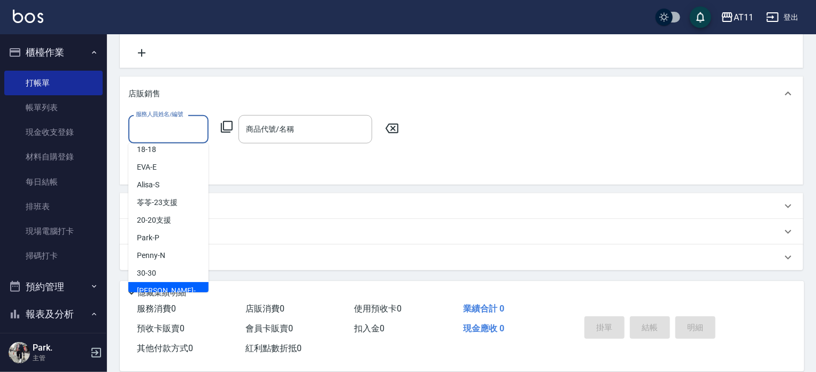
click at [160, 282] on div "[PERSON_NAME]" at bounding box center [168, 296] width 80 height 29
type input "[PERSON_NAME]"
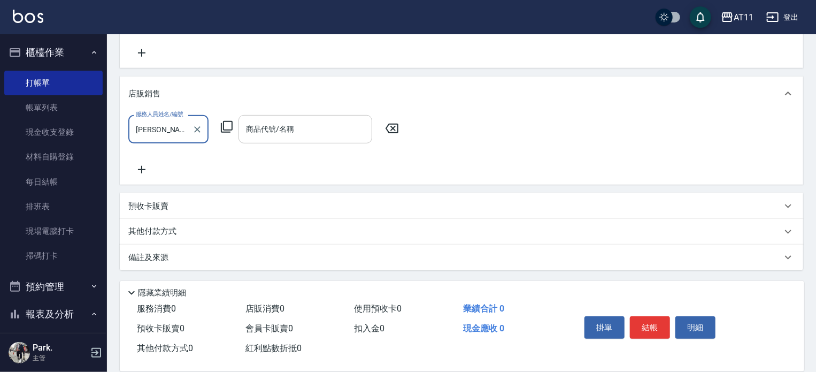
drag, startPoint x: 274, startPoint y: 132, endPoint x: 287, endPoint y: 140, distance: 14.9
click at [275, 133] on input "商品代號/名稱" at bounding box center [305, 129] width 124 height 19
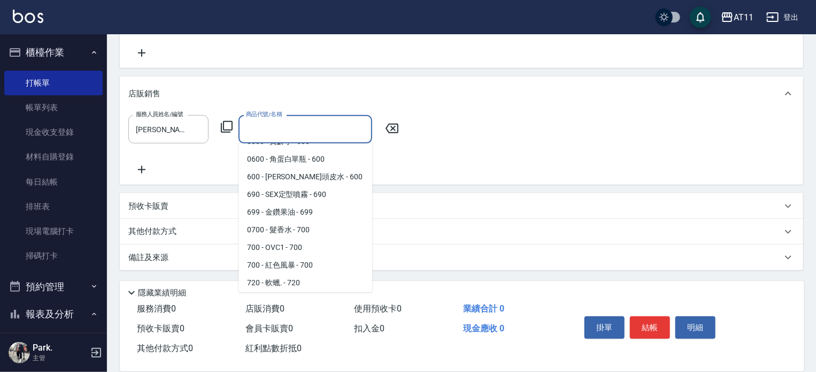
scroll to position [802, 0]
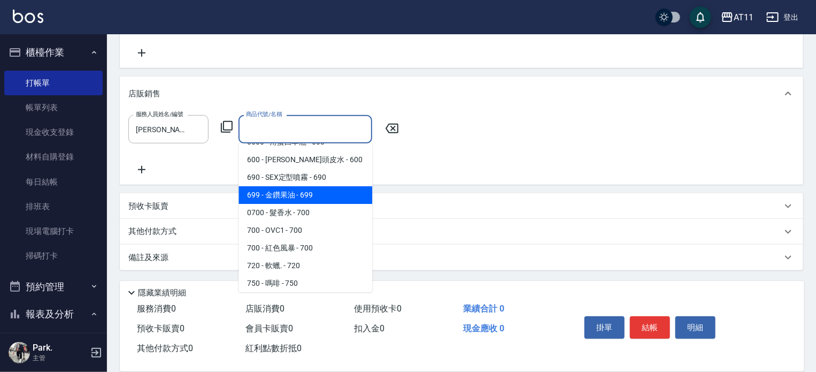
click at [273, 196] on span "699 - 金鑽果油 - 699" at bounding box center [305, 195] width 134 height 18
type input "金鑽果油"
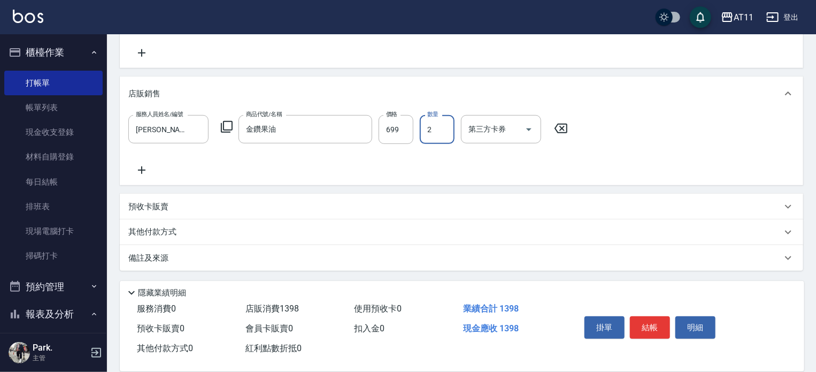
scroll to position [216, 0]
type input "2"
drag, startPoint x: 646, startPoint y: 322, endPoint x: 627, endPoint y: 303, distance: 26.8
click at [646, 321] on button "結帳" at bounding box center [650, 327] width 40 height 22
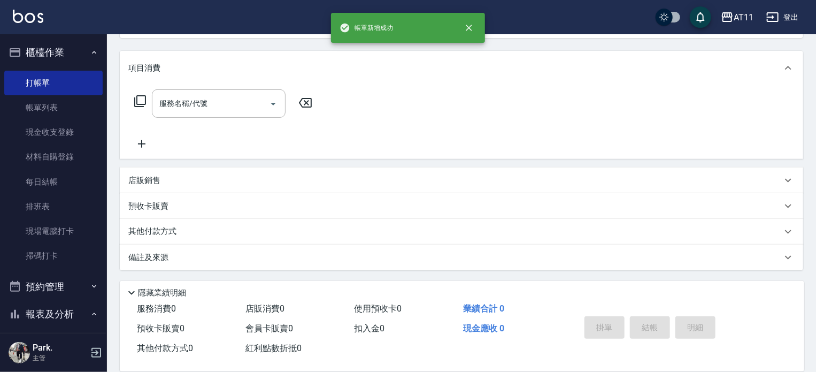
scroll to position [0, 0]
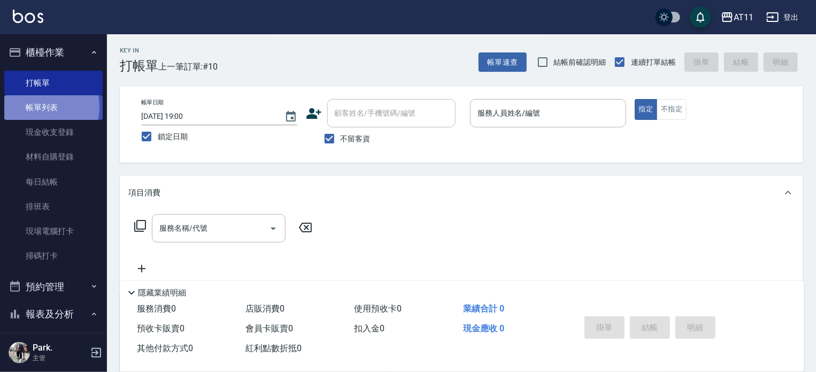
click at [38, 106] on link "帳單列表" at bounding box center [53, 107] width 98 height 25
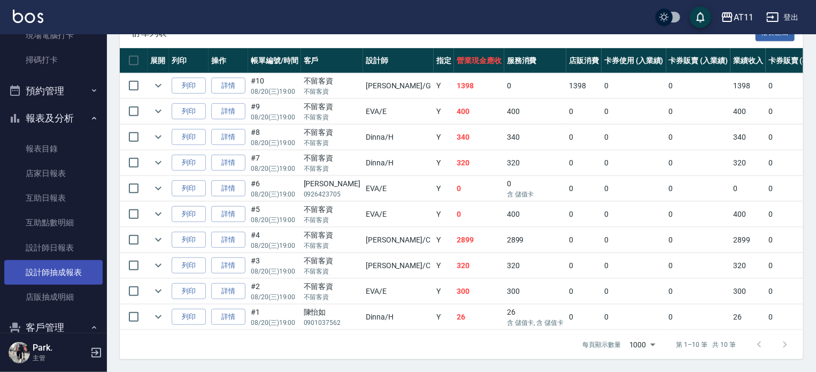
scroll to position [214, 0]
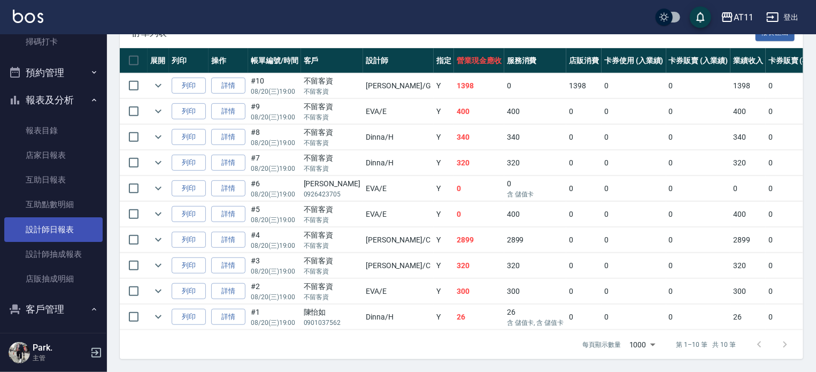
click at [53, 229] on link "設計師日報表" at bounding box center [53, 229] width 98 height 25
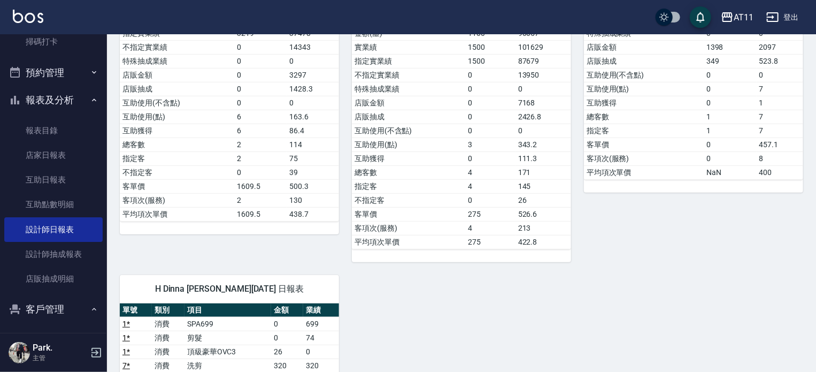
scroll to position [160, 0]
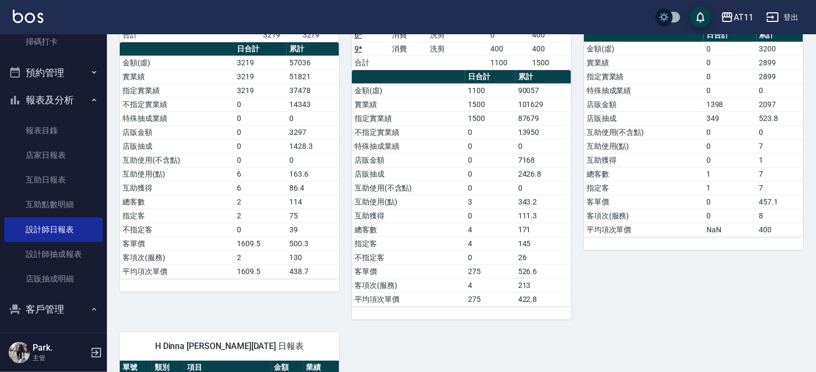
click at [236, 305] on div "C [PERSON_NAME][DATE] 日報表 單號 類別 項目 金額 業績 3 * 消費 洗剪 320 320 4 * 消費 過年燙髮C 2899 28…" at bounding box center [223, 132] width 232 height 374
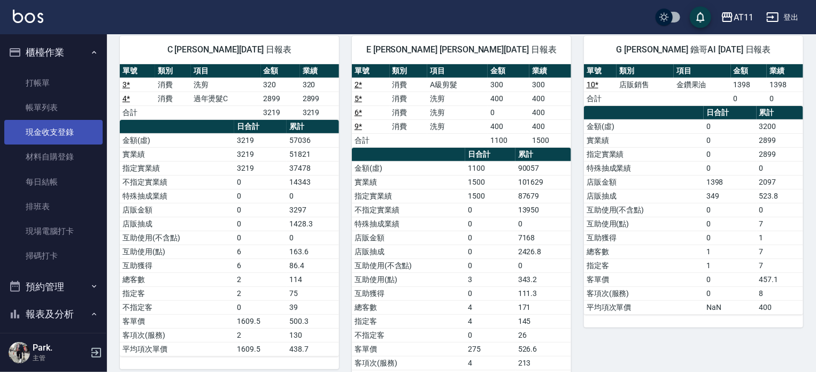
scroll to position [0, 0]
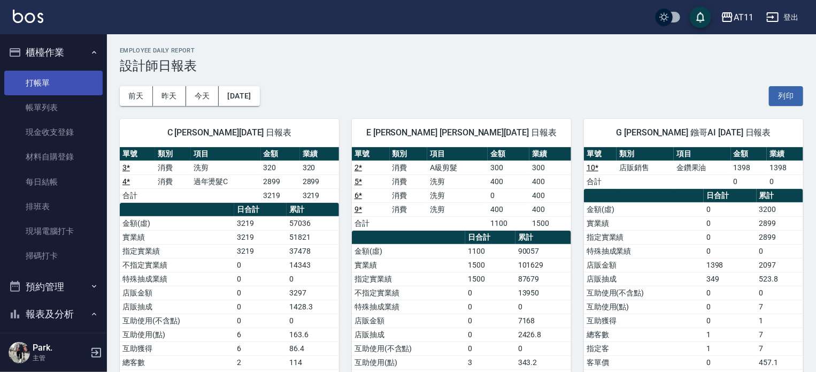
click at [37, 79] on link "打帳單" at bounding box center [53, 83] width 98 height 25
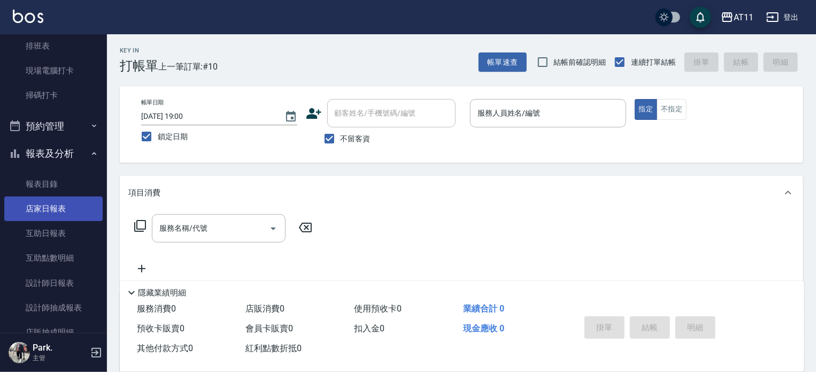
scroll to position [267, 0]
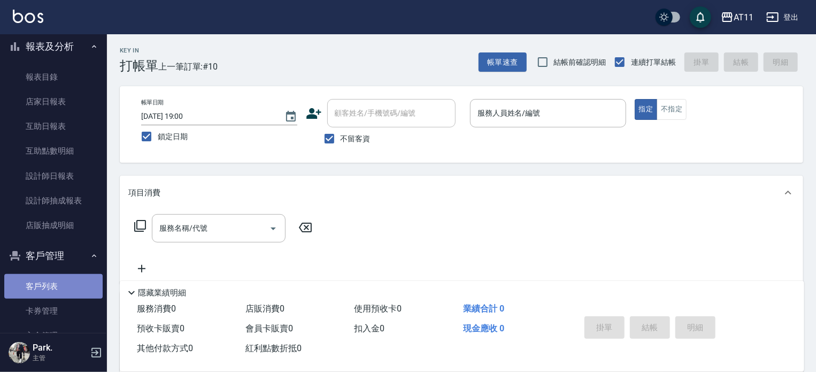
click at [79, 279] on link "客戶列表" at bounding box center [53, 286] width 98 height 25
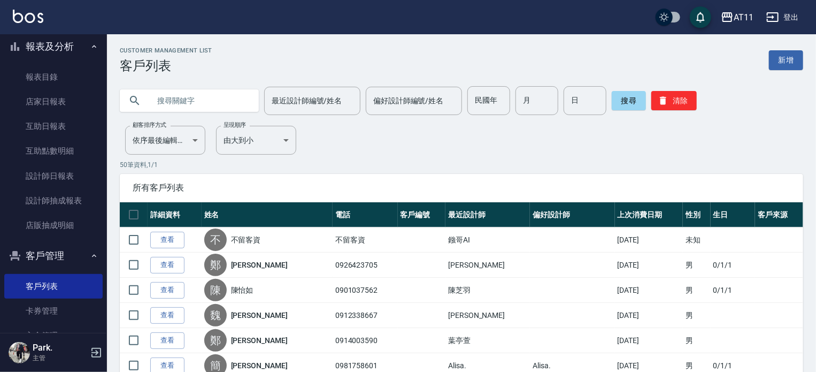
click at [213, 93] on input "text" at bounding box center [200, 100] width 101 height 29
type input "陳"
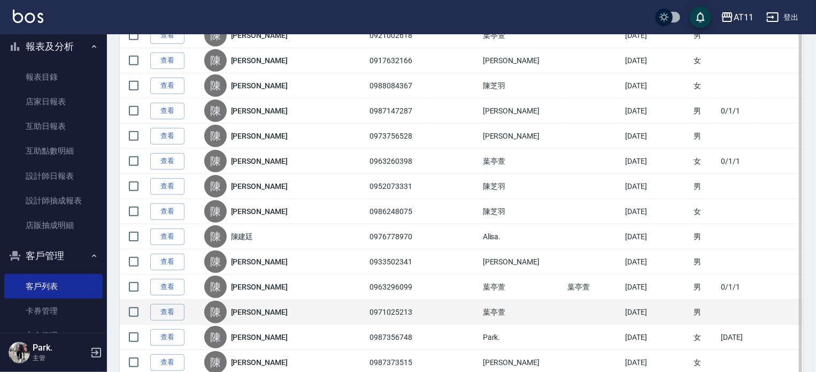
scroll to position [321, 0]
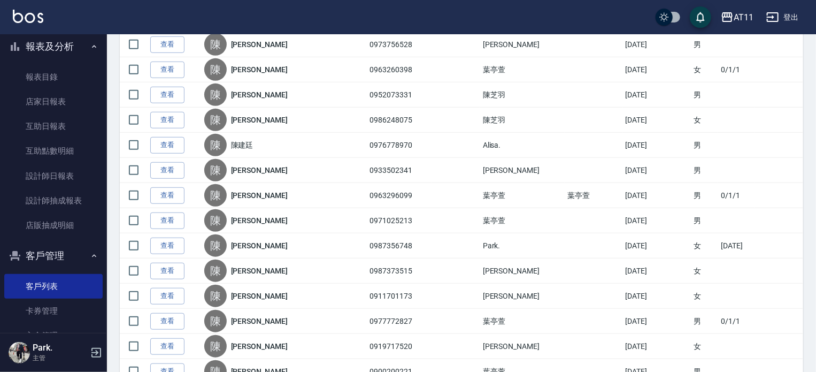
click at [174, 194] on link "查看" at bounding box center [167, 195] width 34 height 17
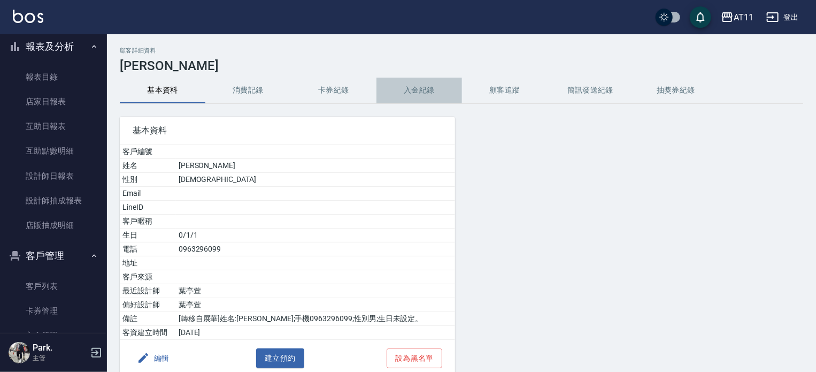
click at [417, 91] on button "入金紀錄" at bounding box center [419, 91] width 86 height 26
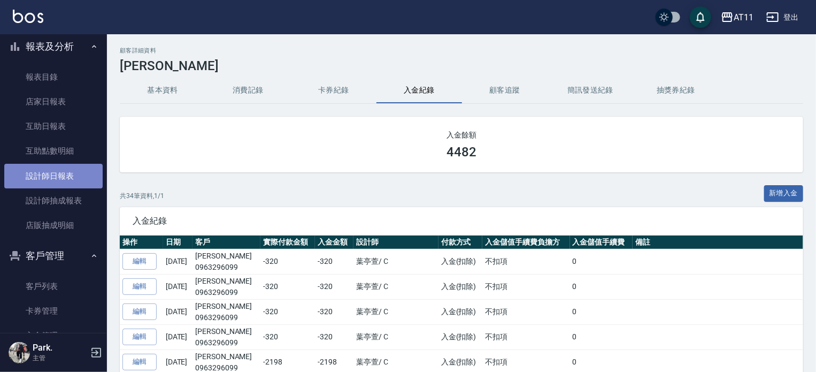
click at [56, 174] on link "設計師日報表" at bounding box center [53, 176] width 98 height 25
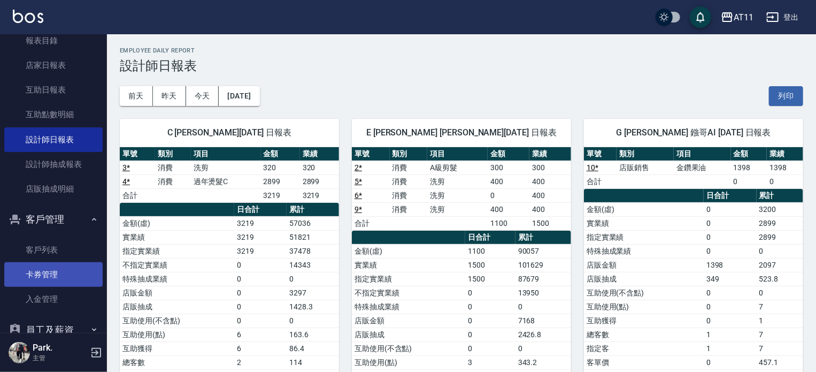
scroll to position [321, 0]
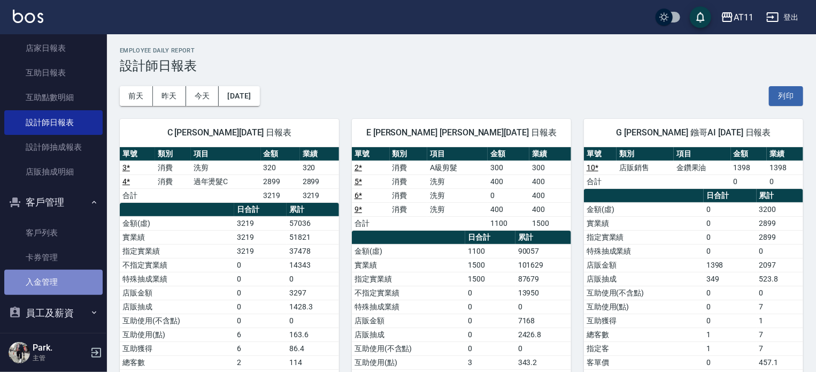
click at [61, 280] on link "入金管理" at bounding box center [53, 281] width 98 height 25
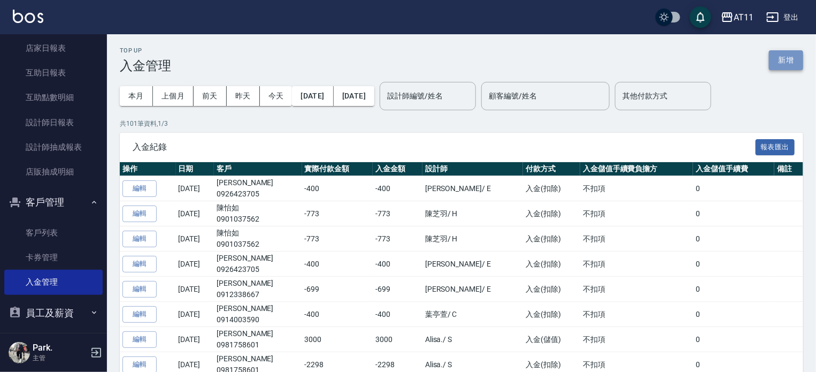
click at [776, 55] on button "新增" at bounding box center [786, 60] width 34 height 20
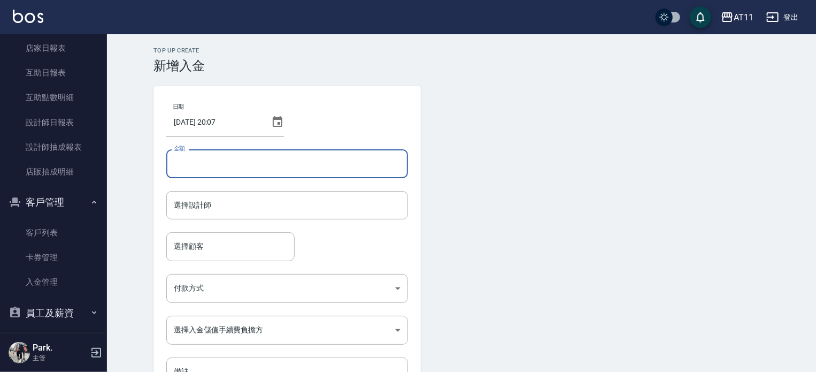
click at [211, 169] on input "金額" at bounding box center [287, 163] width 242 height 29
type input "-2099"
click at [278, 209] on input "選擇設計師" at bounding box center [287, 205] width 232 height 19
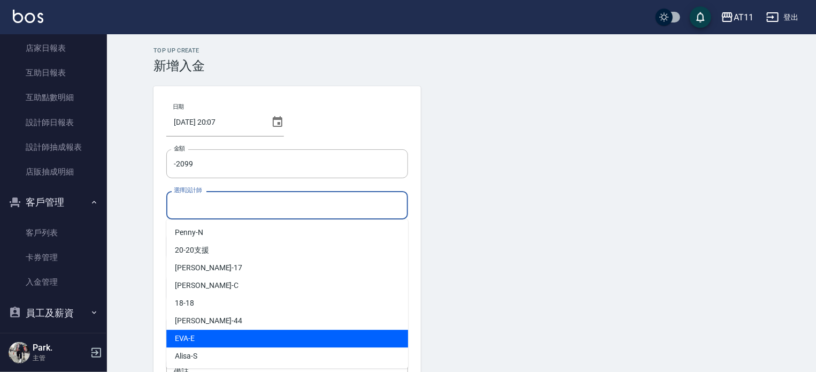
click at [226, 340] on div "[PERSON_NAME] -E" at bounding box center [287, 338] width 242 height 18
type input "EVA-E"
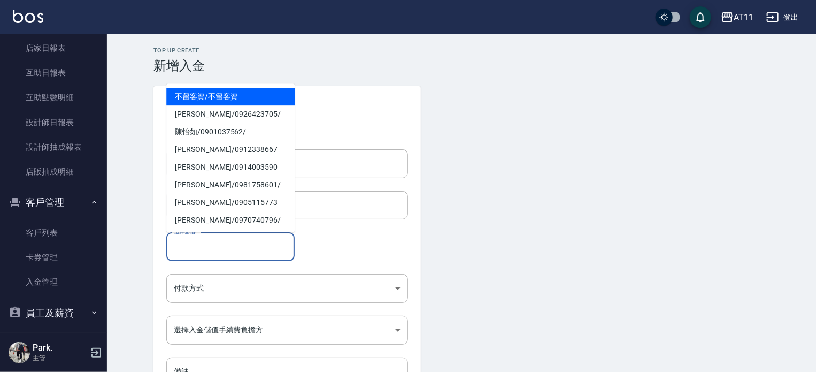
click at [212, 250] on input "選擇顧客" at bounding box center [230, 246] width 119 height 19
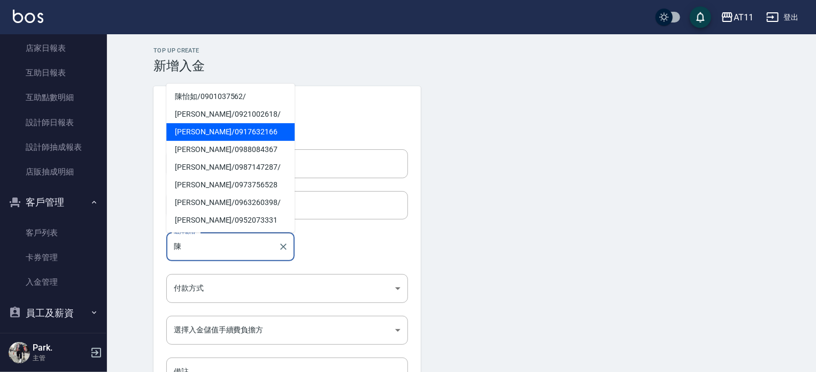
click at [196, 132] on span "[PERSON_NAME]/ 0917632166" at bounding box center [230, 132] width 128 height 18
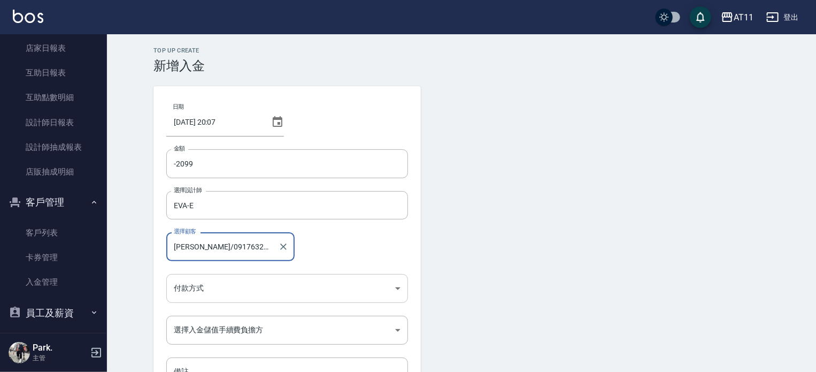
type input "[PERSON_NAME]/0917632166"
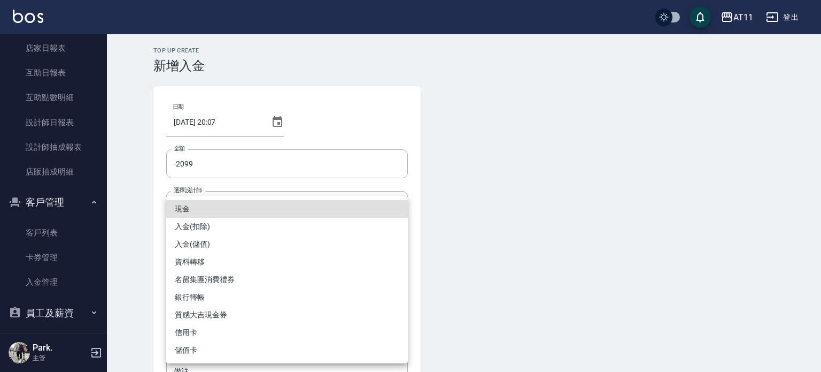
click at [223, 277] on body "AT11 登出 櫃檯作業 打帳單 帳單列表 現金收支登錄 材料自購登錄 每日結帳 排班表 現場電腦打卡 掃碼打卡 預約管理 預約管理 單日預約紀錄 單週預約紀…" at bounding box center [410, 222] width 821 height 444
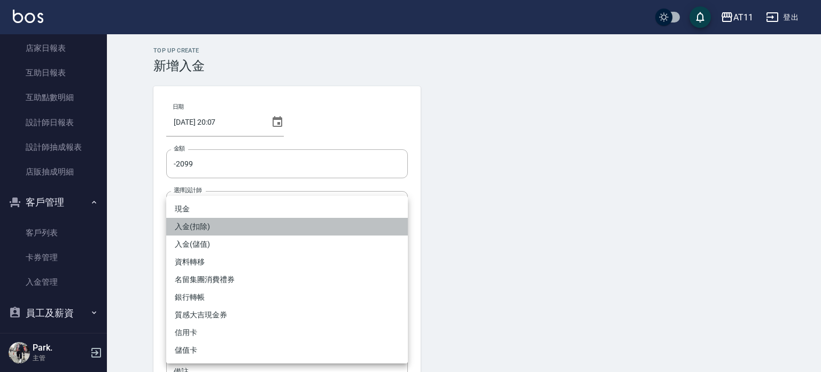
click at [217, 223] on li "入金(扣除)" at bounding box center [287, 227] width 242 height 18
type input "入金(扣除)"
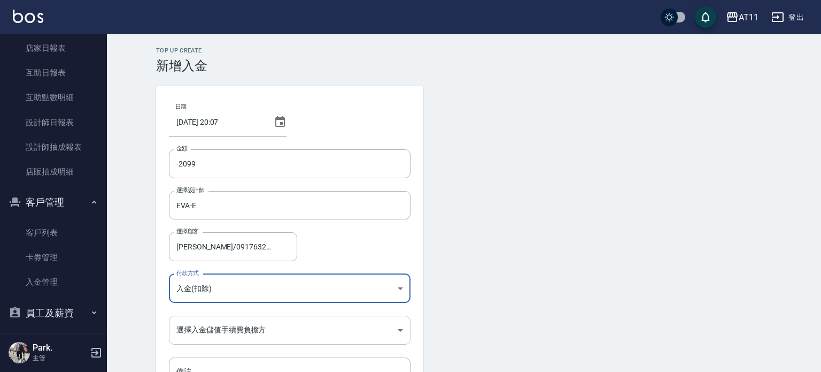
click at [203, 329] on body "AT11 登出 櫃檯作業 打帳單 帳單列表 現金收支登錄 材料自購登錄 每日結帳 排班表 現場電腦打卡 掃碼打卡 預約管理 預約管理 單日預約紀錄 單週預約紀…" at bounding box center [410, 222] width 821 height 444
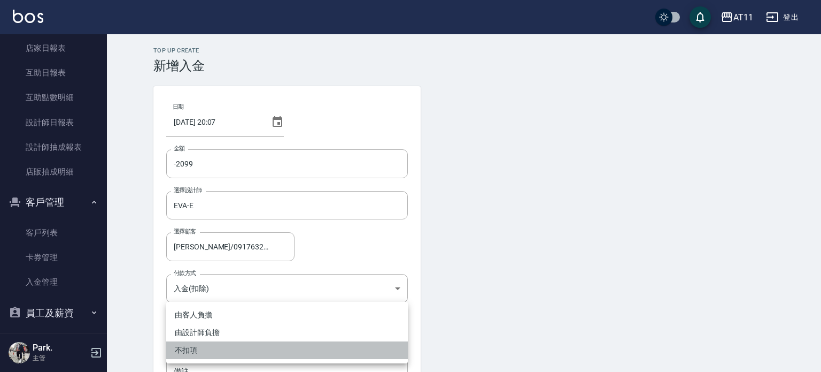
click at [200, 346] on li "不扣項" at bounding box center [287, 350] width 242 height 18
type input "WITHOUTHANDLINGFEE"
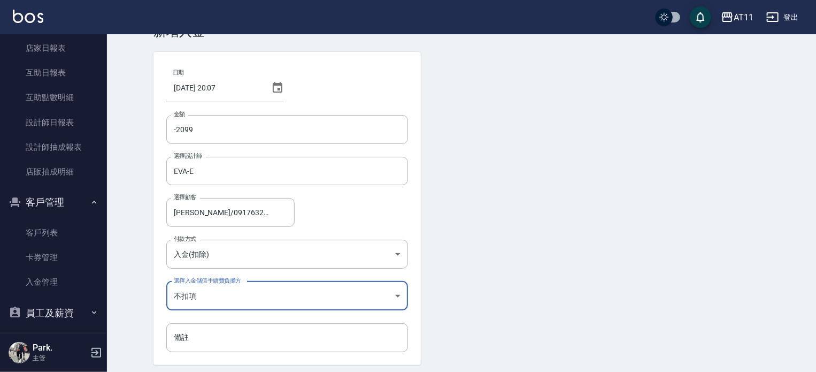
scroll to position [72, 0]
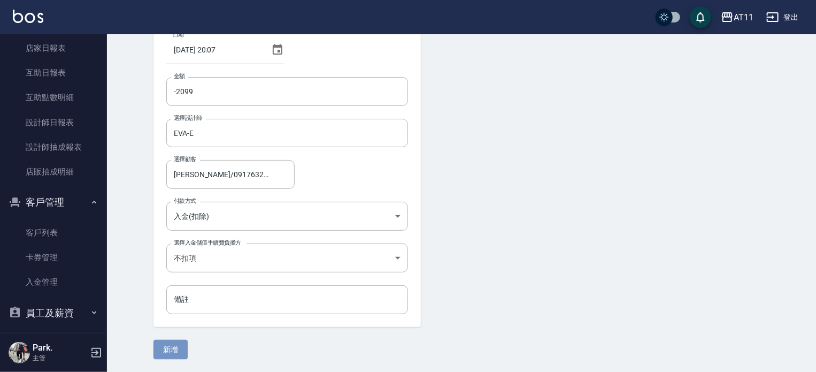
click at [177, 341] on button "新增" at bounding box center [170, 350] width 34 height 20
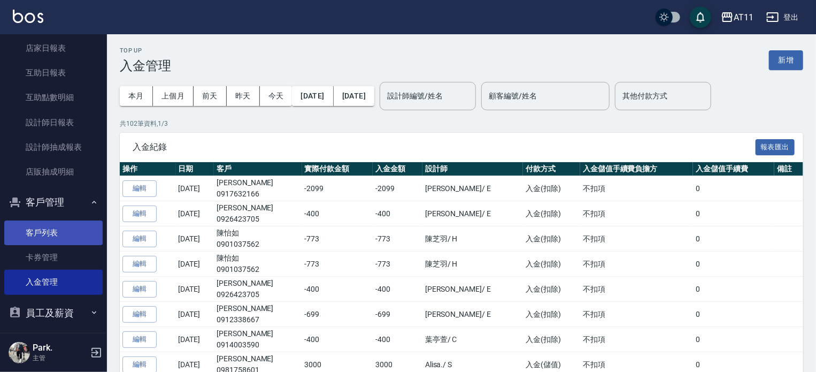
click at [48, 228] on link "客戶列表" at bounding box center [53, 232] width 98 height 25
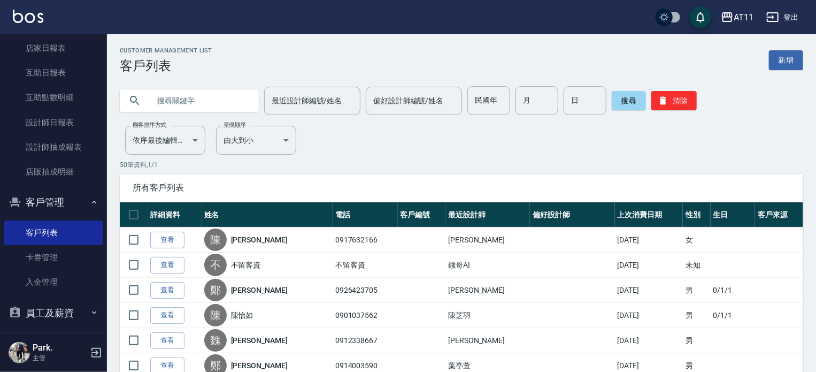
click at [192, 97] on input "text" at bounding box center [200, 100] width 101 height 29
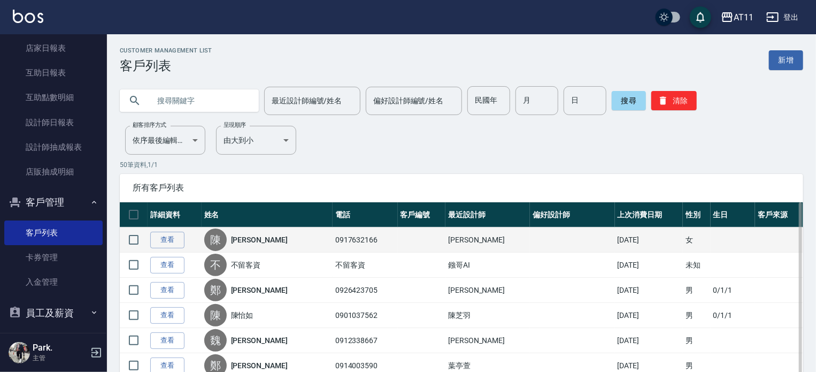
click at [222, 240] on div "陳" at bounding box center [215, 239] width 22 height 22
click at [174, 238] on link "查看" at bounding box center [167, 240] width 34 height 17
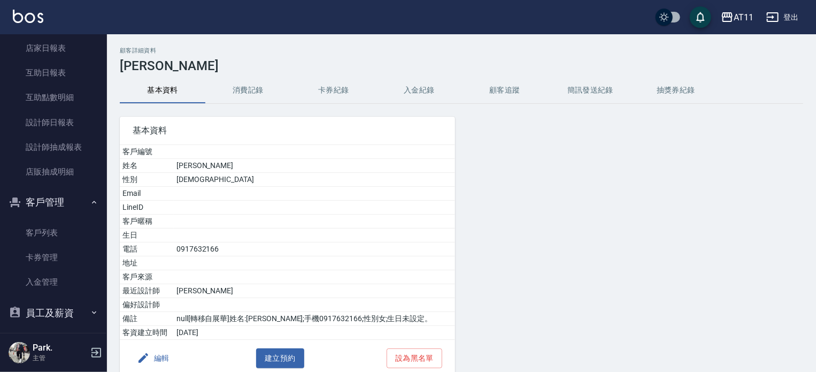
click at [421, 85] on button "入金紀錄" at bounding box center [419, 91] width 86 height 26
